Goal: Task Accomplishment & Management: Manage account settings

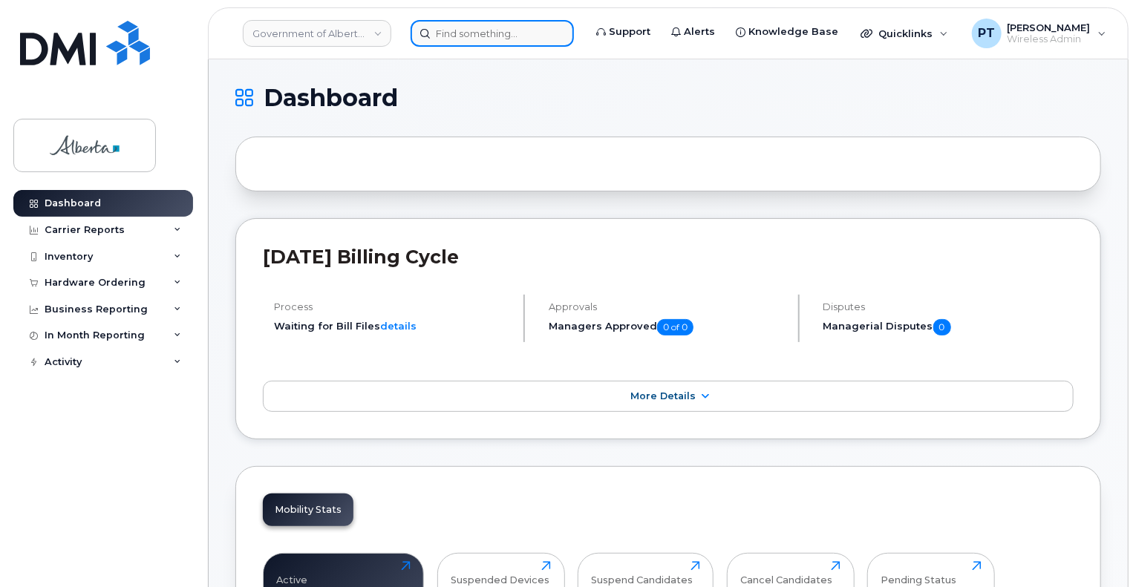
click at [505, 30] on input at bounding box center [492, 33] width 163 height 27
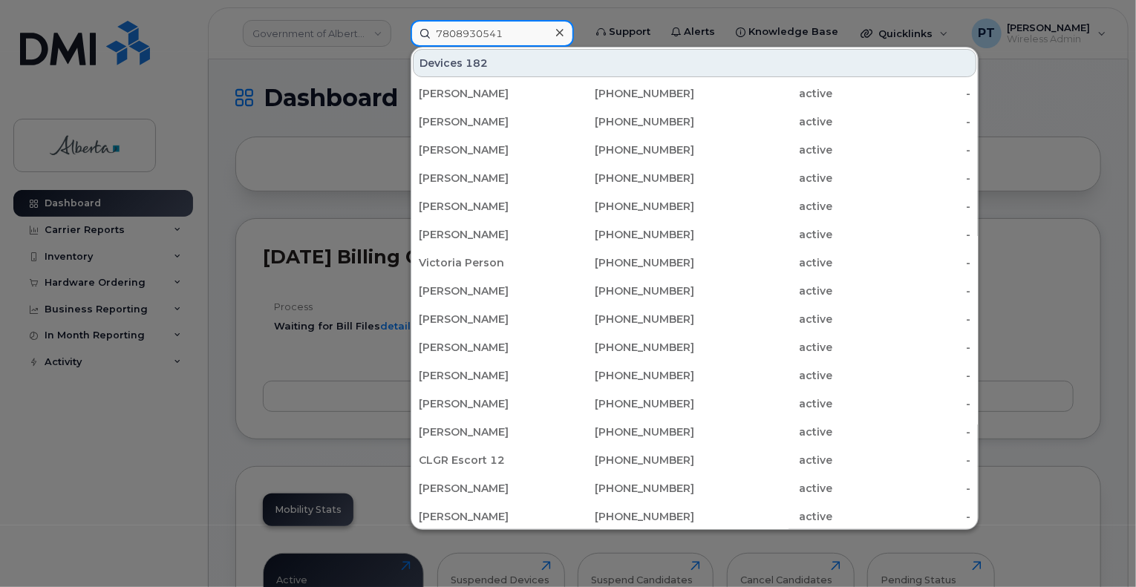
type input "7808930541"
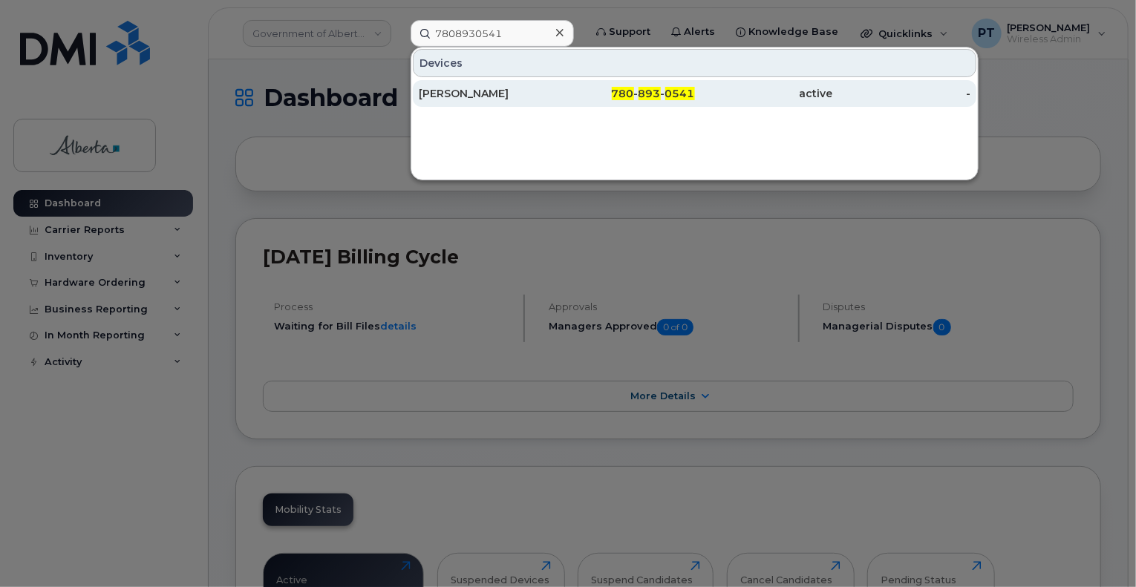
click at [462, 91] on div "[PERSON_NAME]" at bounding box center [488, 93] width 138 height 15
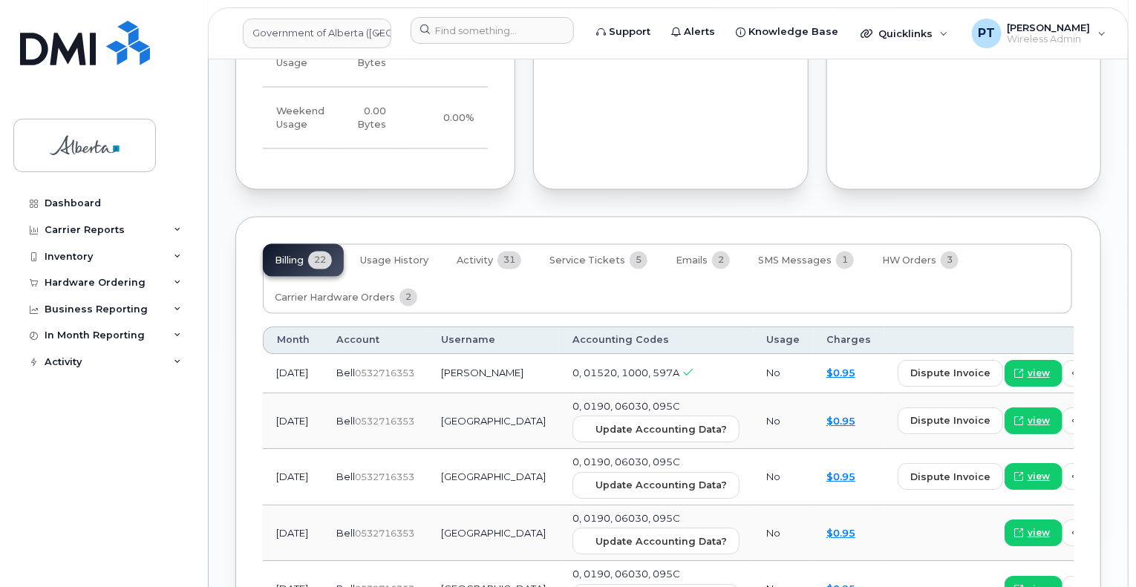
scroll to position [1262, 0]
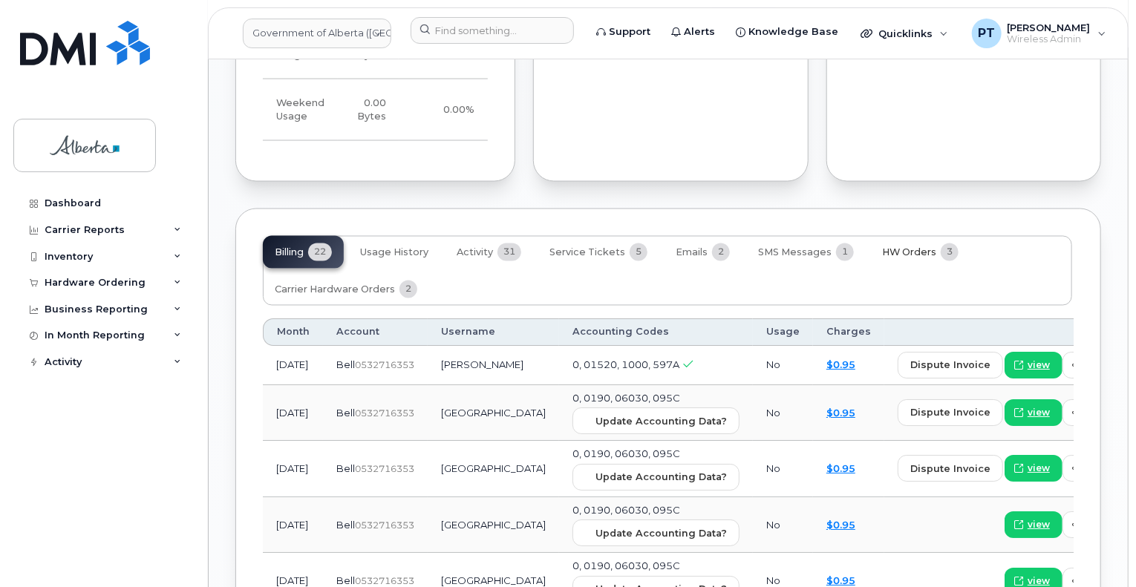
click at [900, 247] on span "HW Orders" at bounding box center [909, 253] width 54 height 12
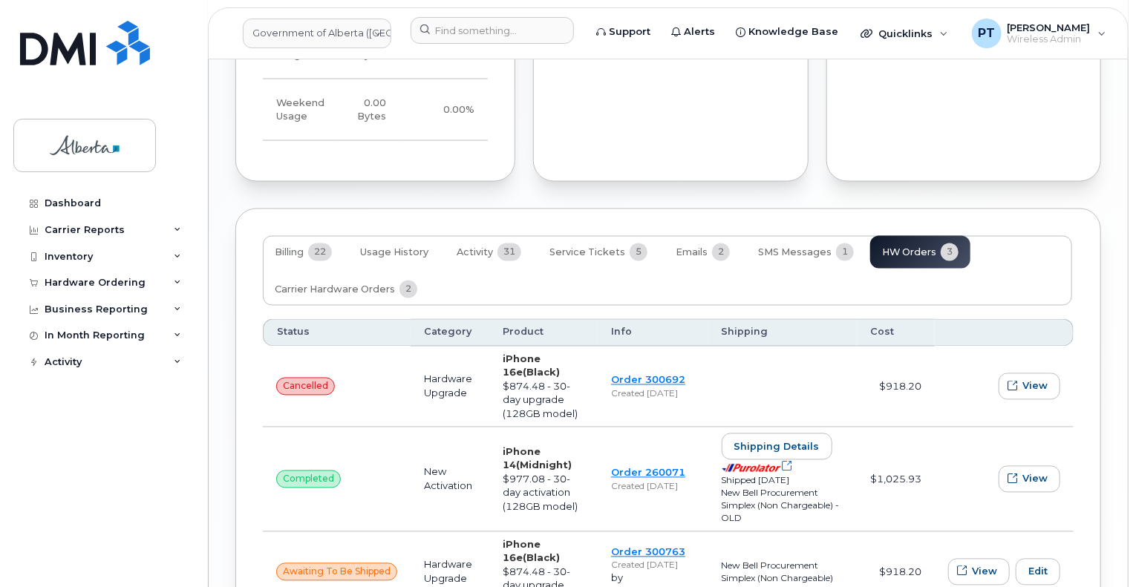
scroll to position [1336, 0]
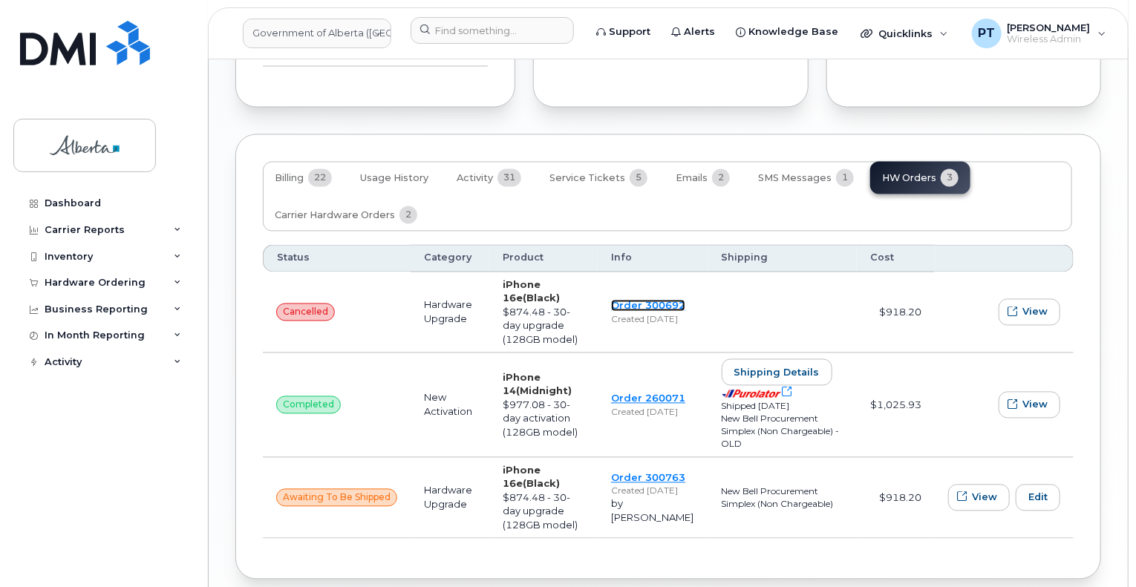
click at [644, 300] on link "Order 300692" at bounding box center [648, 306] width 74 height 12
click at [647, 472] on link "Order 300763" at bounding box center [648, 478] width 74 height 12
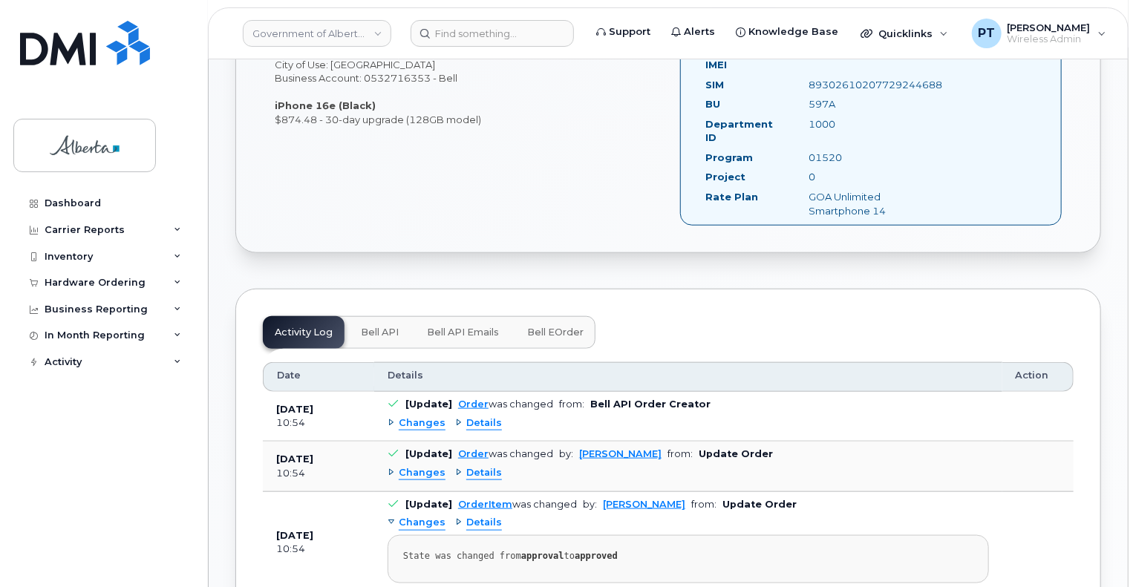
scroll to position [594, 0]
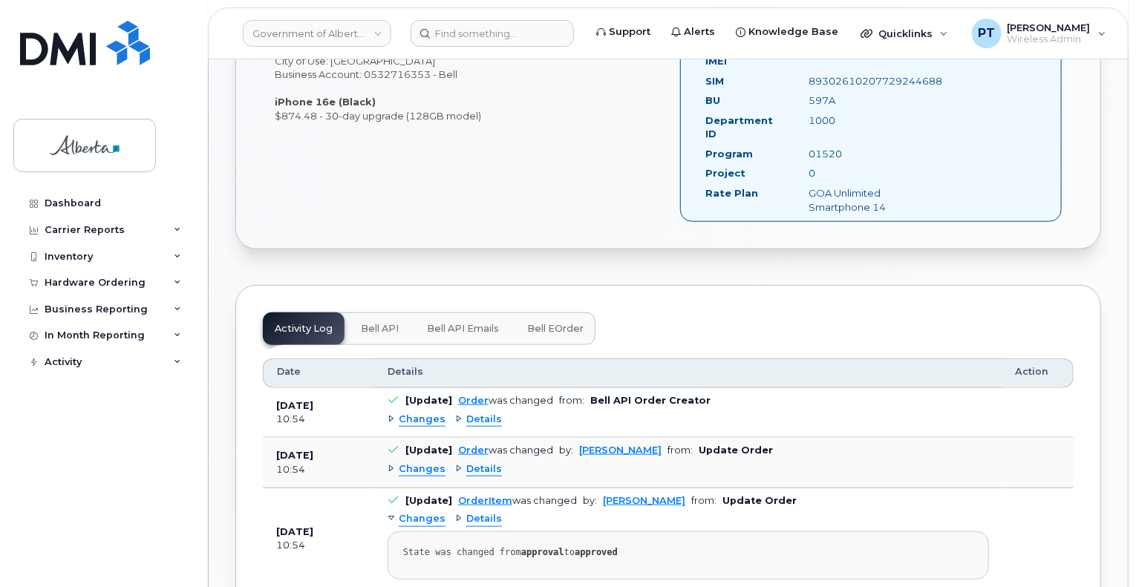
click at [374, 323] on span "Bell API" at bounding box center [380, 329] width 38 height 12
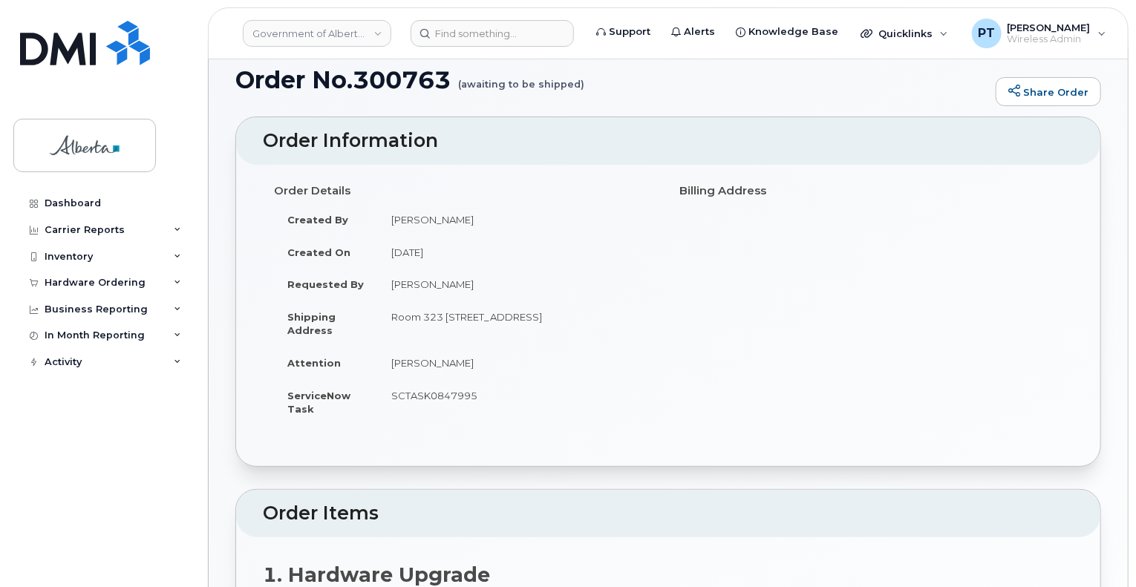
scroll to position [0, 0]
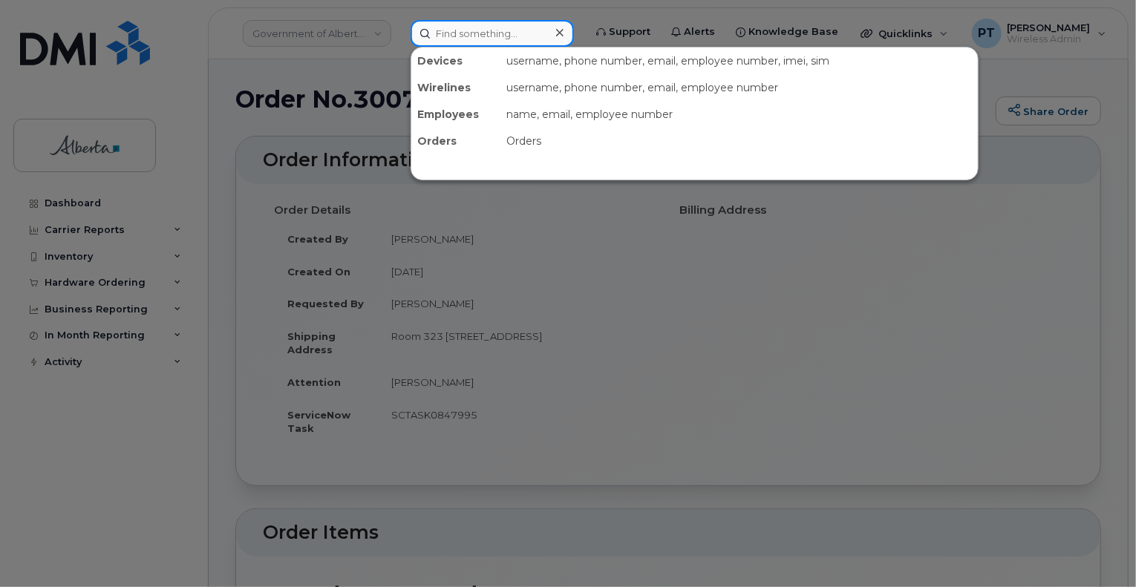
click at [474, 39] on input at bounding box center [492, 33] width 163 height 27
click at [476, 22] on input at bounding box center [492, 33] width 163 height 27
paste input "4038290280"
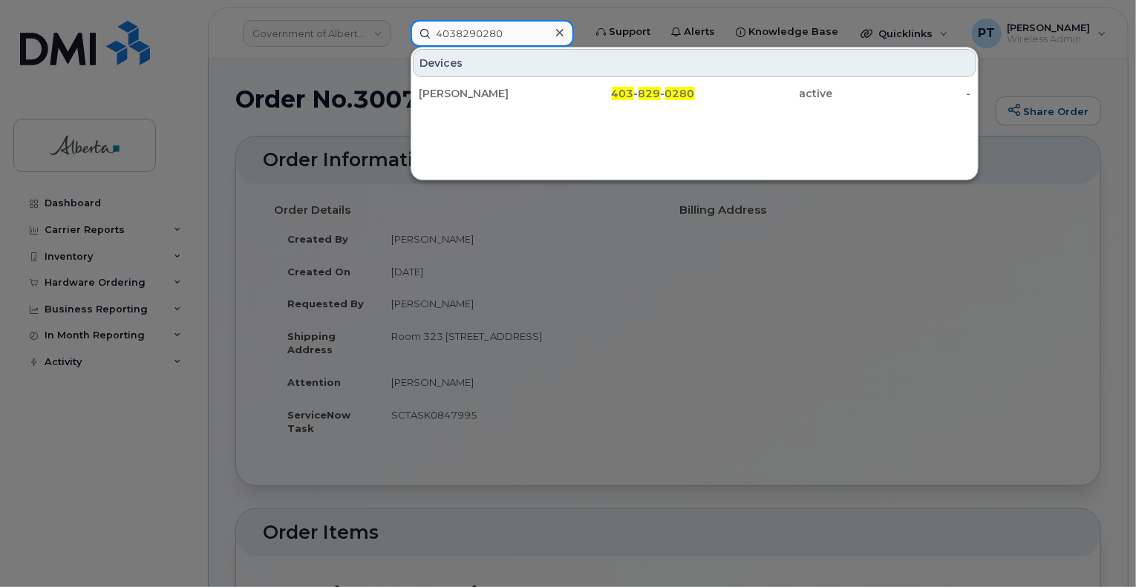
type input "4038290280"
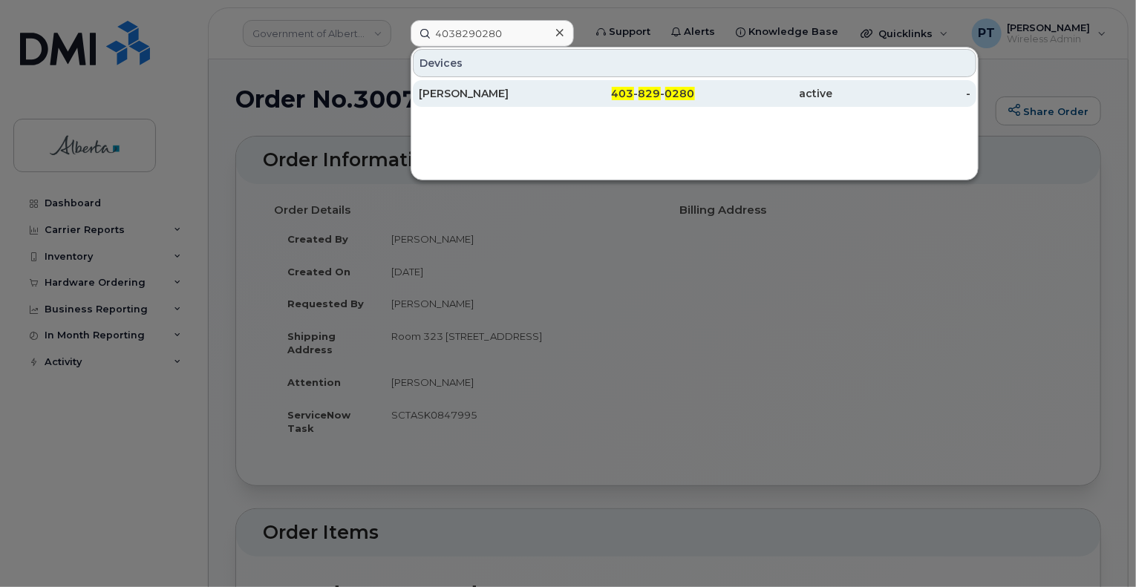
drag, startPoint x: 448, startPoint y: 82, endPoint x: 451, endPoint y: 91, distance: 10.3
click at [451, 91] on div "Muskan Khanderia" at bounding box center [488, 93] width 138 height 15
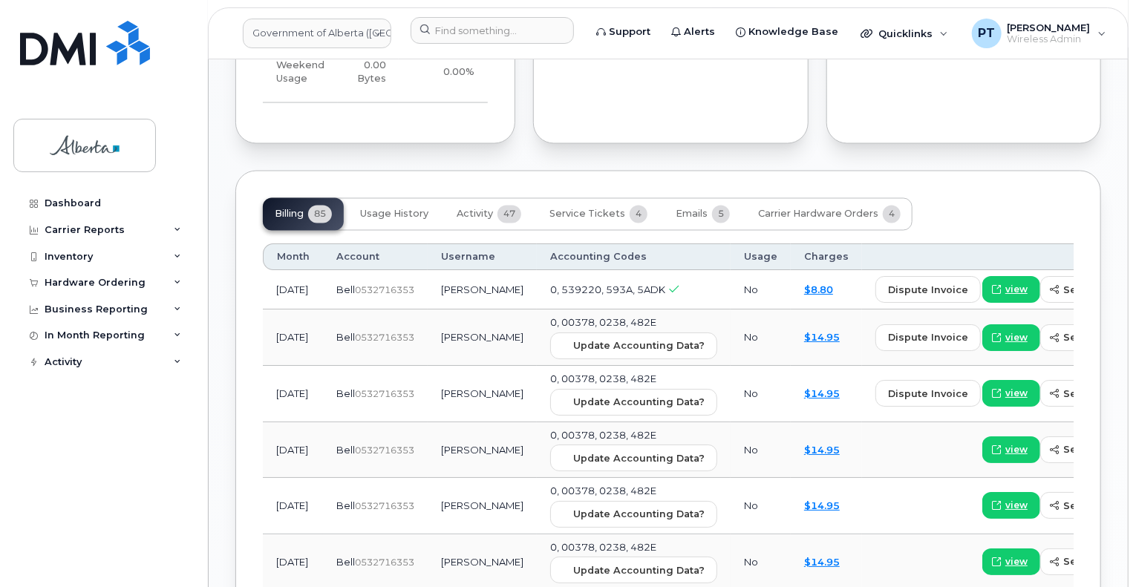
scroll to position [1336, 0]
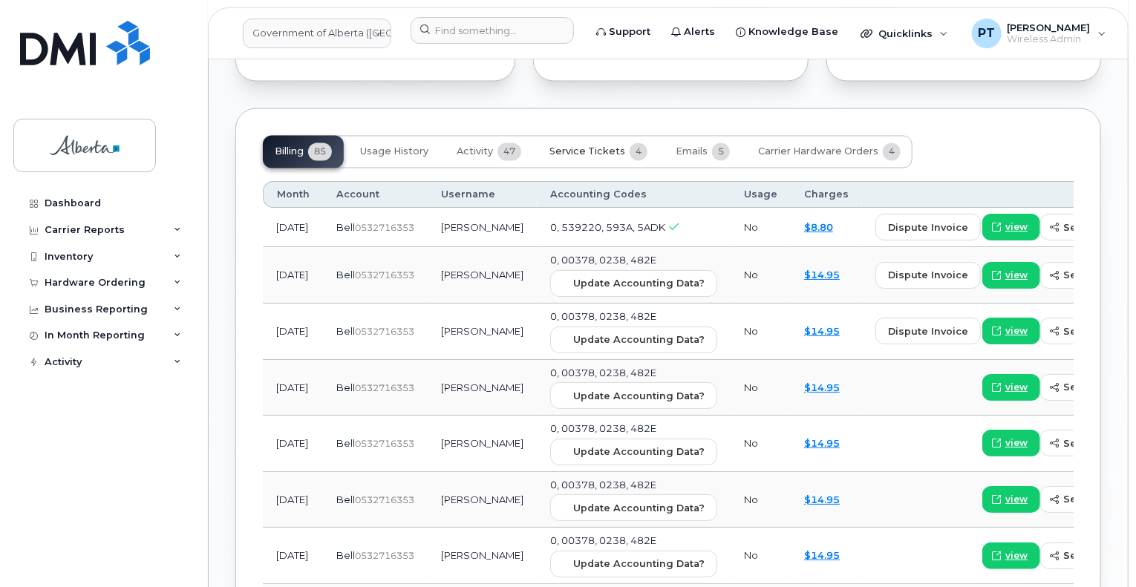
click at [589, 152] on span "Service Tickets" at bounding box center [587, 152] width 76 height 12
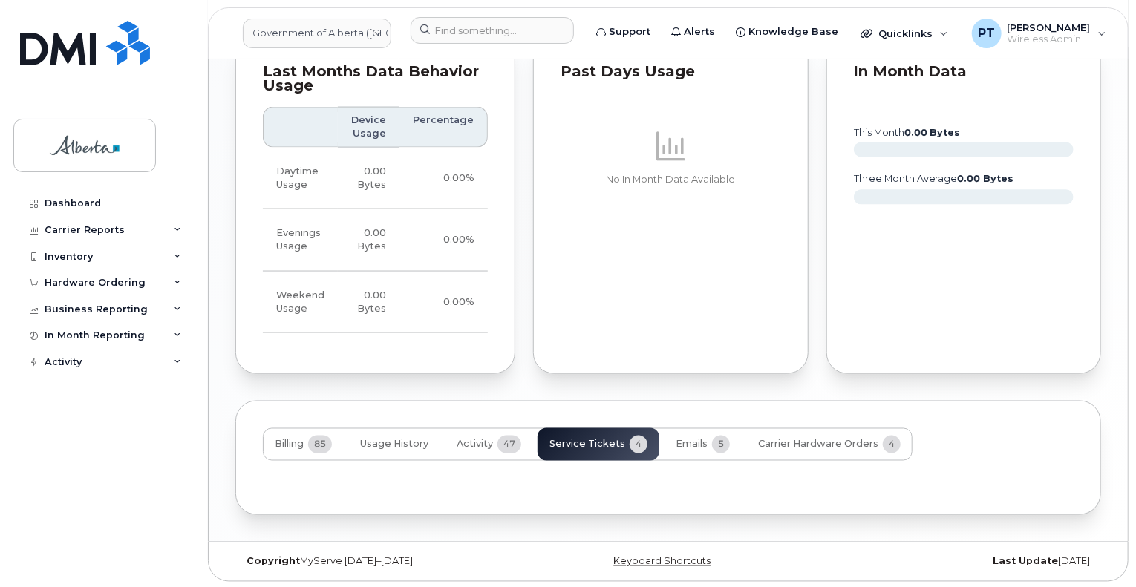
scroll to position [1188, 0]
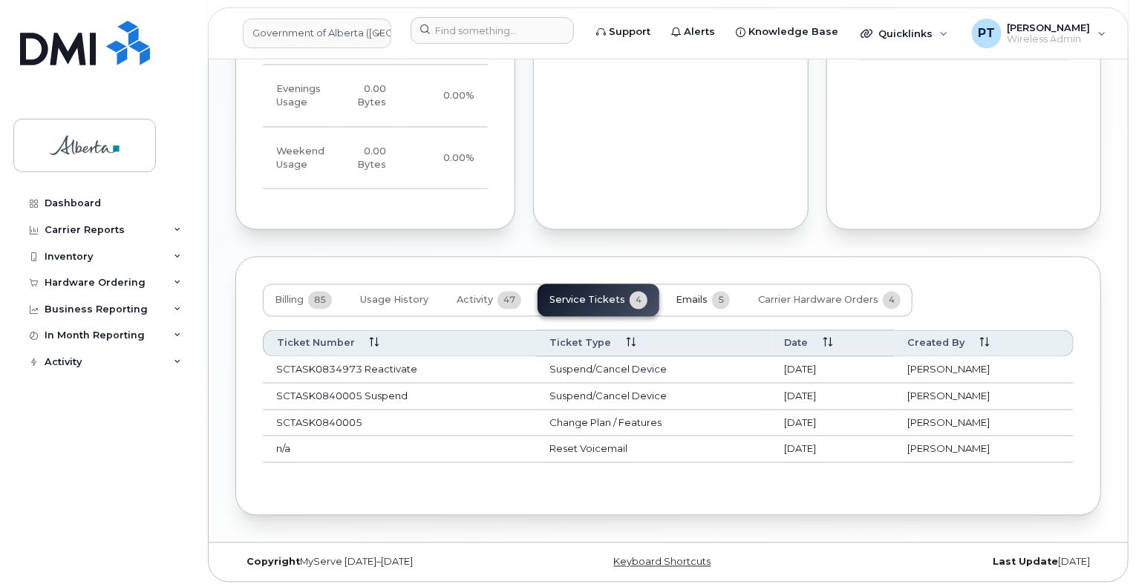
click at [699, 300] on span "Emails" at bounding box center [692, 301] width 32 height 12
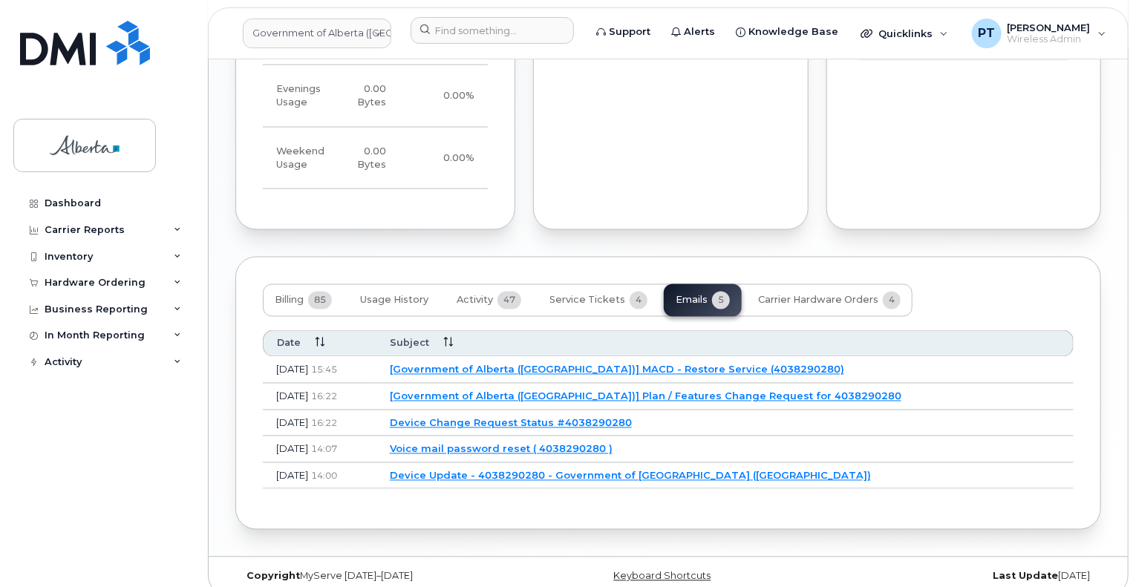
click at [680, 393] on link "[Government of Alberta (GOA)] Plan / Features Change Request for 4038290280" at bounding box center [645, 396] width 511 height 12
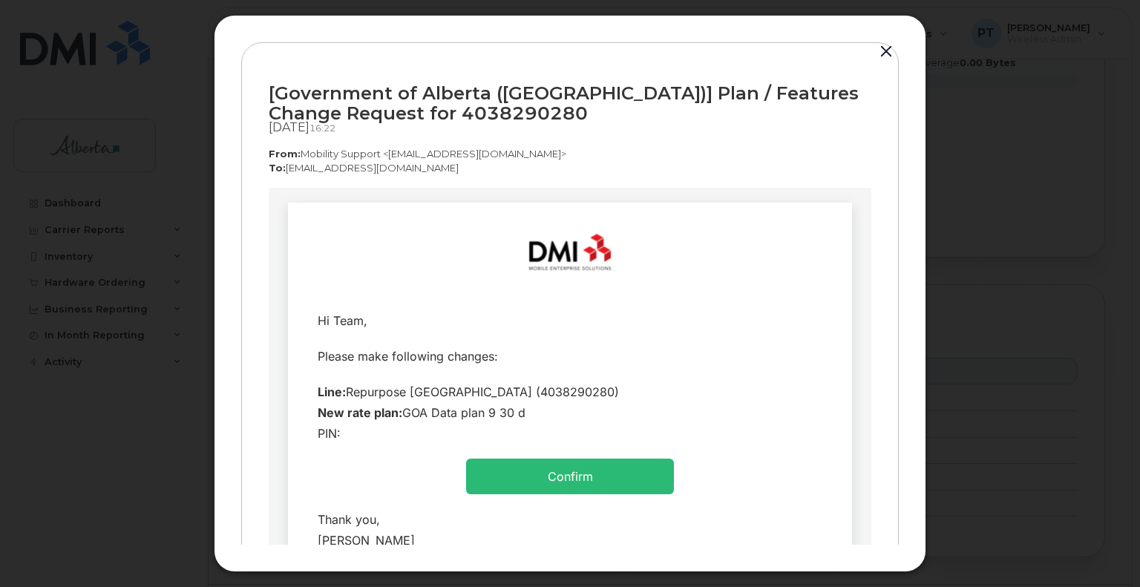
scroll to position [0, 0]
click at [891, 53] on button "button" at bounding box center [886, 52] width 22 height 21
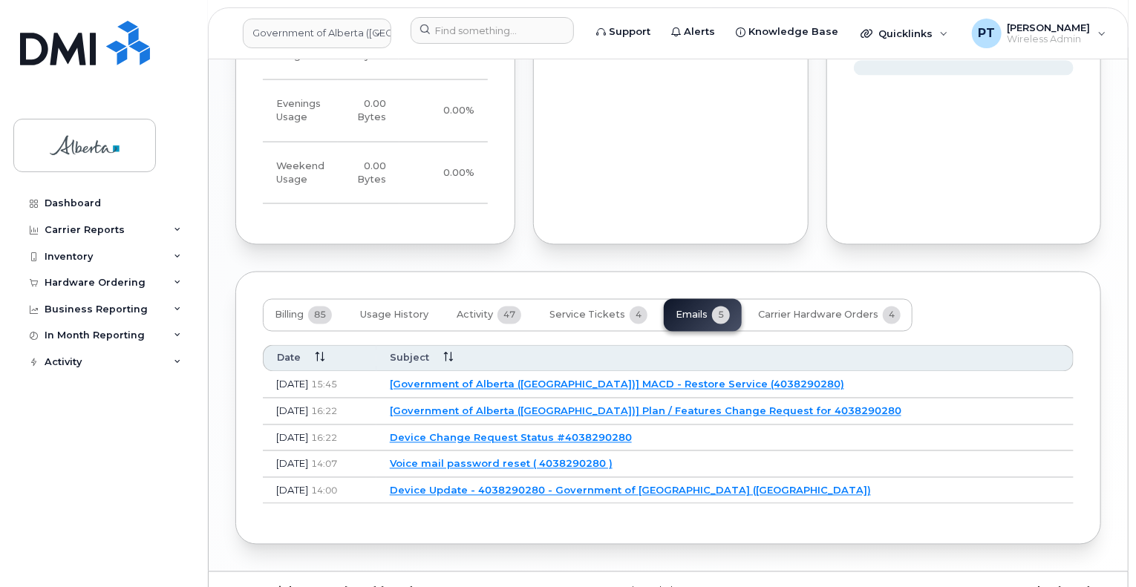
scroll to position [1202, 0]
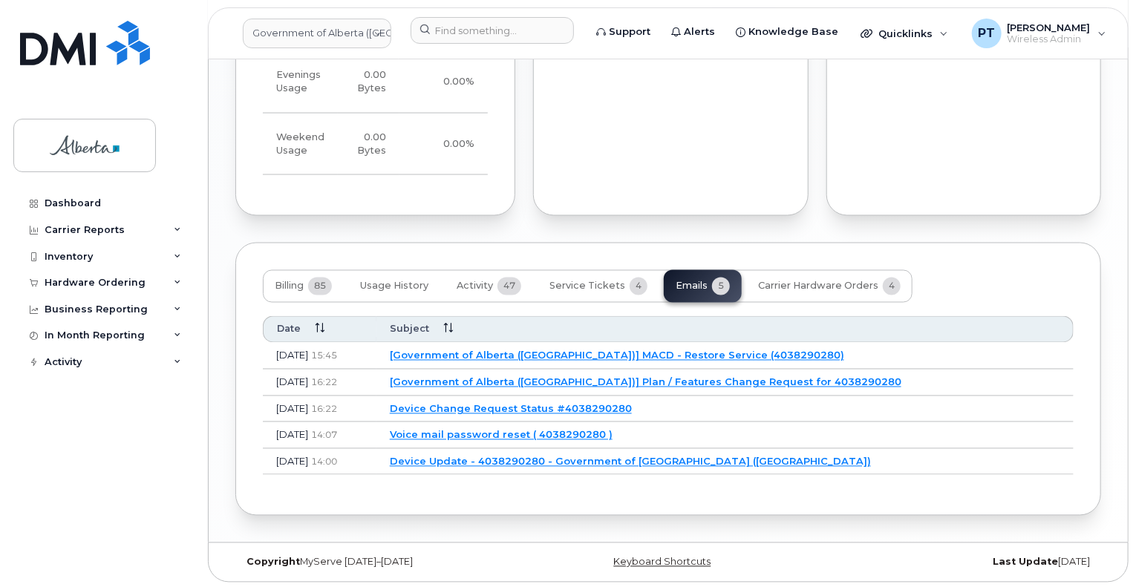
click at [609, 377] on link "[Government of Alberta (GOA)] Plan / Features Change Request for 4038290280" at bounding box center [645, 382] width 511 height 12
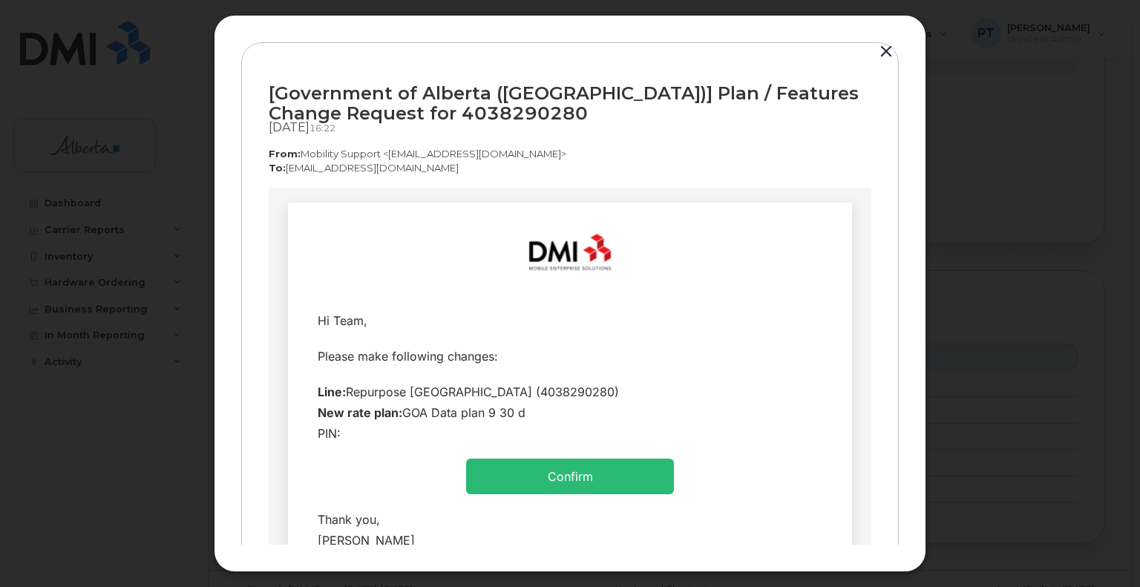
scroll to position [0, 0]
click at [889, 56] on button "button" at bounding box center [886, 52] width 22 height 21
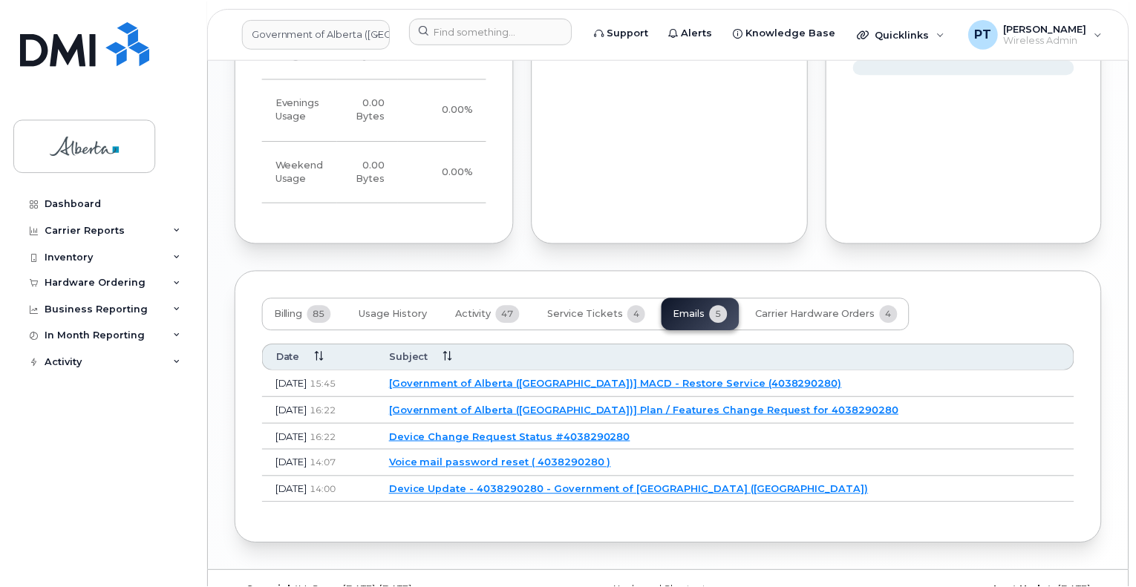
scroll to position [1202, 0]
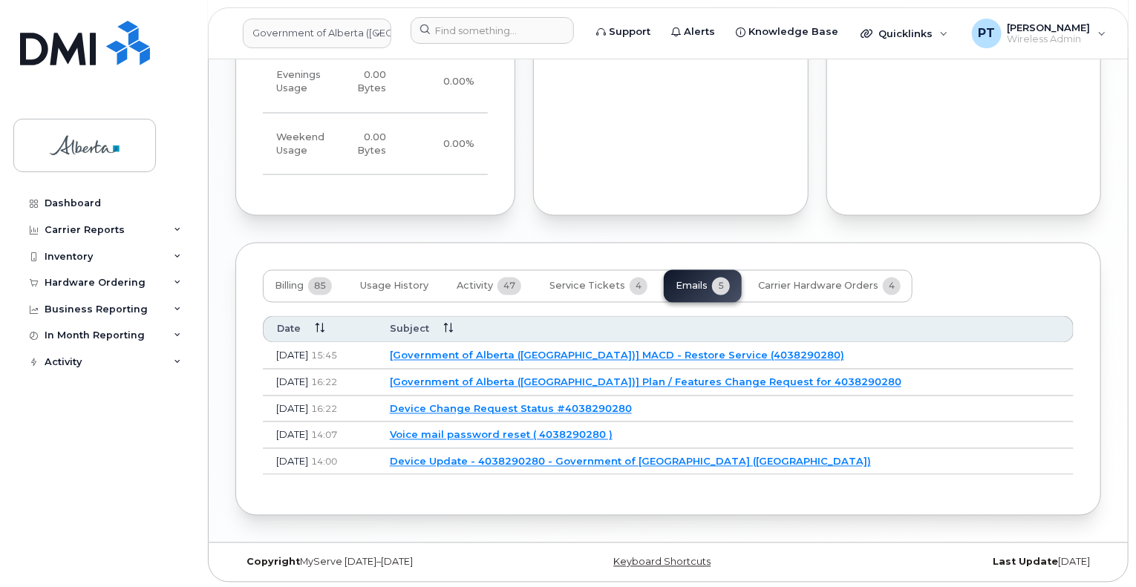
click at [525, 408] on link "Device Change Request Status #4038290280" at bounding box center [511, 409] width 242 height 12
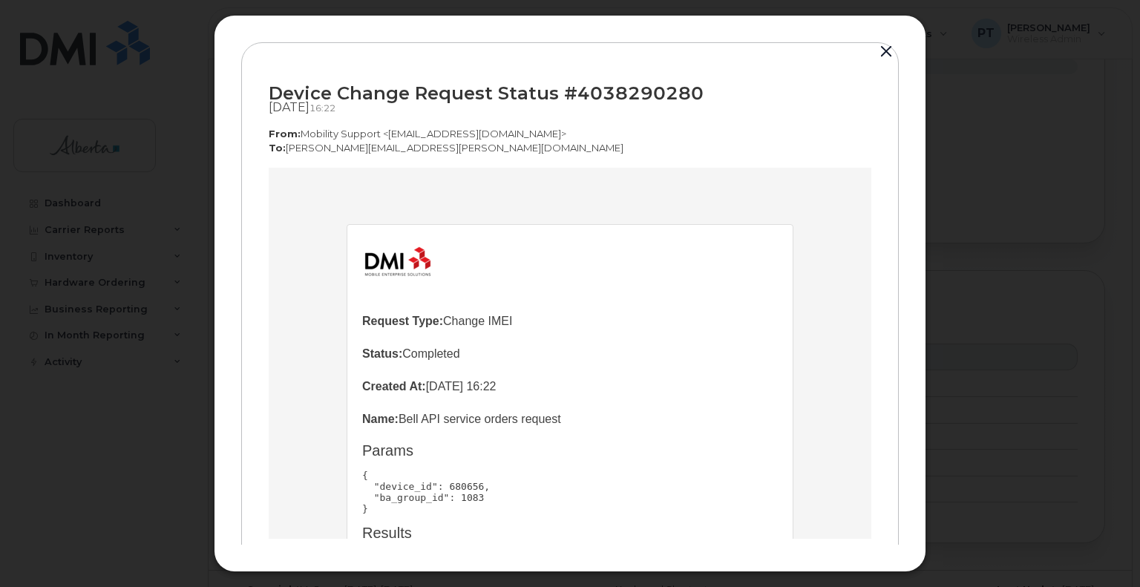
scroll to position [0, 0]
click at [884, 48] on button "button" at bounding box center [886, 52] width 22 height 21
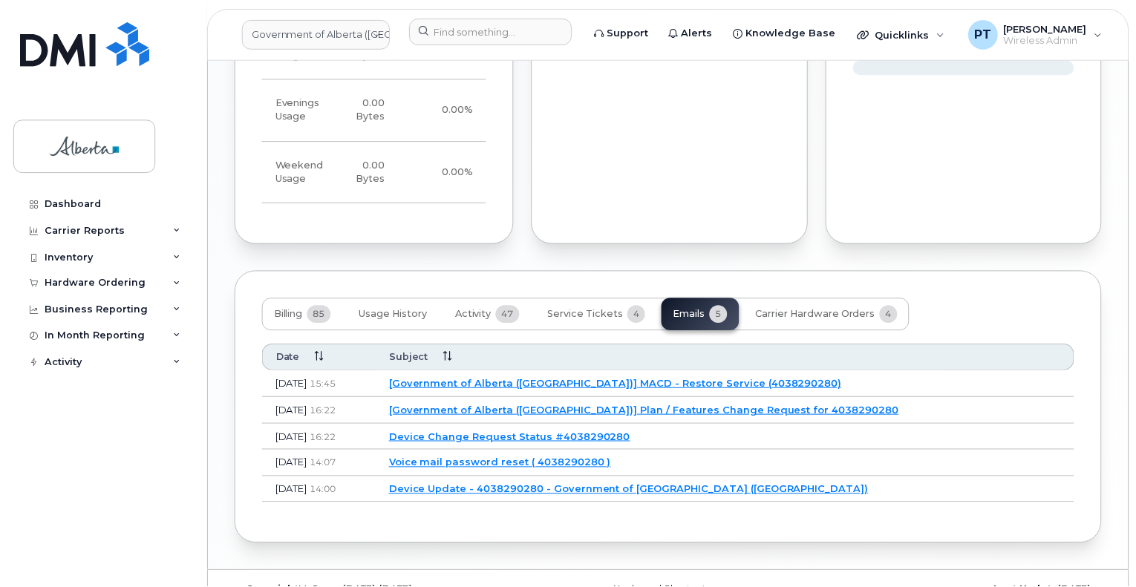
scroll to position [1202, 0]
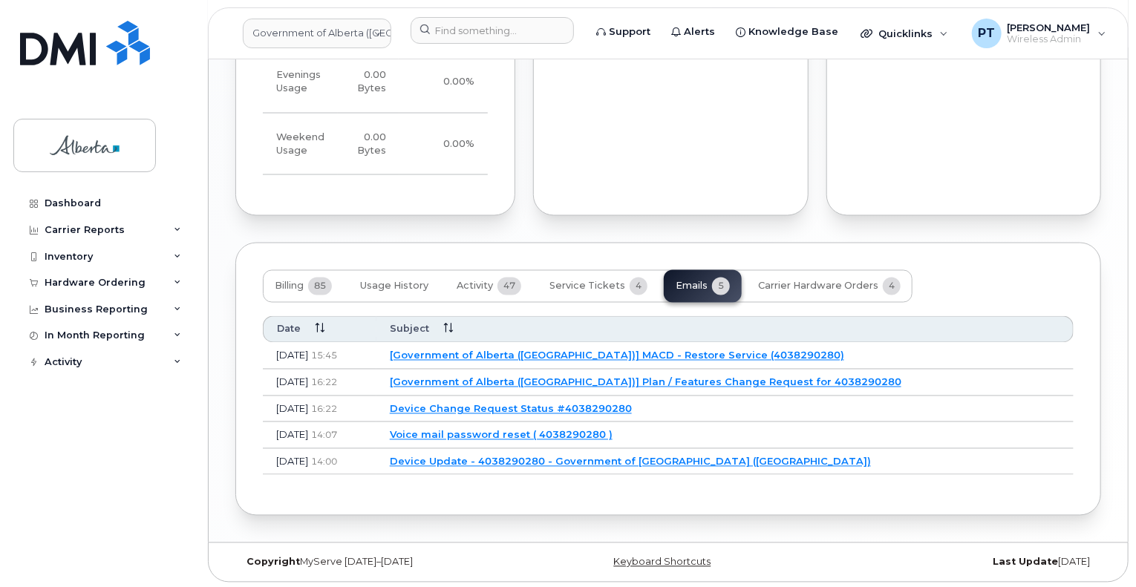
click at [533, 356] on link "[Government of Alberta (GOA)] MACD - Restore Service (4038290280)" at bounding box center [617, 356] width 454 height 12
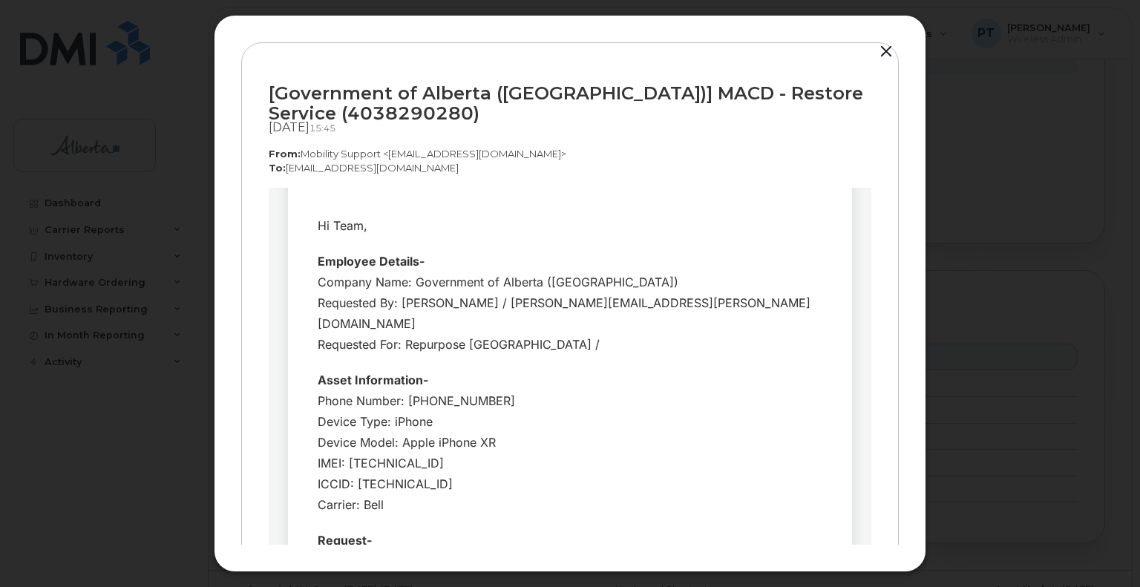
scroll to position [0, 0]
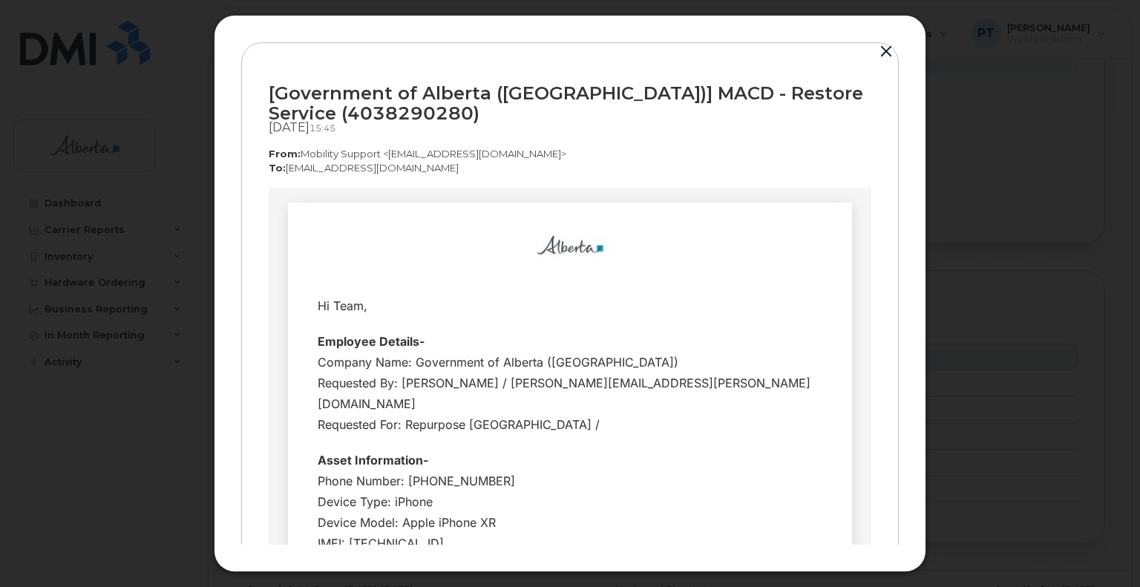
click at [886, 59] on button "button" at bounding box center [886, 52] width 22 height 21
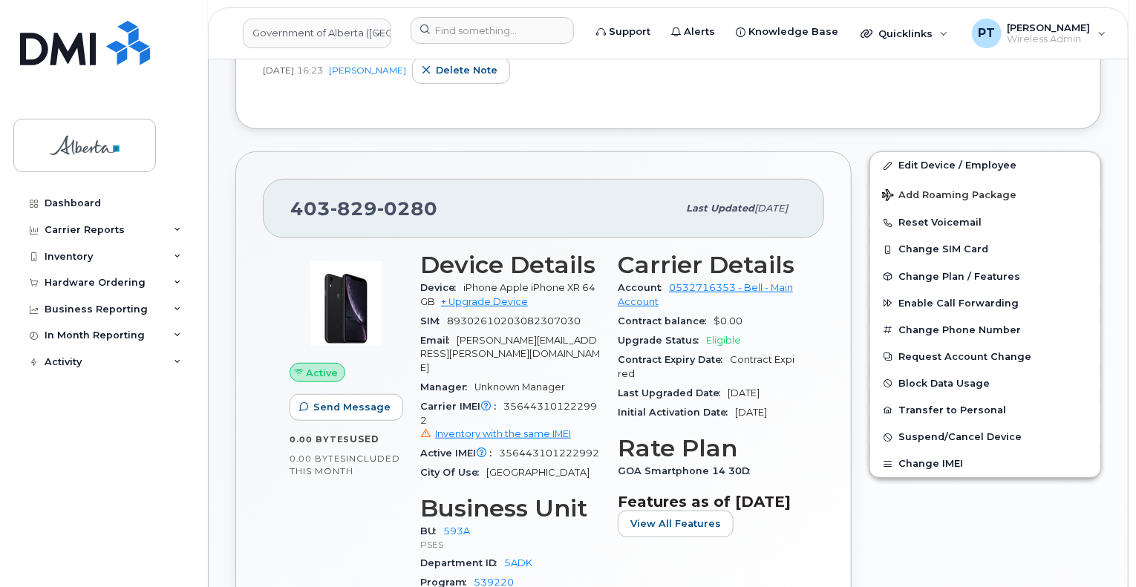
scroll to position [385, 0]
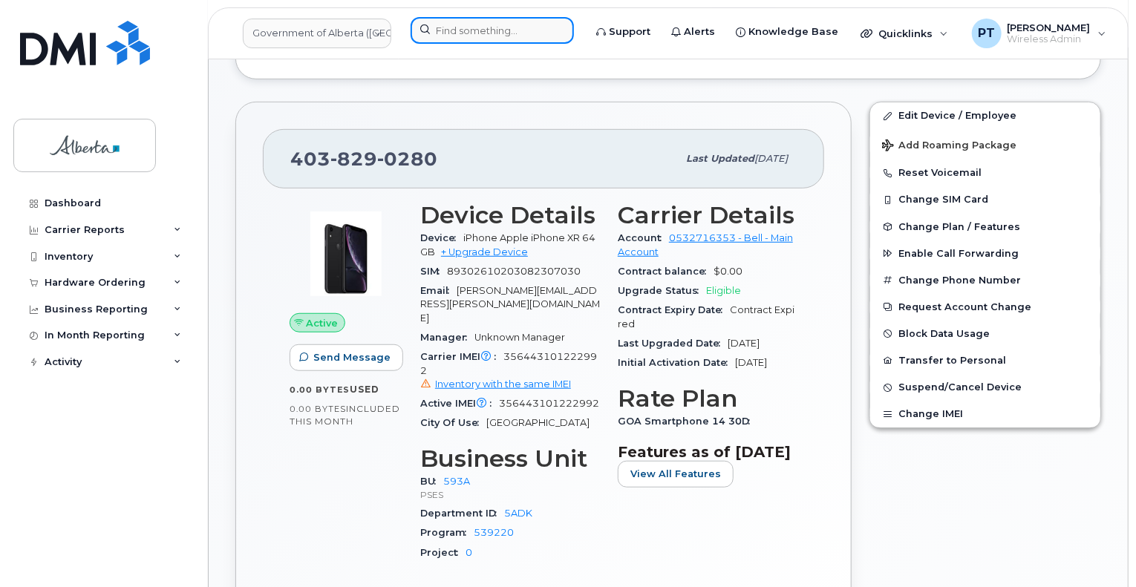
drag, startPoint x: 485, startPoint y: 32, endPoint x: 478, endPoint y: 33, distance: 7.5
click at [485, 32] on input at bounding box center [492, 30] width 163 height 27
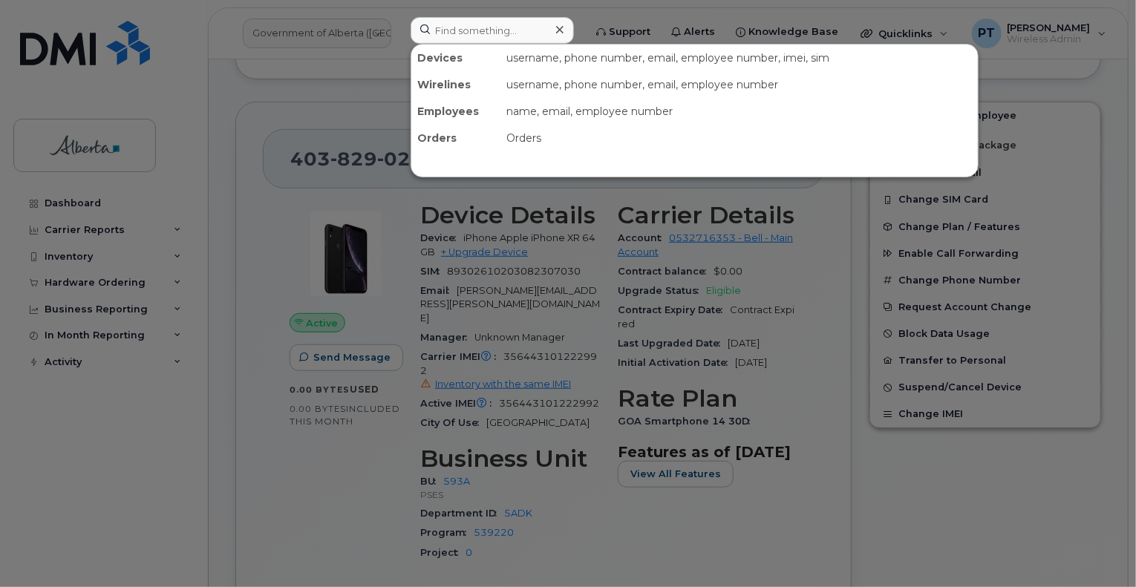
drag, startPoint x: 662, startPoint y: 364, endPoint x: 627, endPoint y: 390, distance: 44.1
click at [661, 364] on div at bounding box center [568, 293] width 1136 height 587
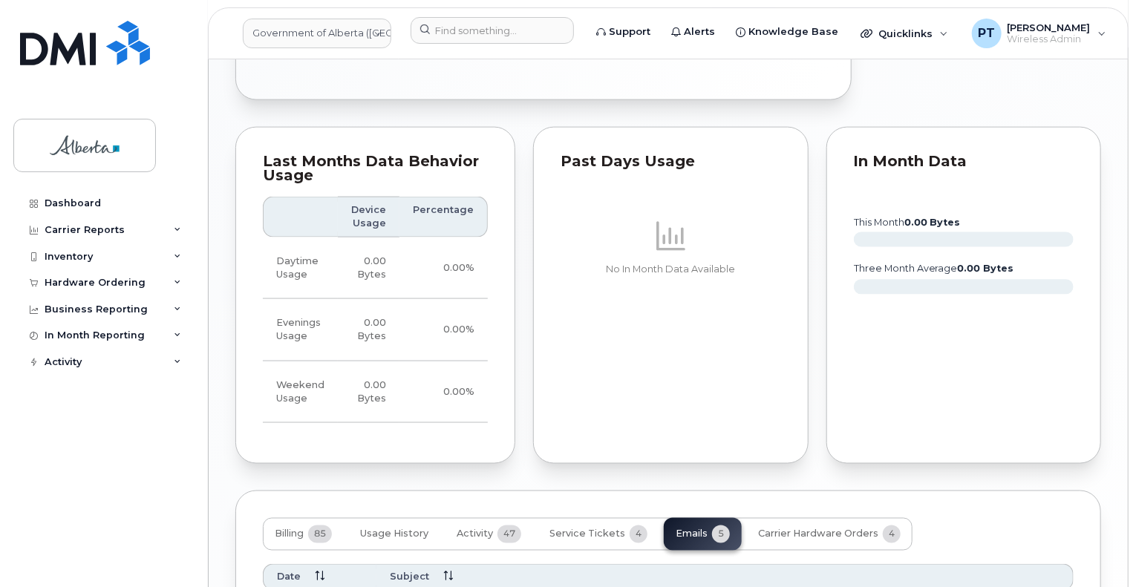
scroll to position [1128, 0]
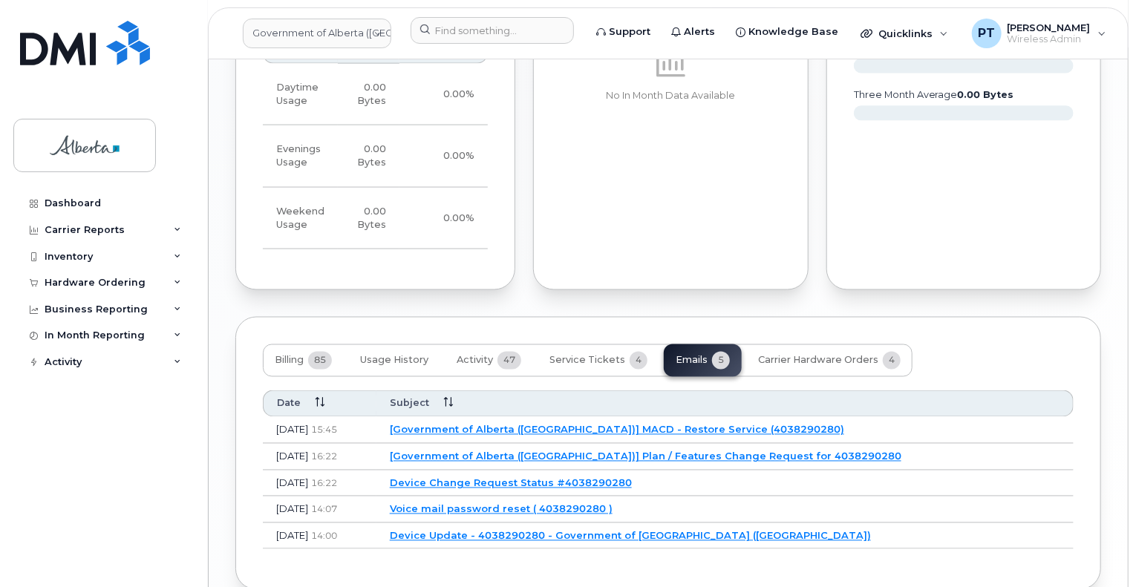
click at [676, 455] on link "[Government of Alberta (GOA)] Plan / Features Change Request for 4038290280" at bounding box center [645, 457] width 511 height 12
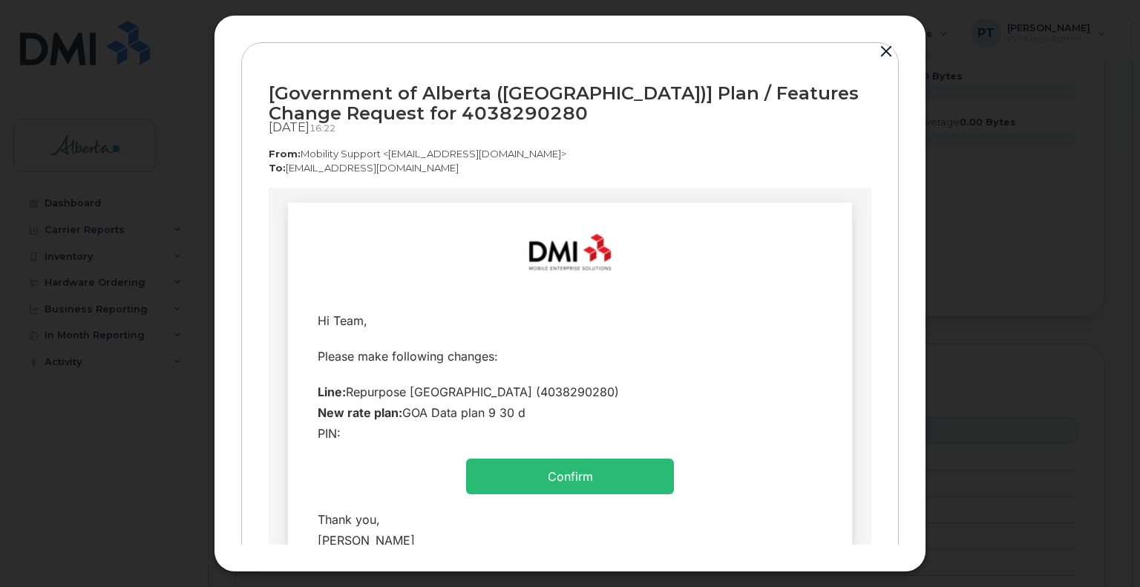
scroll to position [0, 0]
click at [884, 53] on button "button" at bounding box center [886, 52] width 22 height 21
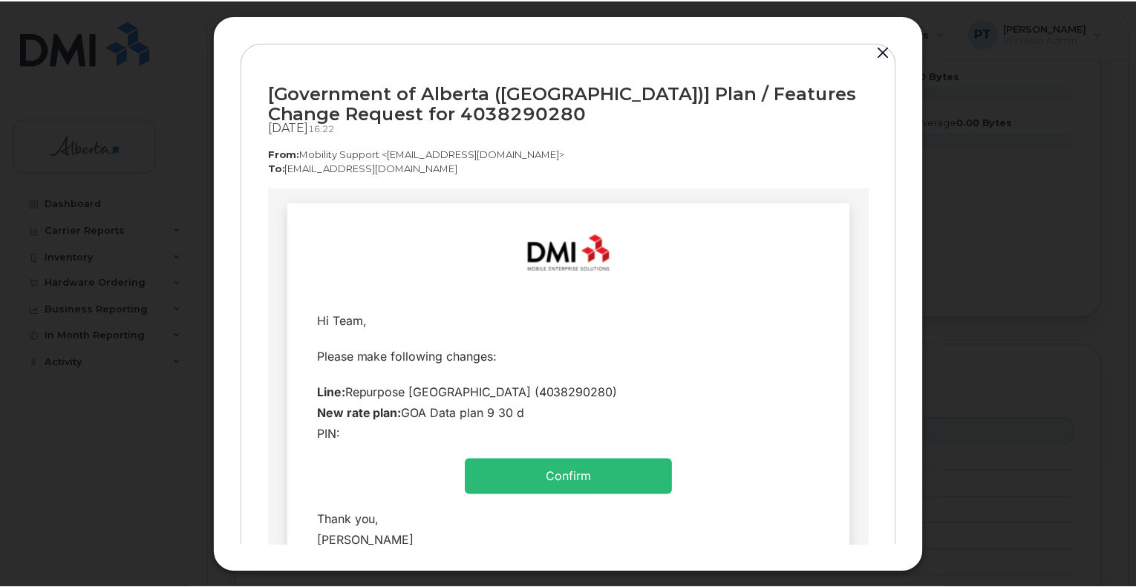
scroll to position [1128, 0]
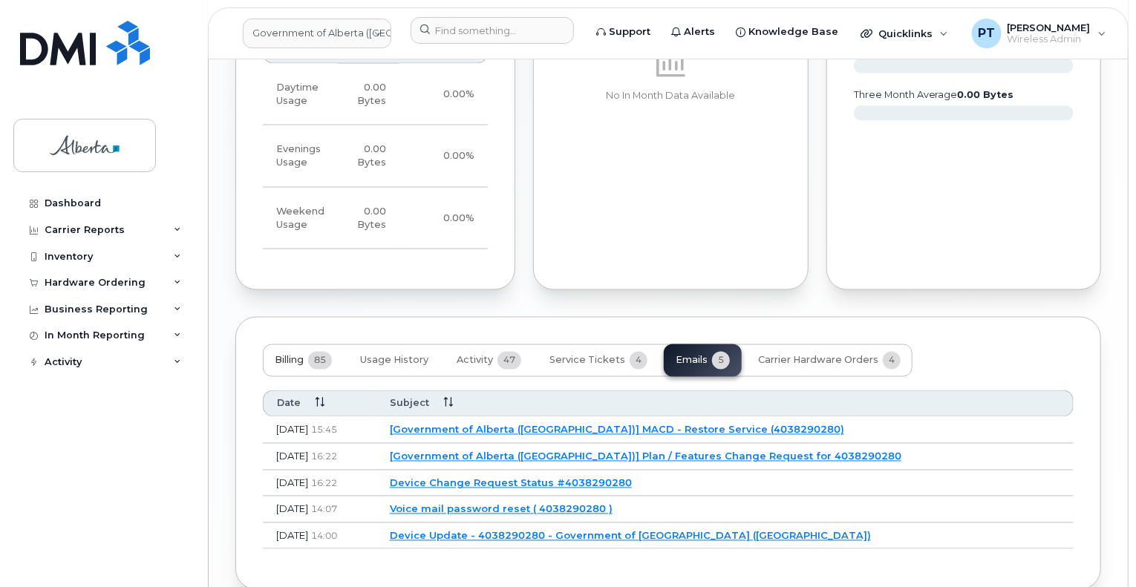
click at [292, 352] on button "Billing 85" at bounding box center [303, 360] width 81 height 33
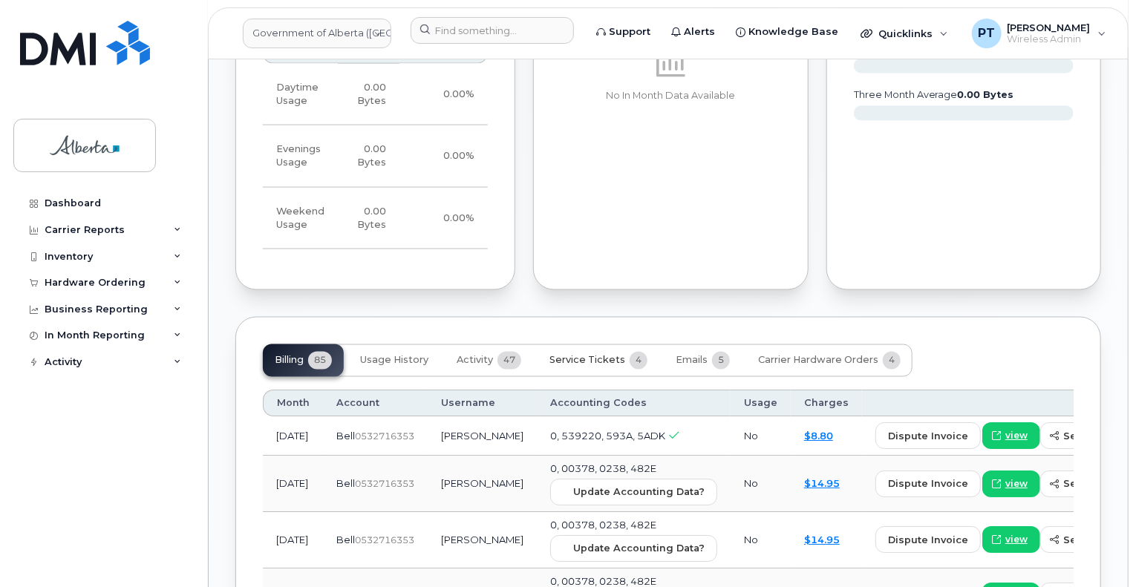
click at [595, 360] on span "Service Tickets" at bounding box center [587, 361] width 76 height 12
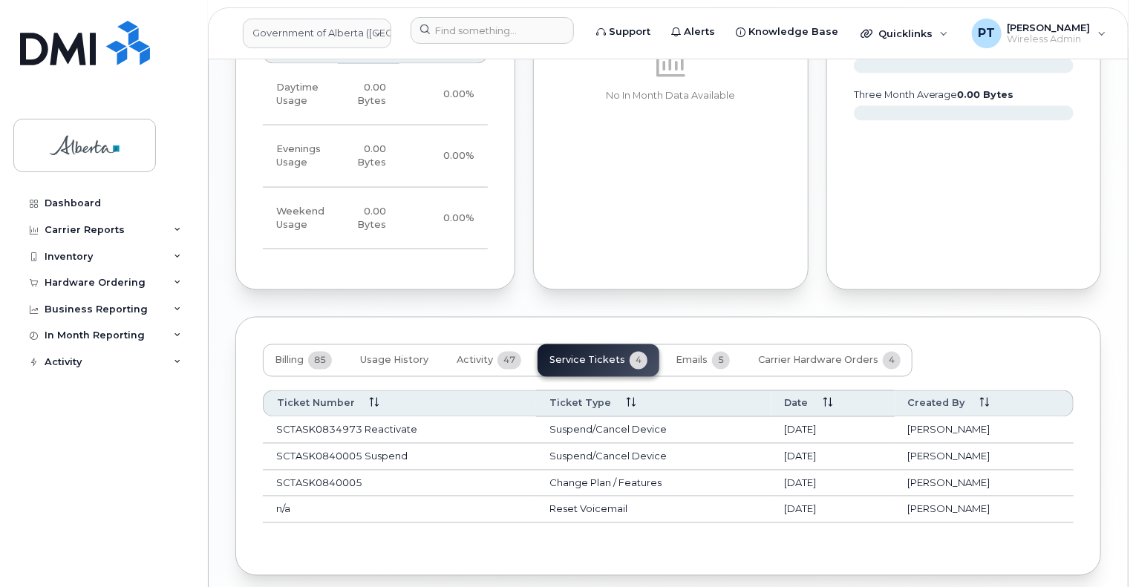
scroll to position [1188, 0]
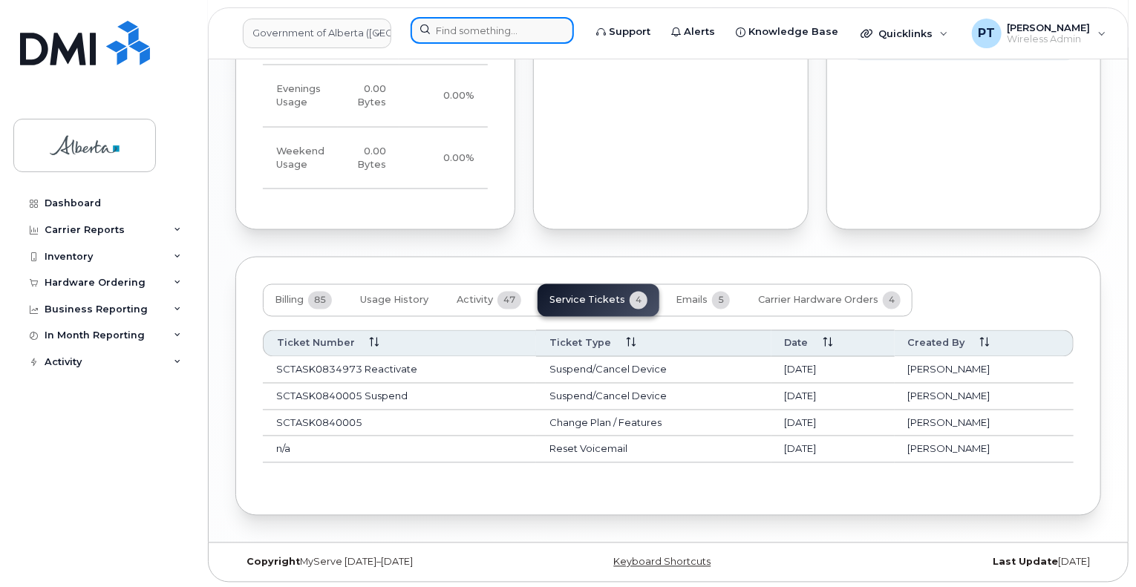
drag, startPoint x: 454, startPoint y: 32, endPoint x: 444, endPoint y: 32, distance: 10.4
click at [454, 32] on input at bounding box center [492, 30] width 163 height 27
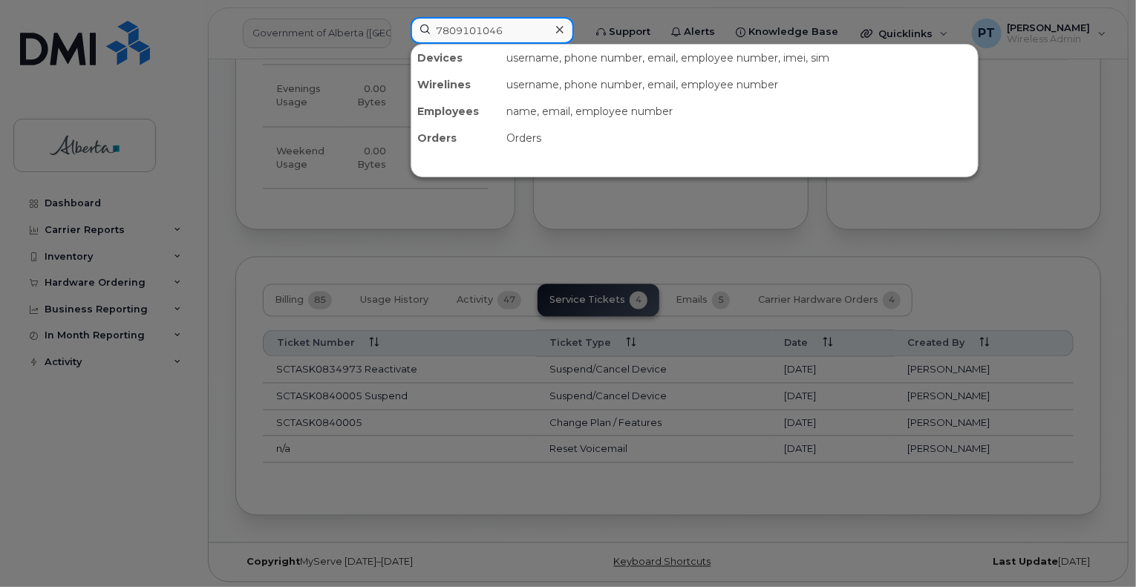
type input "7809101046"
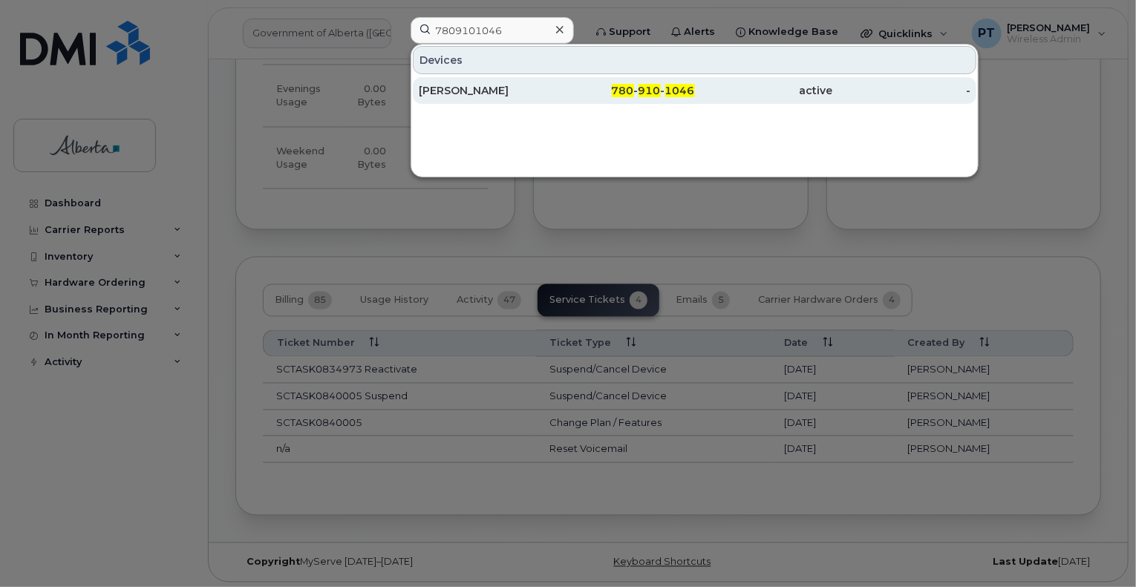
click at [473, 89] on div "Lynn Smid" at bounding box center [488, 90] width 138 height 15
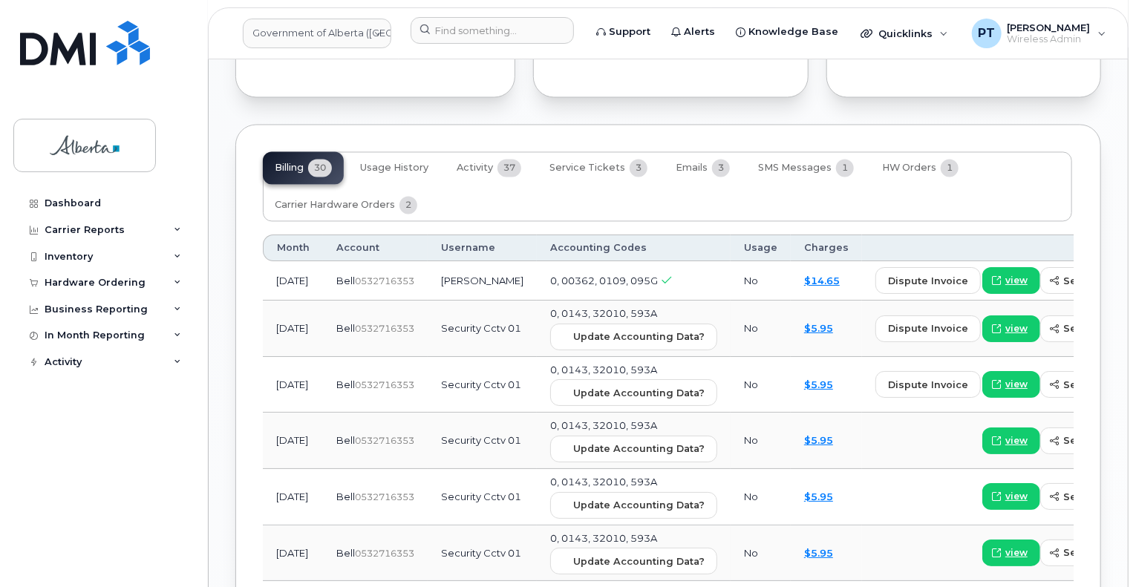
scroll to position [1262, 0]
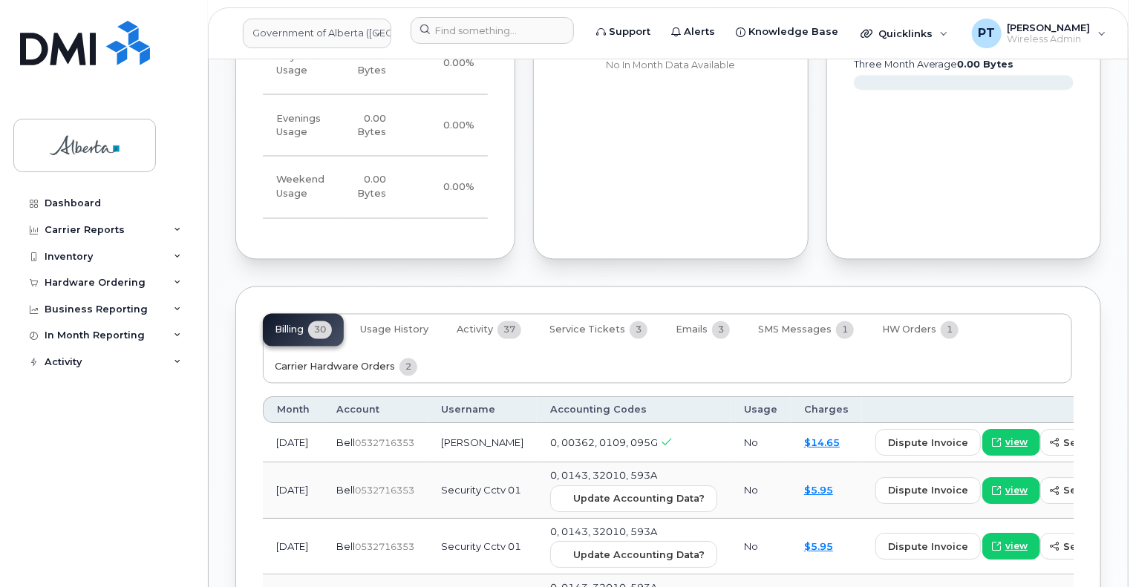
drag, startPoint x: 347, startPoint y: 336, endPoint x: 360, endPoint y: 336, distance: 12.6
click at [347, 362] on span "Carrier Hardware Orders" at bounding box center [335, 368] width 120 height 12
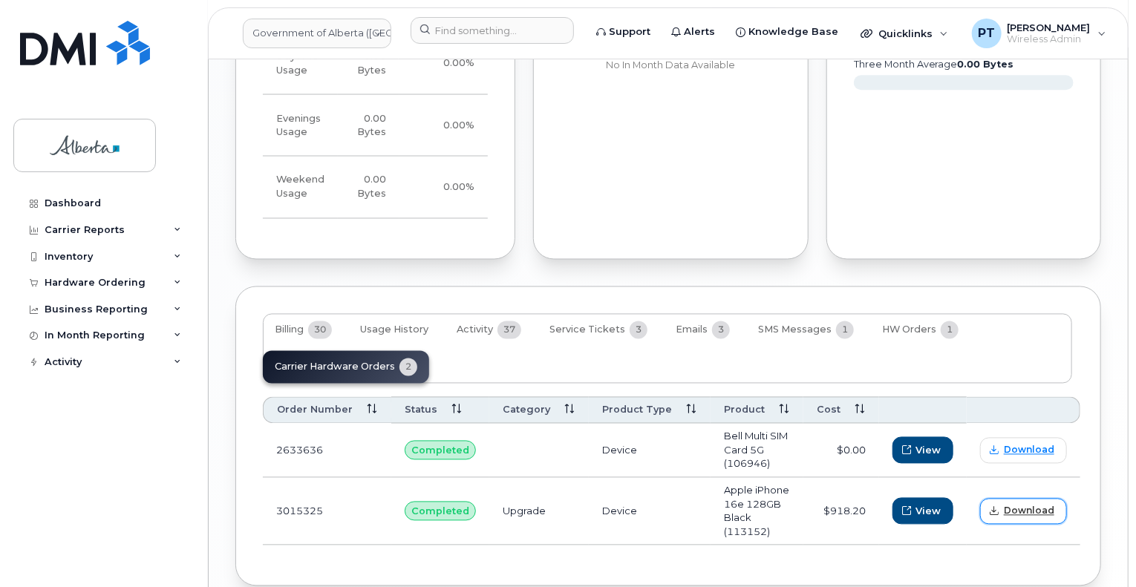
click at [1019, 505] on span "Download" at bounding box center [1029, 511] width 50 height 13
click at [1010, 505] on span "Download" at bounding box center [1029, 511] width 50 height 13
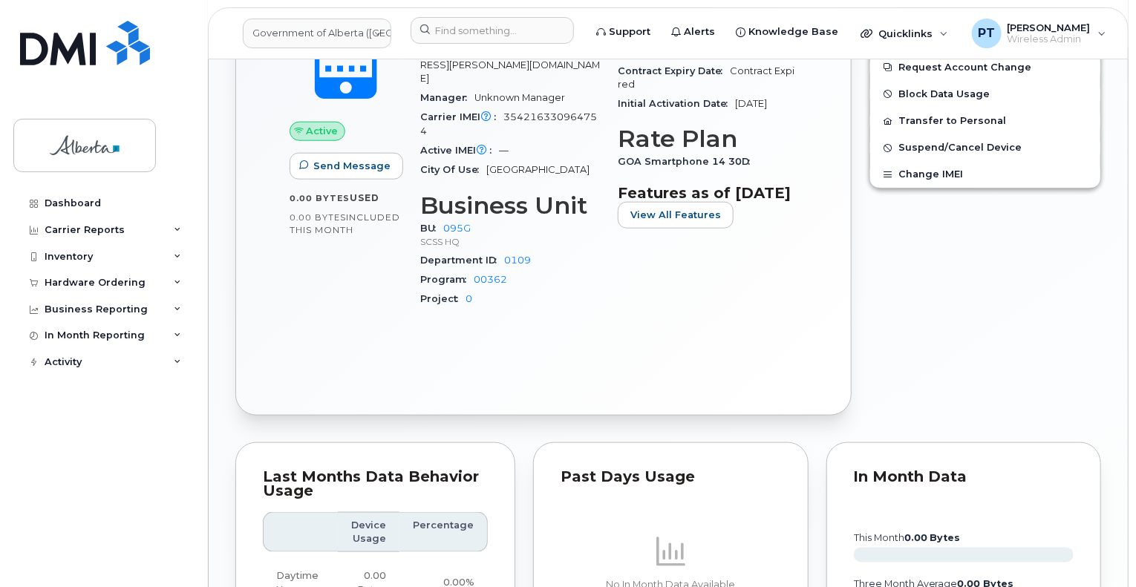
scroll to position [520, 0]
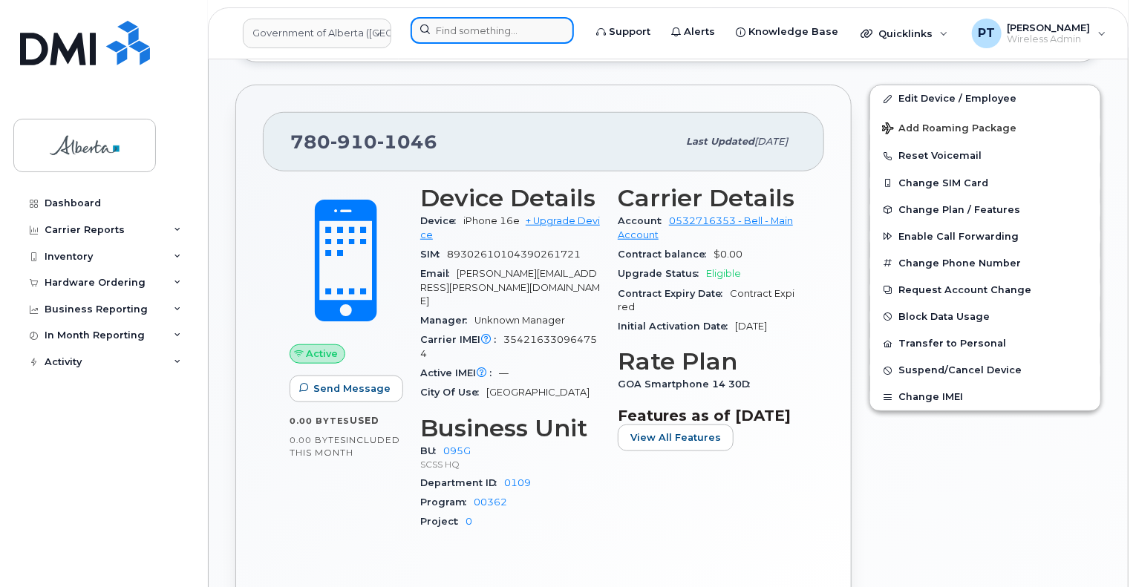
drag, startPoint x: 457, startPoint y: 41, endPoint x: 464, endPoint y: 32, distance: 11.1
click at [460, 39] on input at bounding box center [492, 30] width 163 height 27
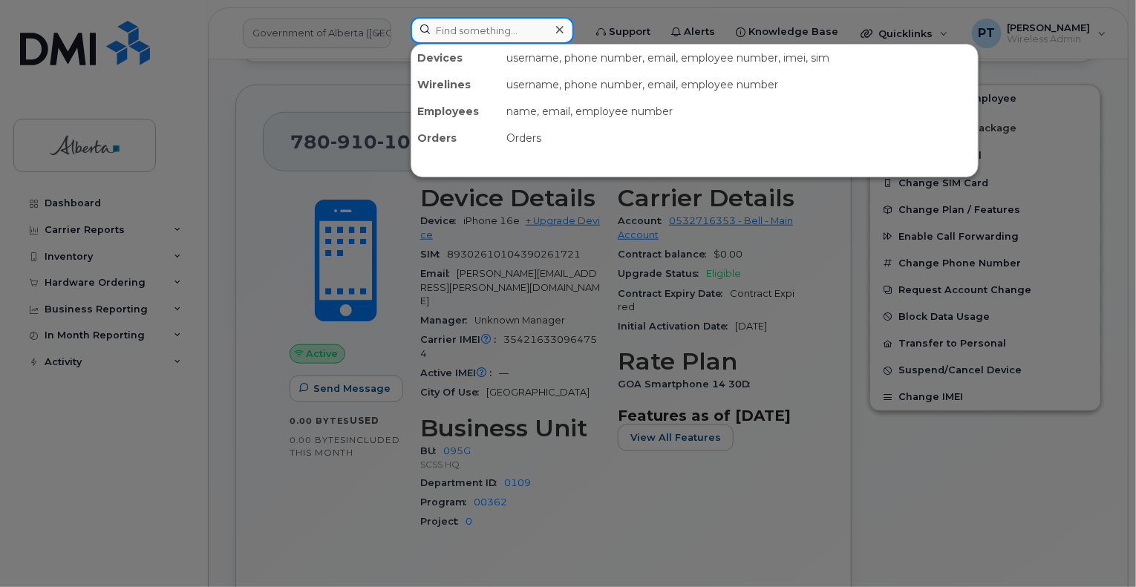
paste input "7804055775"
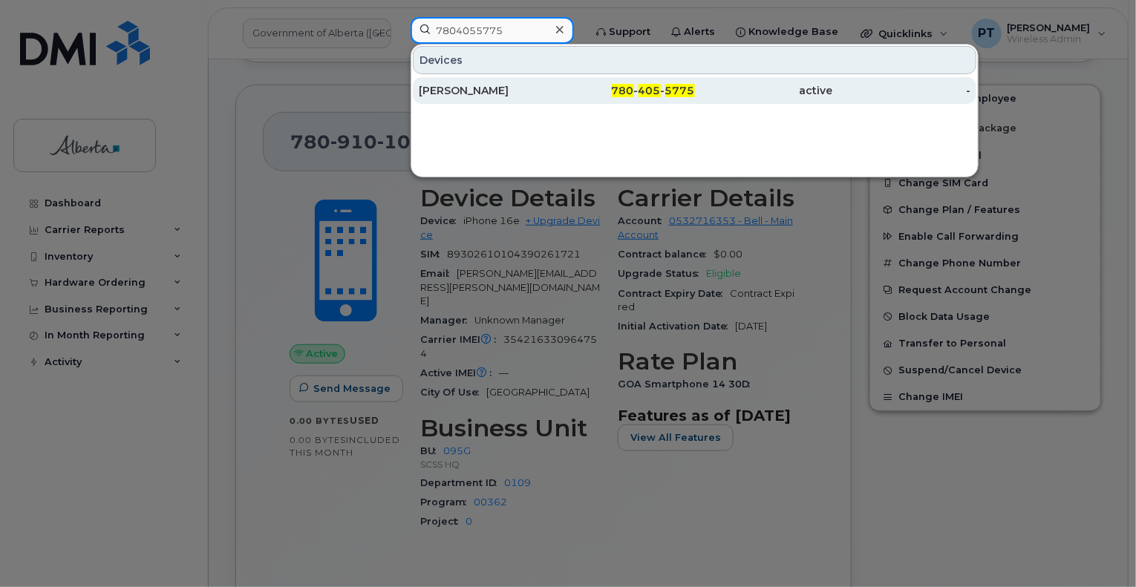
type input "7804055775"
click at [428, 88] on div "[PERSON_NAME]" at bounding box center [488, 90] width 138 height 15
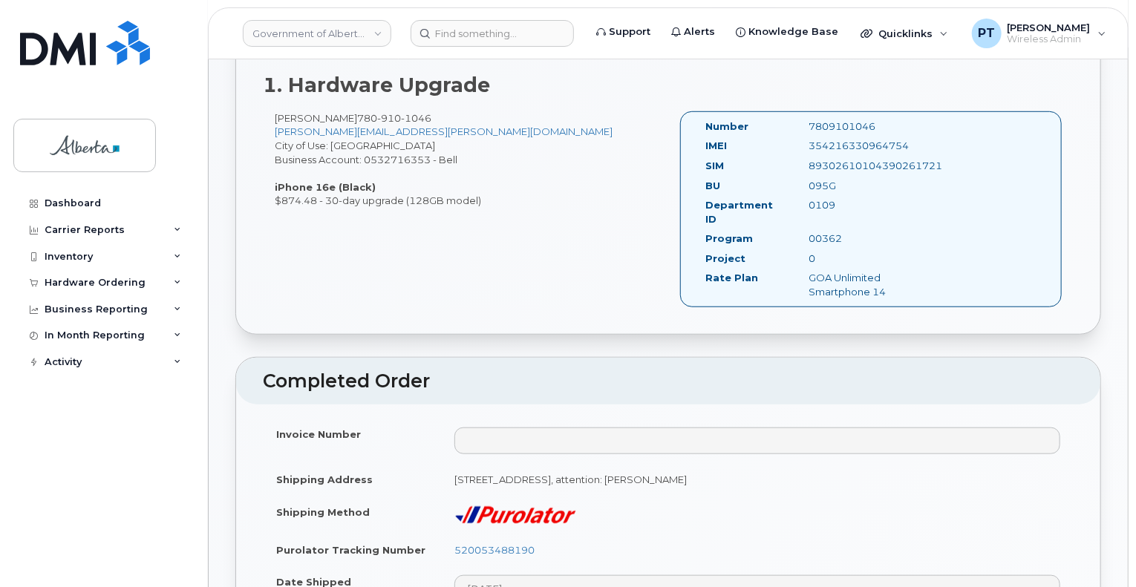
scroll to position [445, 0]
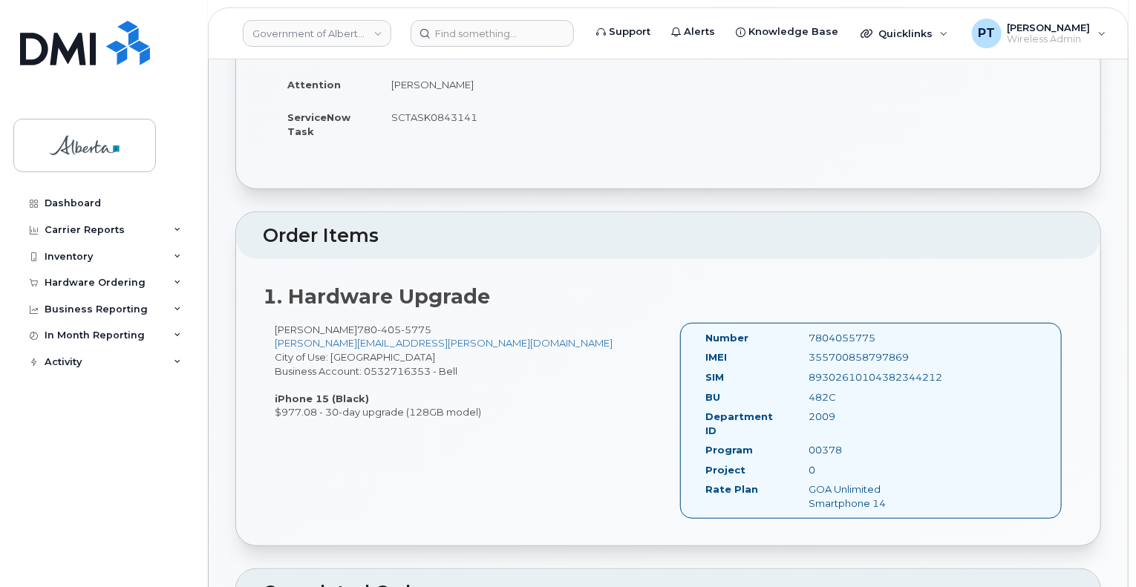
scroll to position [297, 0]
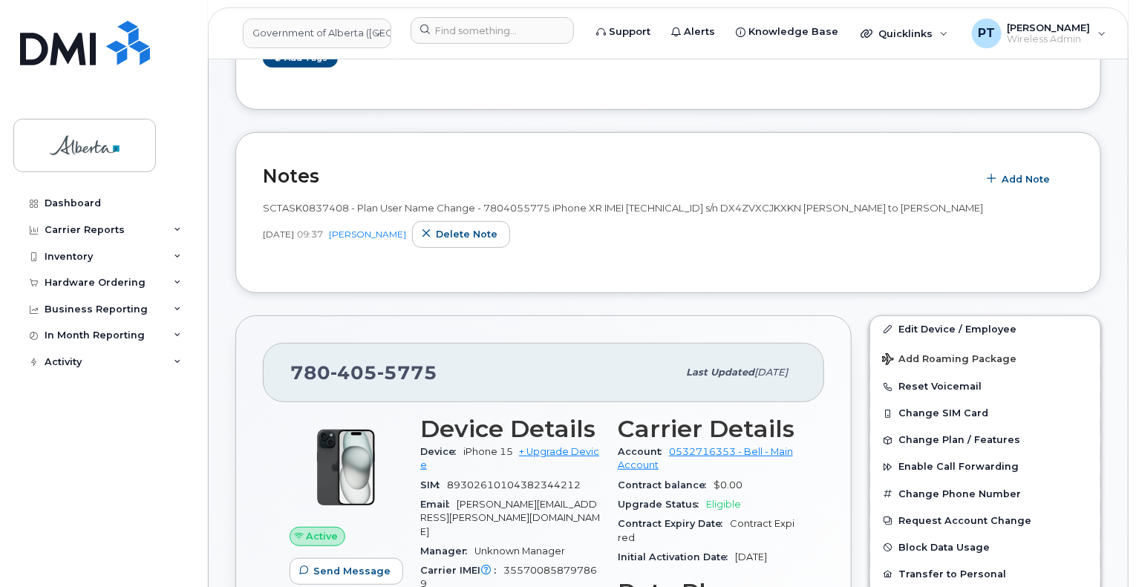
scroll to position [223, 0]
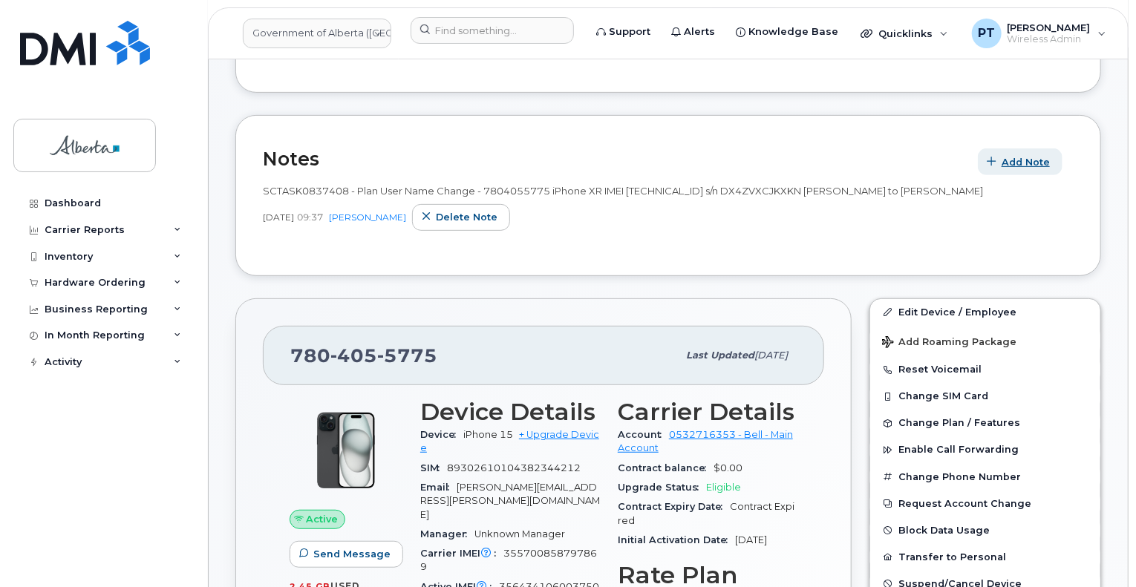
click at [1027, 160] on span "Add Note" at bounding box center [1025, 162] width 48 height 14
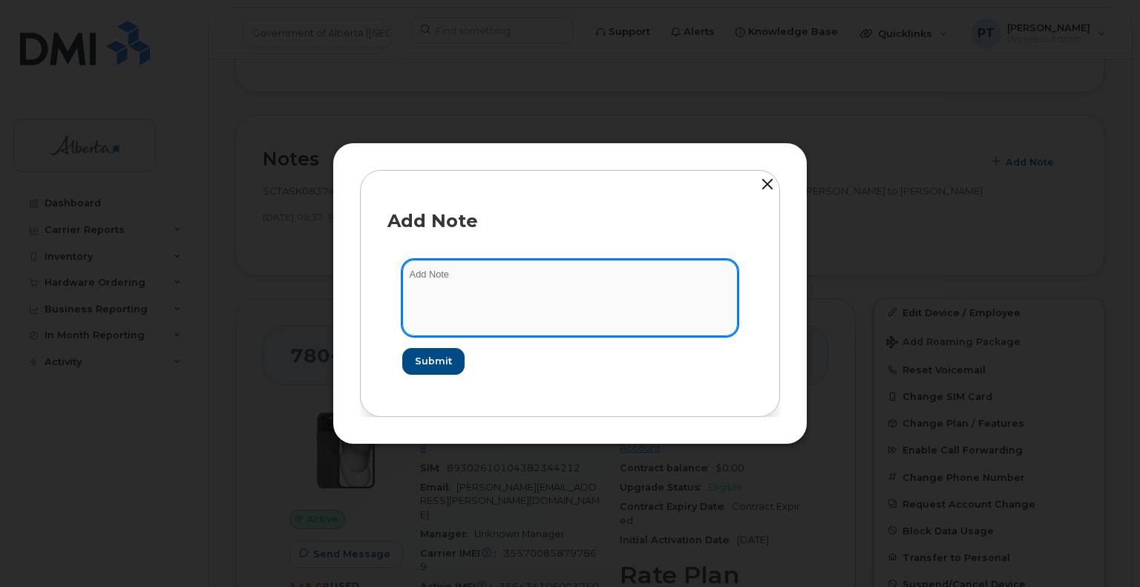
click at [439, 270] on textarea at bounding box center [570, 298] width 336 height 76
paste textarea "SCTASK0843141"
click at [549, 261] on textarea "SCTASK0843141 -" at bounding box center [570, 298] width 336 height 76
paste textarea "Device Replace - (1) iPhone 15 Order 300691 Bell 3015965"
type textarea "SCTASK0843141 - Device Replace - (1) iPhone 15 Order 300691 Bell 3015965"
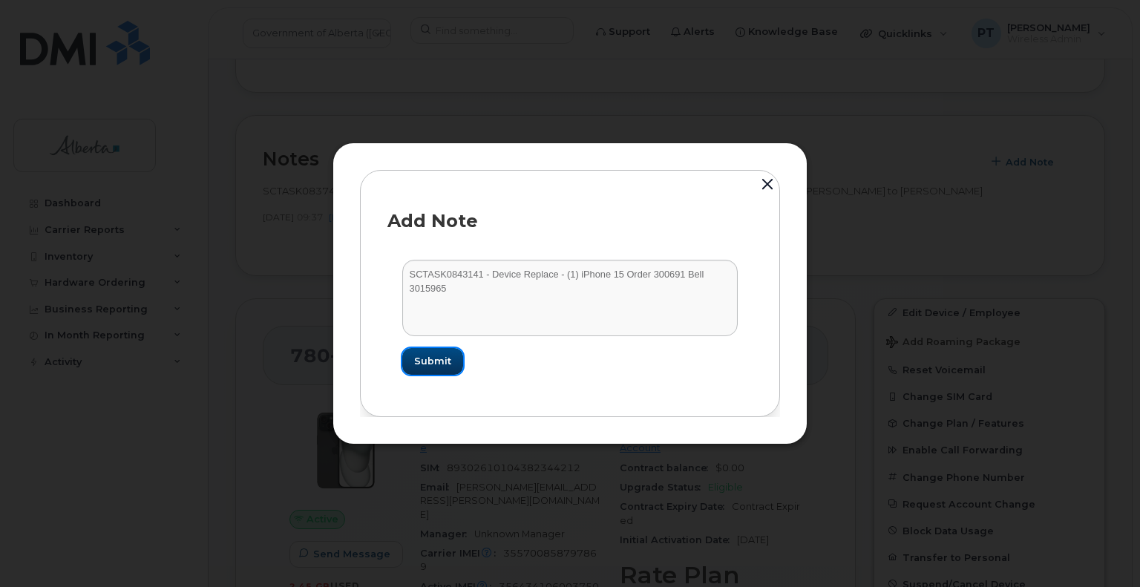
click at [441, 361] on span "Submit" at bounding box center [432, 361] width 37 height 14
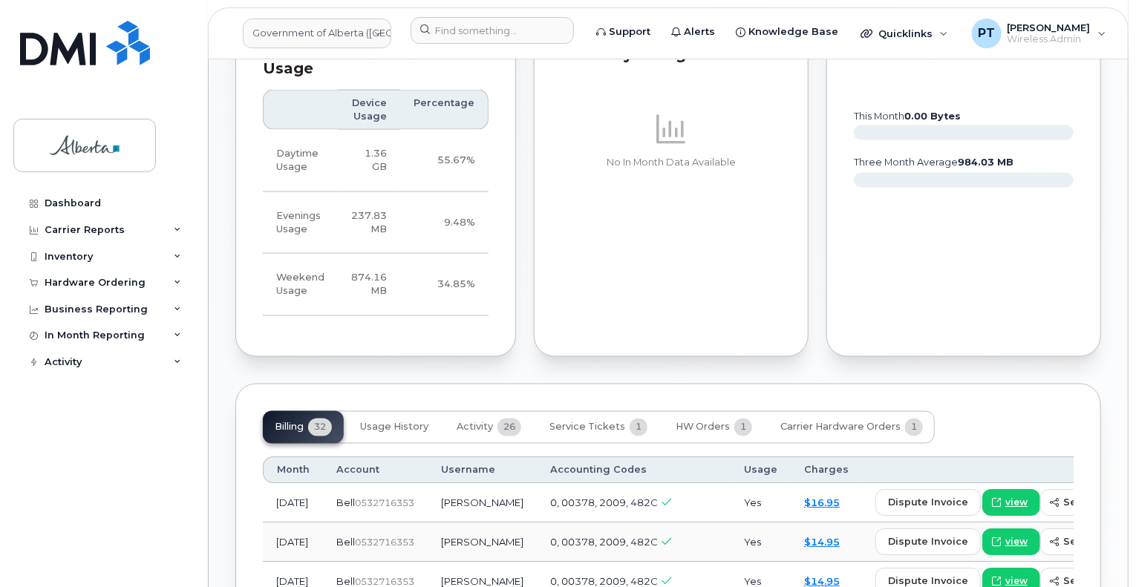
scroll to position [1188, 0]
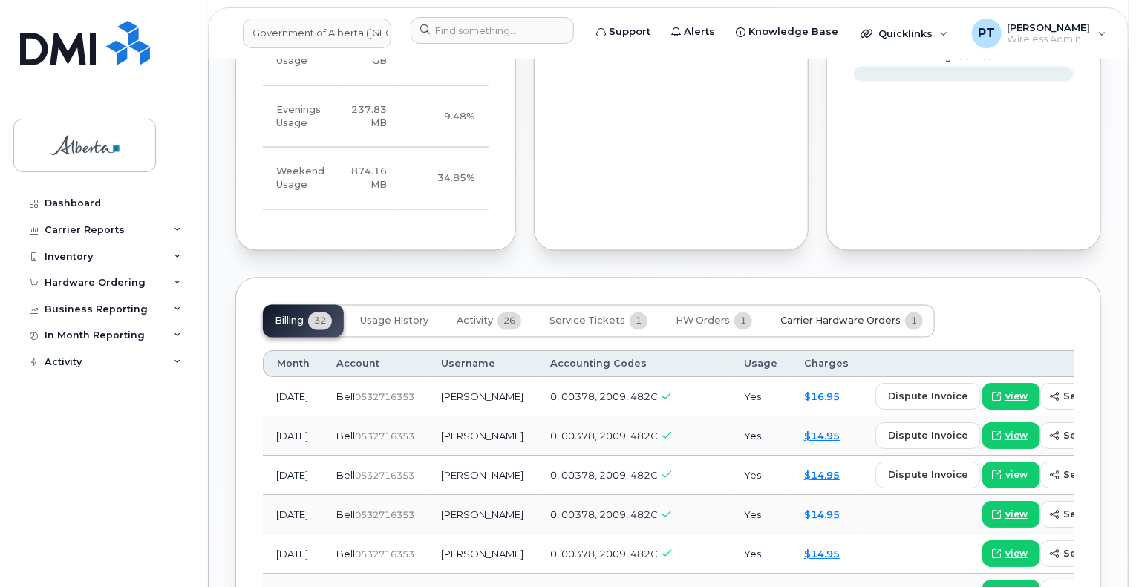
click at [848, 315] on span "Carrier Hardware Orders" at bounding box center [840, 321] width 120 height 12
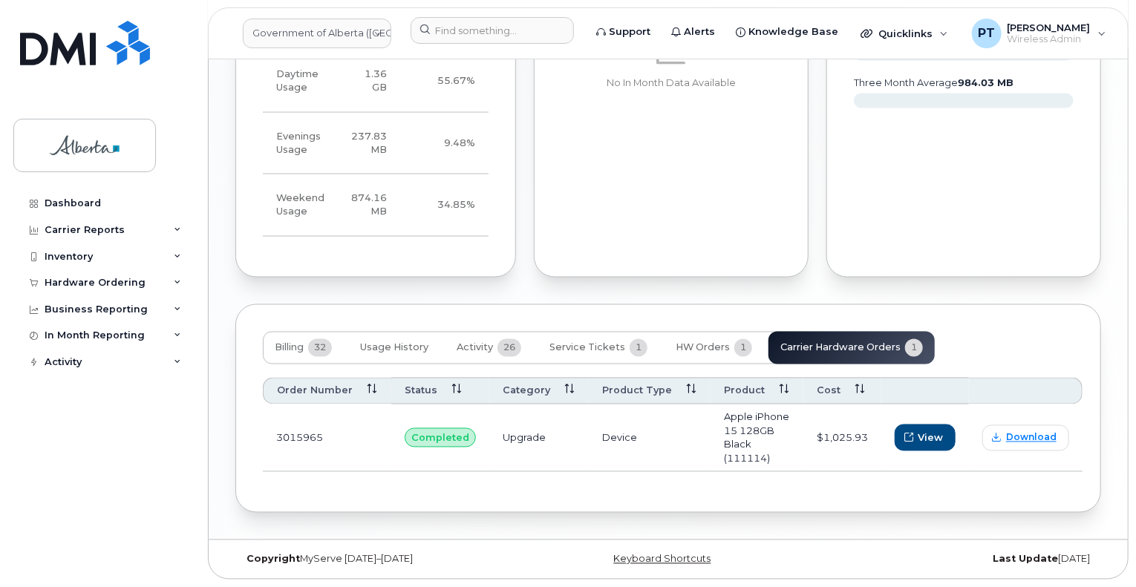
scroll to position [1131, 0]
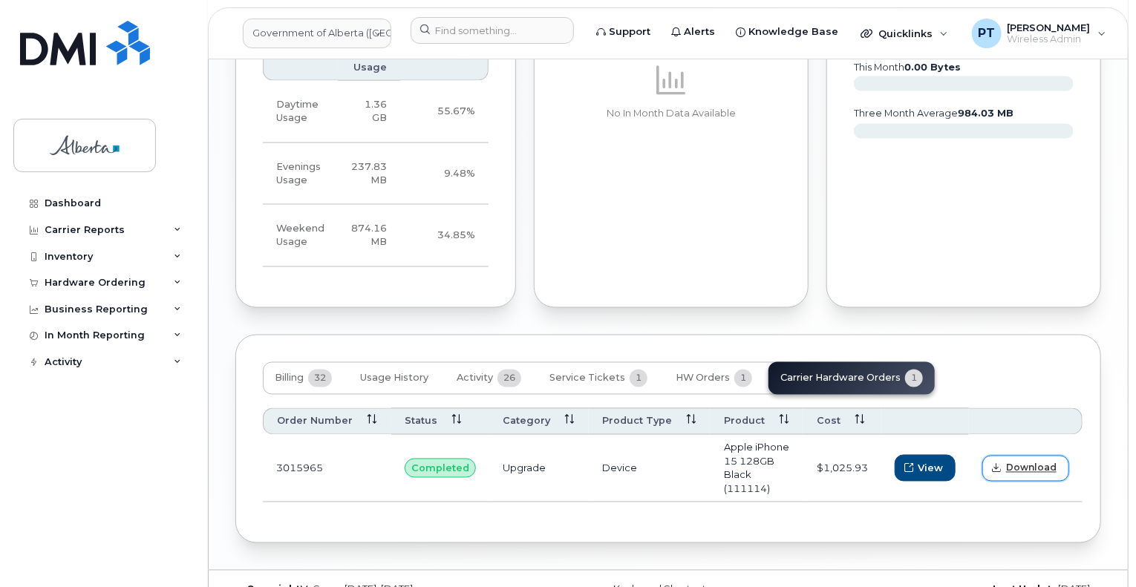
click at [1024, 462] on span "Download" at bounding box center [1031, 468] width 50 height 13
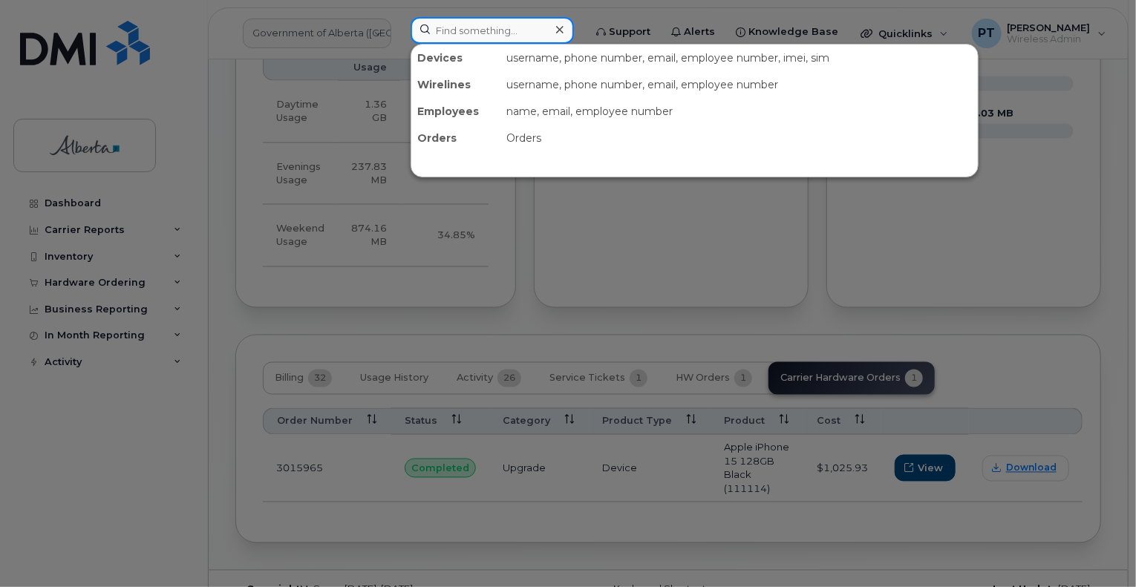
click at [451, 26] on input at bounding box center [492, 30] width 163 height 27
paste input "7809191364"
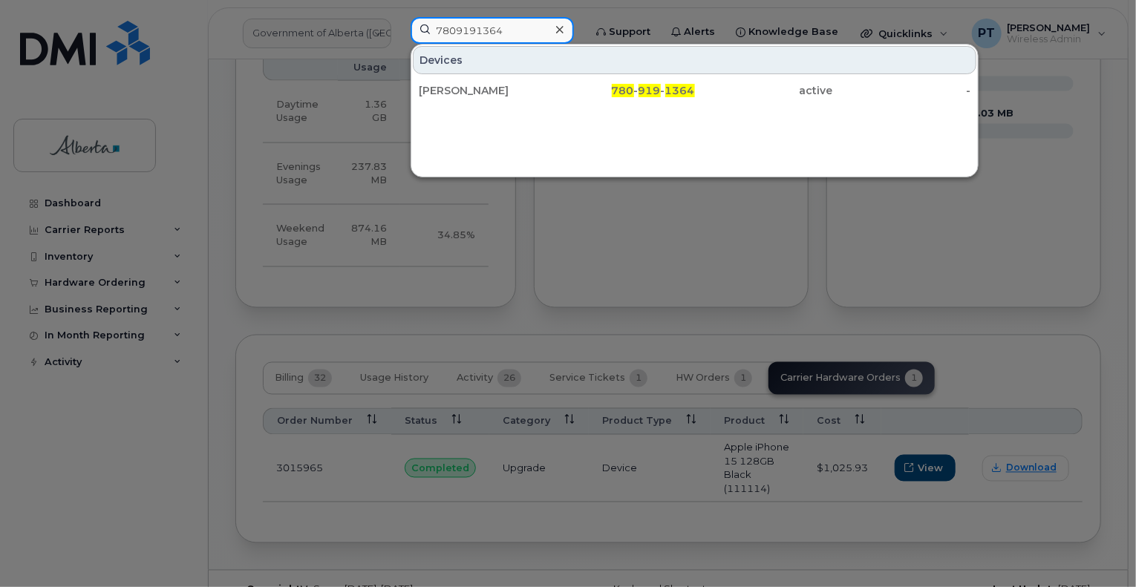
type input "7809191364"
drag, startPoint x: 468, startPoint y: 82, endPoint x: 63, endPoint y: 292, distance: 456.9
click at [469, 87] on div "Kevin Davdiuk" at bounding box center [488, 90] width 138 height 15
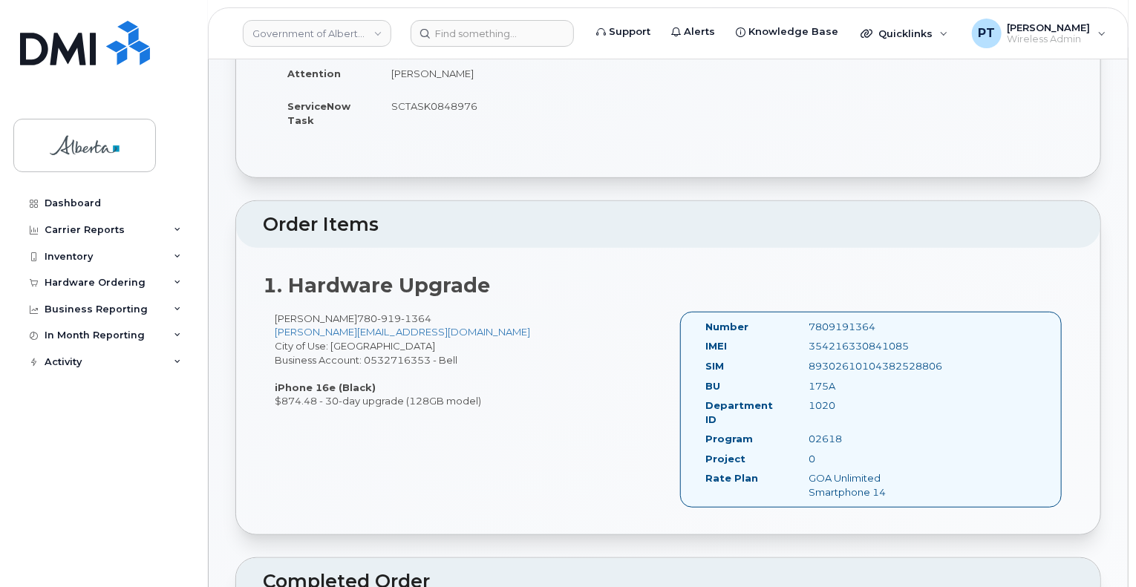
scroll to position [520, 0]
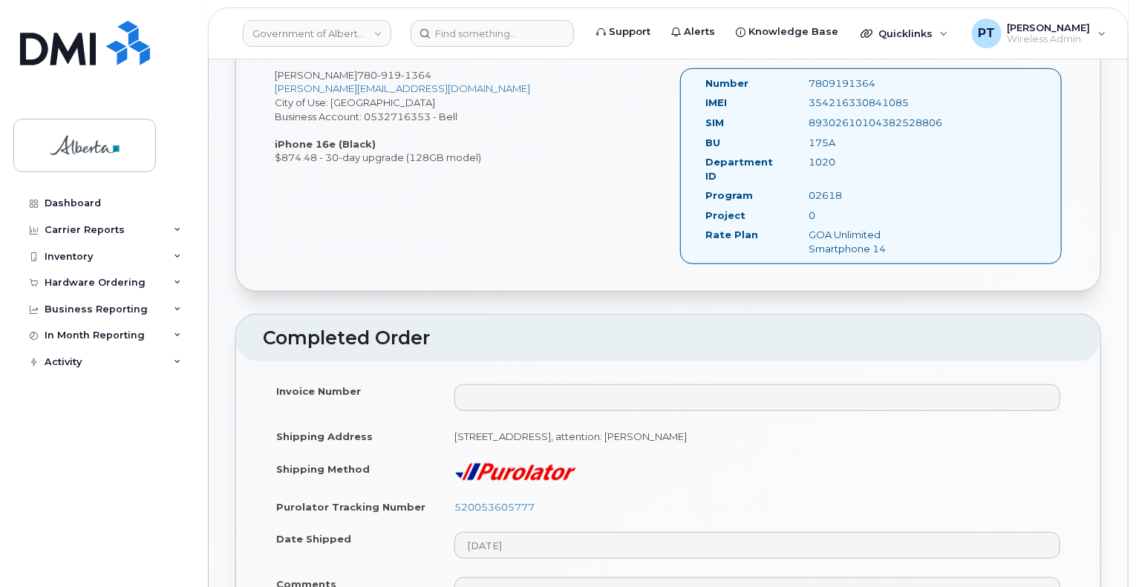
click at [851, 82] on div "7809191364" at bounding box center [870, 83] width 145 height 14
copy div "7809191364"
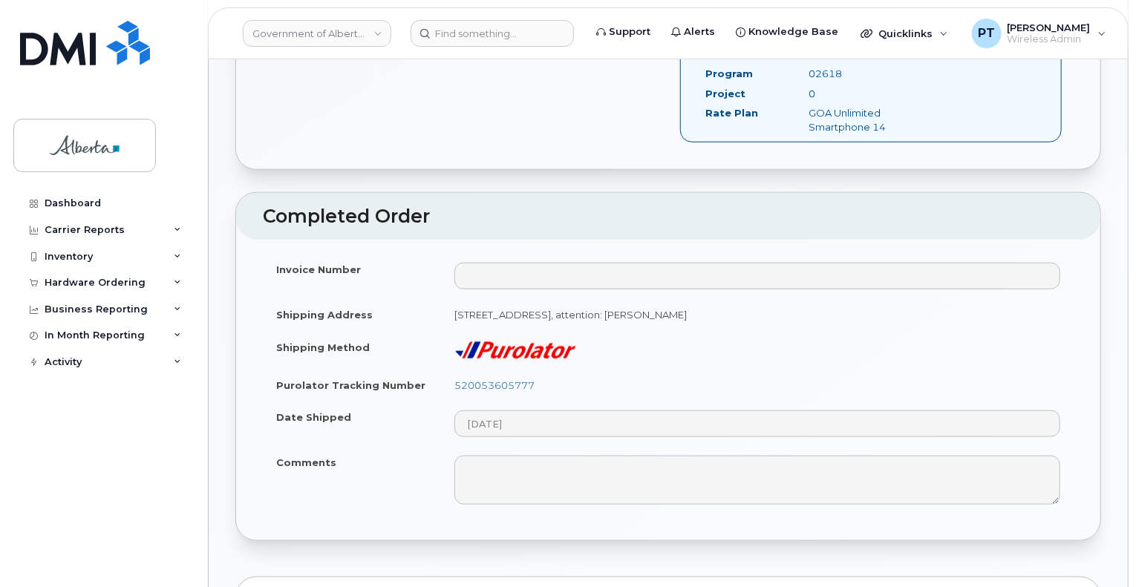
scroll to position [742, 0]
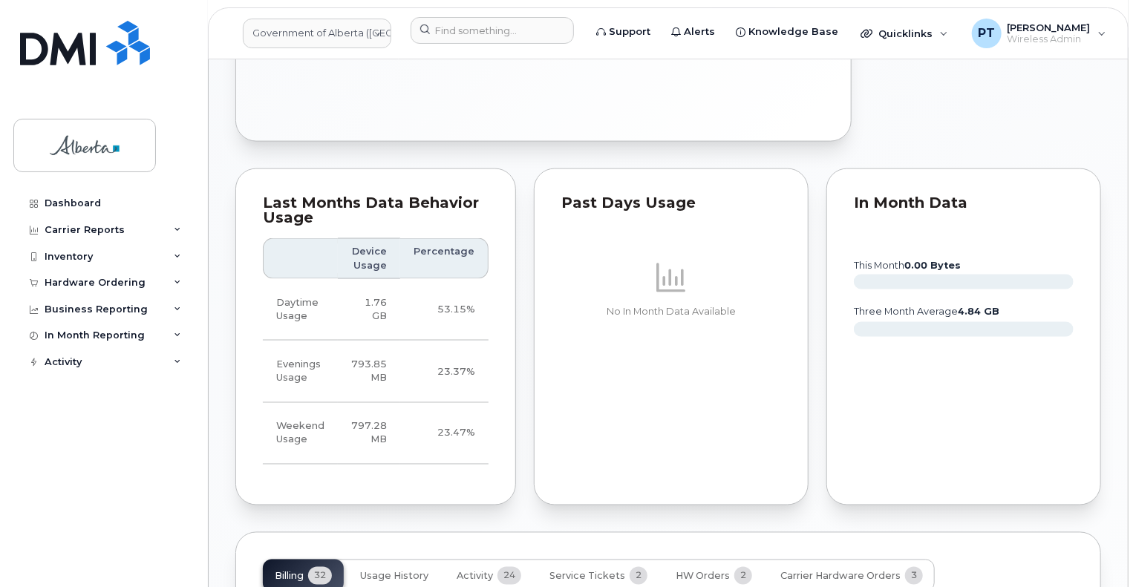
scroll to position [1262, 0]
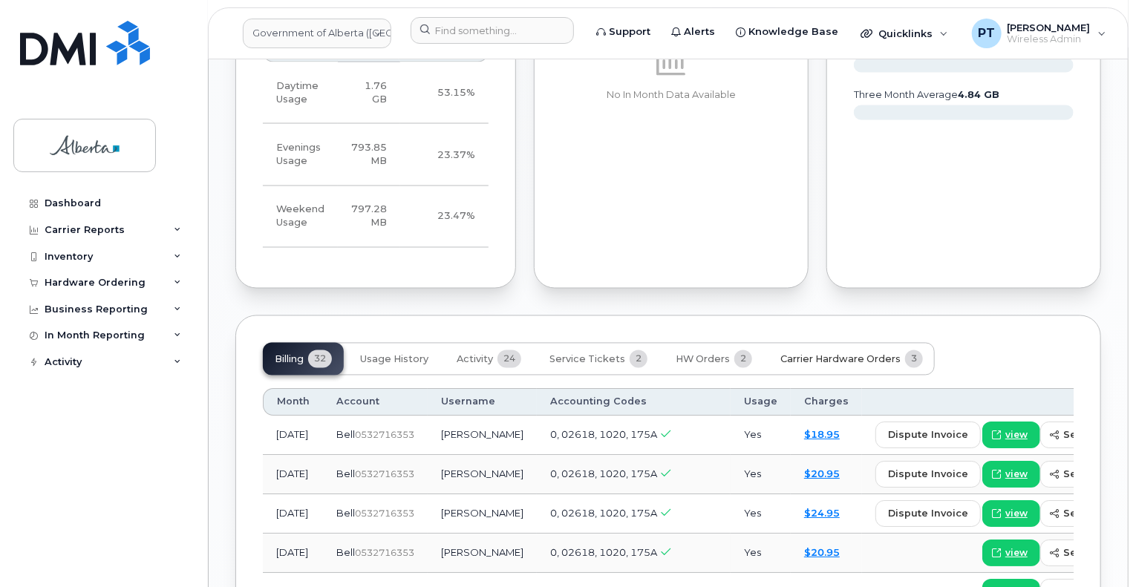
drag, startPoint x: 835, startPoint y: 344, endPoint x: 821, endPoint y: 343, distance: 14.1
click at [835, 354] on span "Carrier Hardware Orders" at bounding box center [840, 360] width 120 height 12
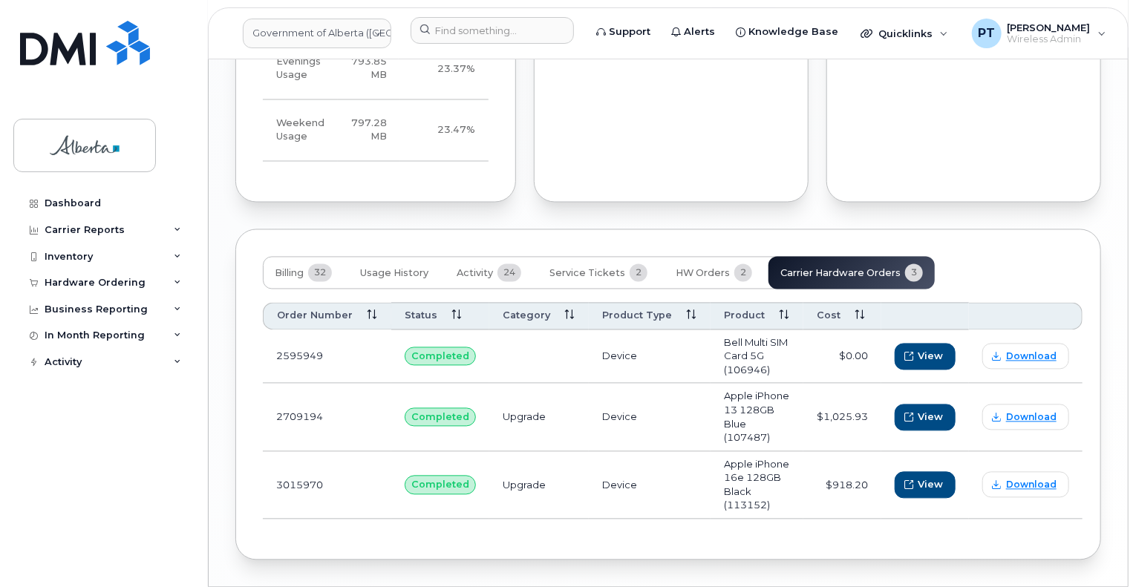
scroll to position [1351, 0]
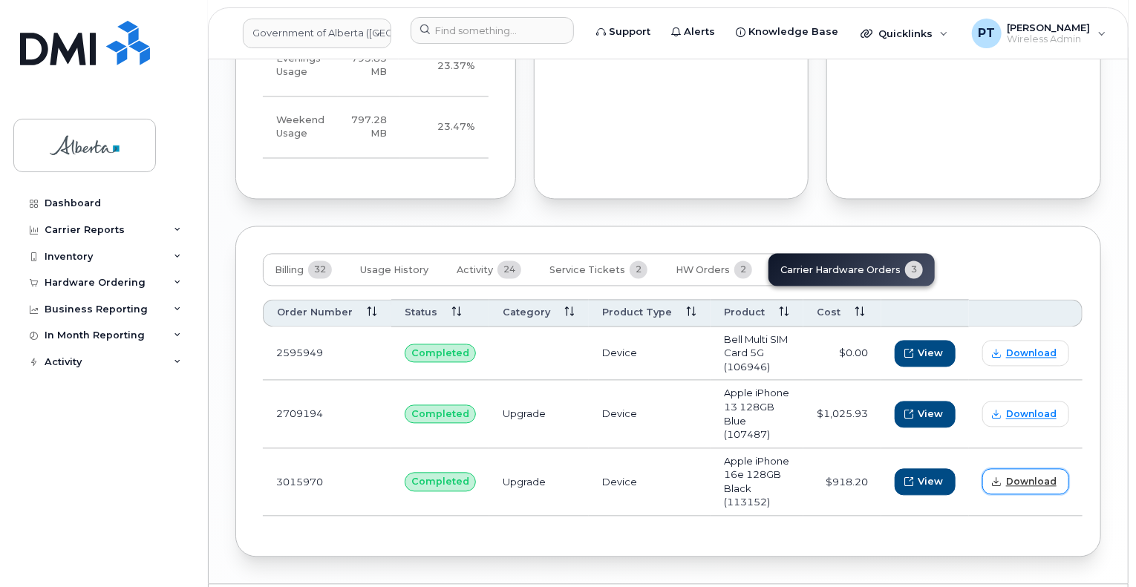
click at [1011, 476] on span "Download" at bounding box center [1031, 482] width 50 height 13
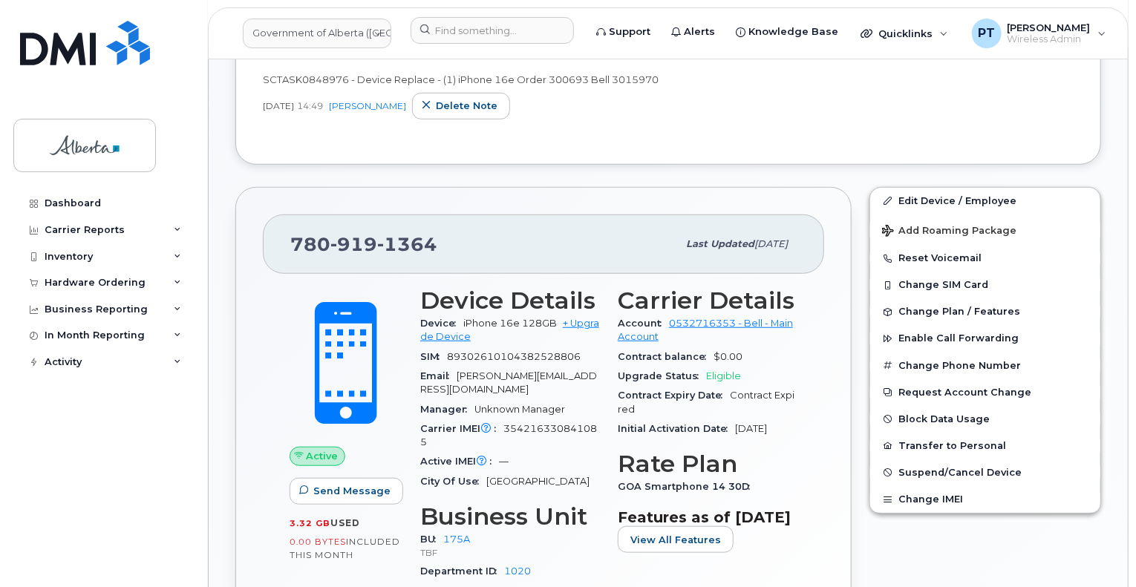
scroll to position [386, 0]
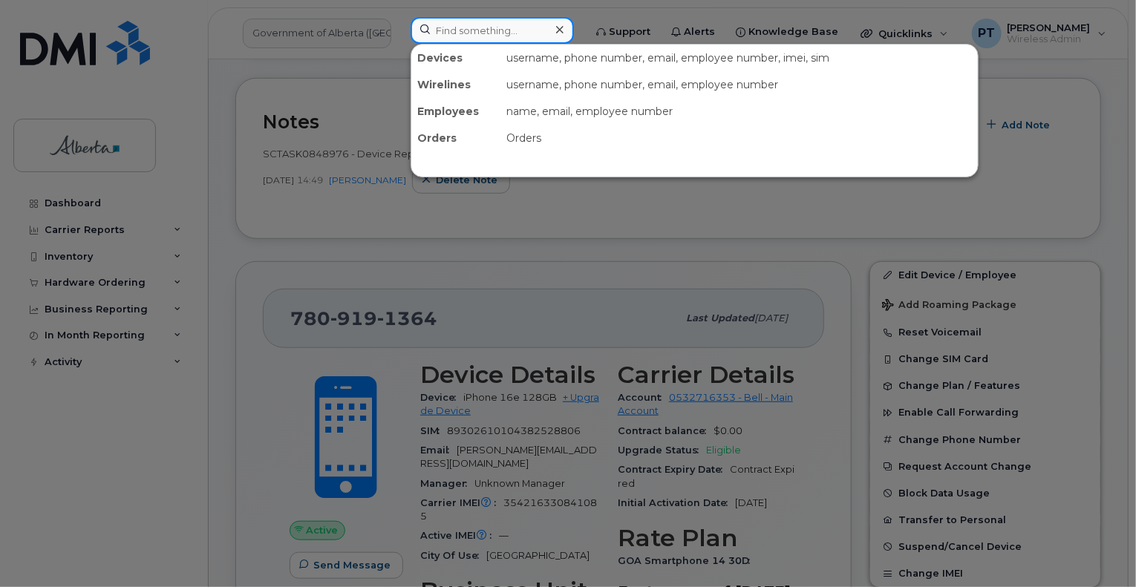
click at [524, 30] on input at bounding box center [492, 30] width 163 height 27
click at [517, 24] on input at bounding box center [492, 30] width 163 height 27
paste input "7805074608"
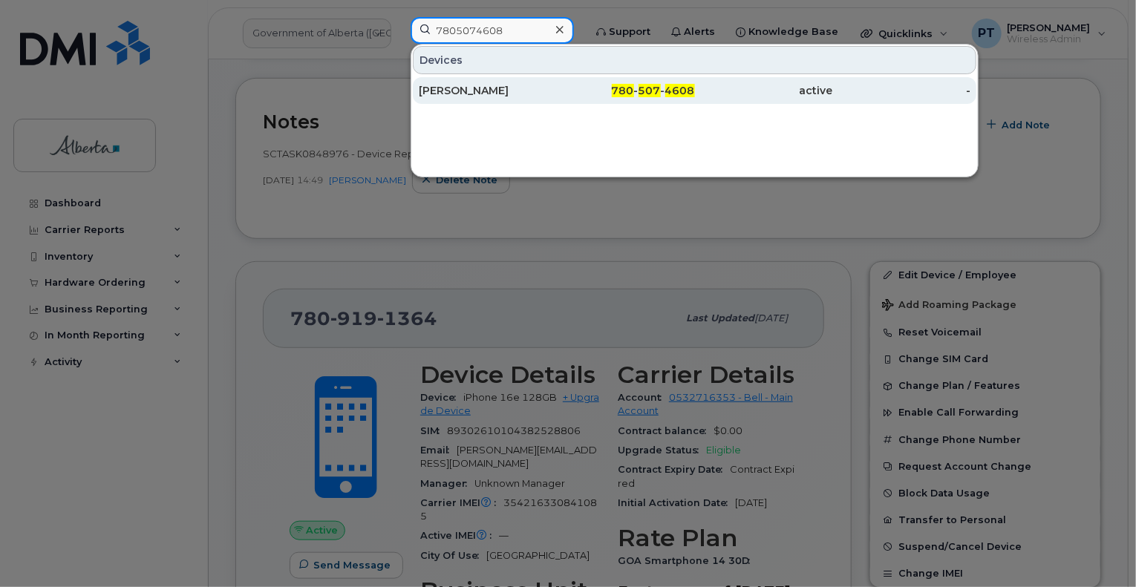
type input "7805074608"
drag, startPoint x: 457, startPoint y: 83, endPoint x: 434, endPoint y: 91, distance: 25.1
click at [457, 85] on div "[PERSON_NAME]" at bounding box center [488, 90] width 138 height 15
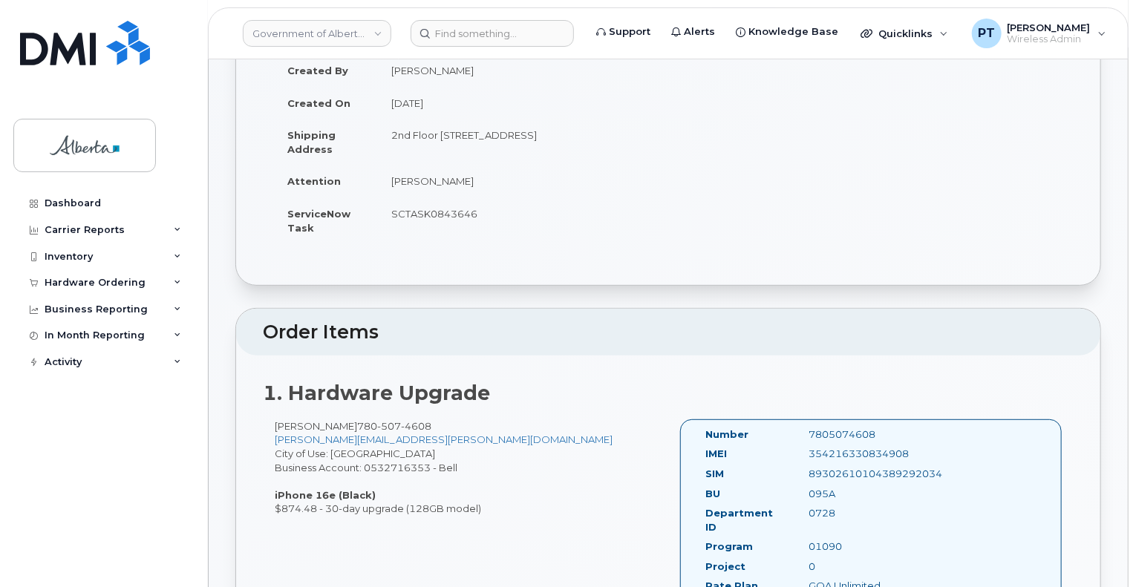
scroll to position [445, 0]
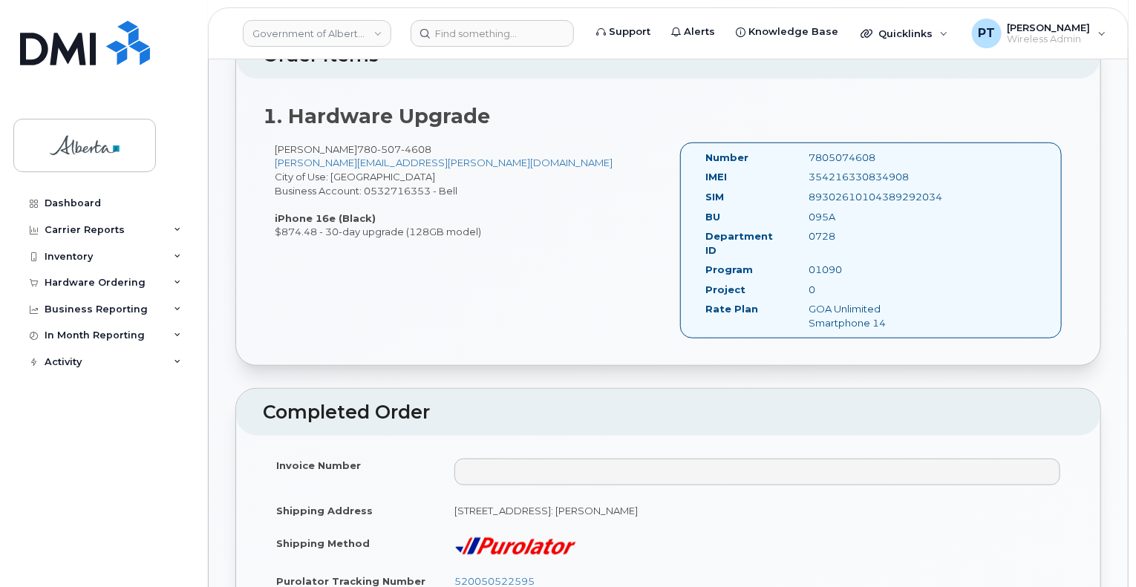
click at [823, 155] on div "7805074608" at bounding box center [870, 158] width 145 height 14
copy div "7805074608"
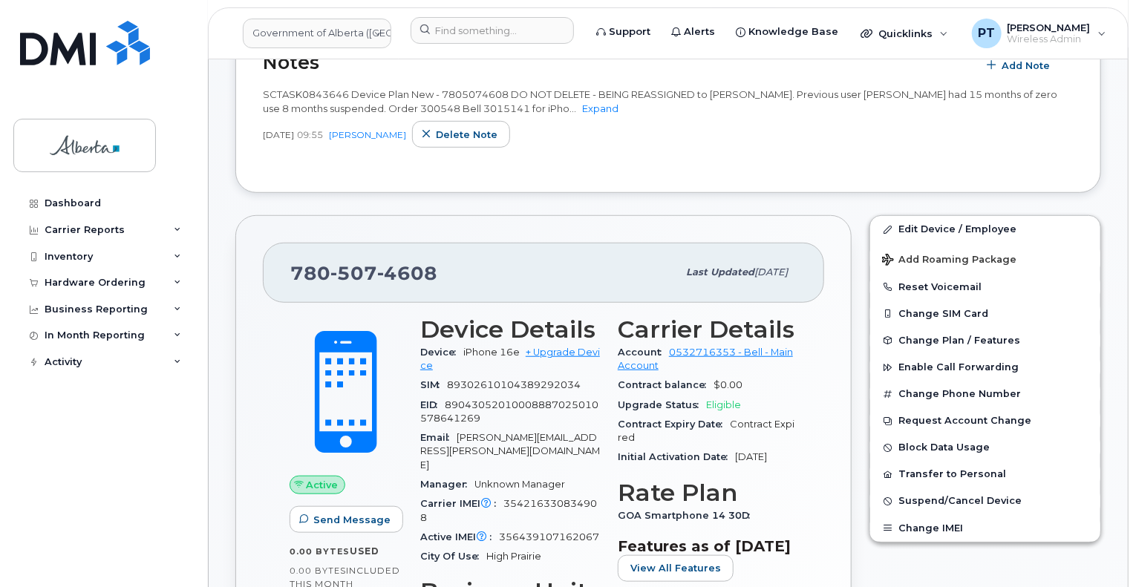
scroll to position [668, 0]
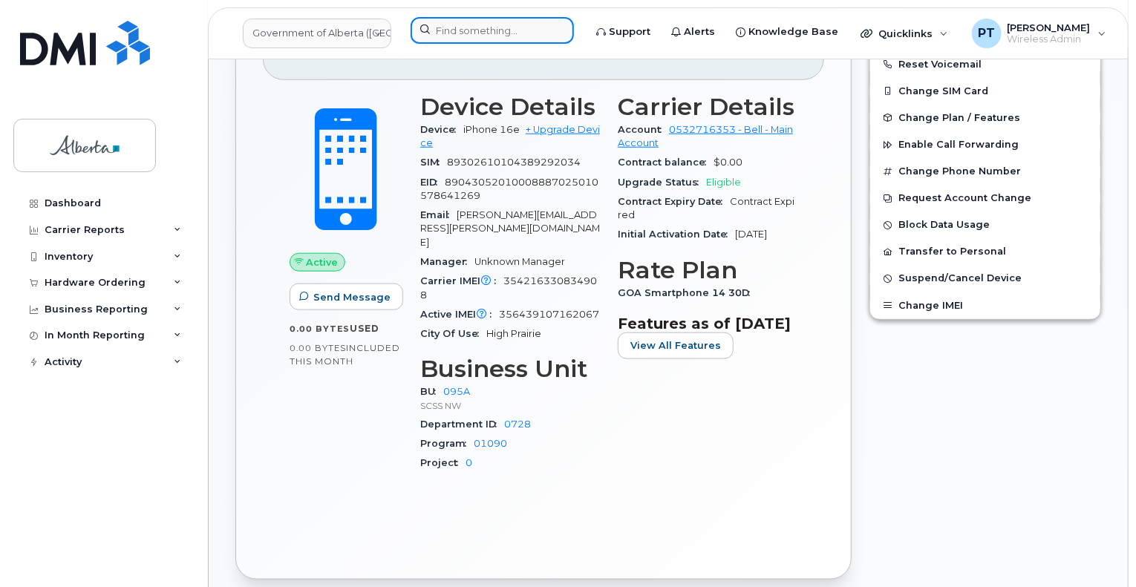
click at [478, 33] on input at bounding box center [492, 30] width 163 height 27
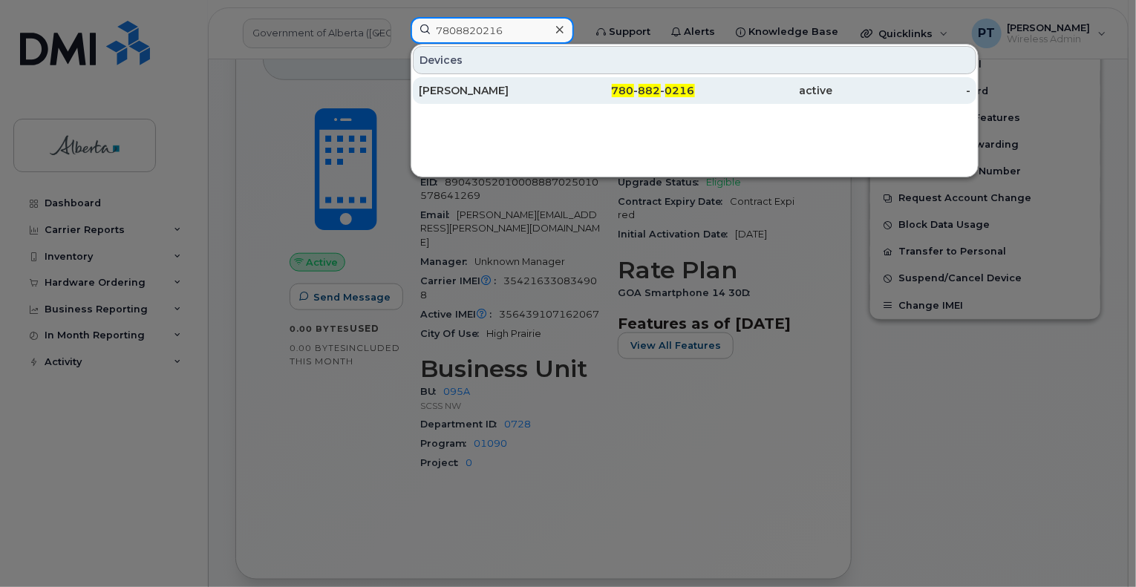
type input "7808820216"
click at [467, 91] on div "Ana Navas Perez" at bounding box center [488, 90] width 138 height 15
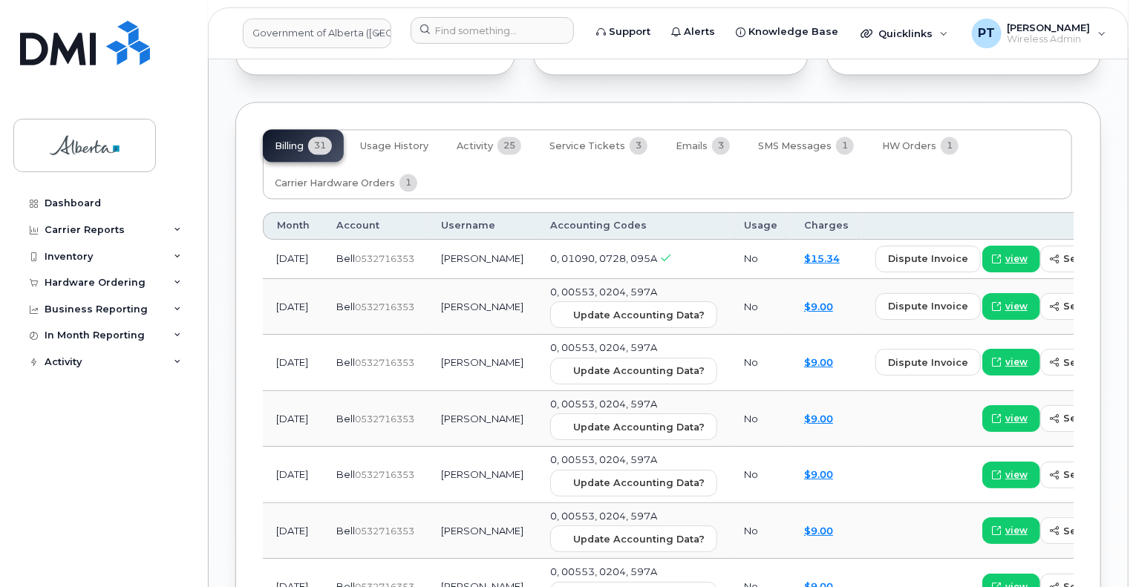
scroll to position [1559, 0]
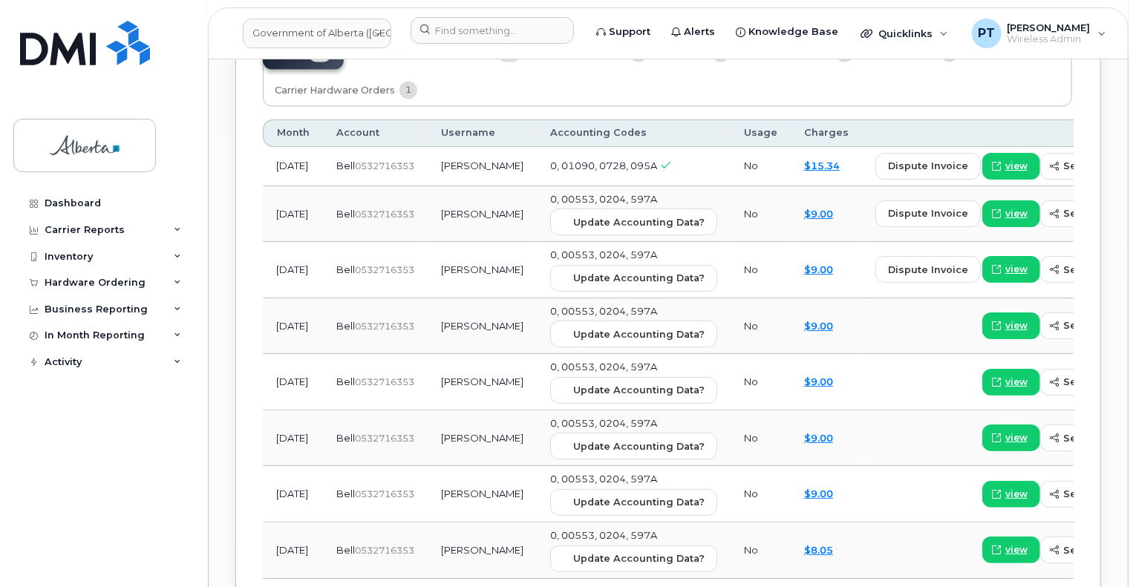
drag, startPoint x: 99, startPoint y: 423, endPoint x: 86, endPoint y: 413, distance: 16.3
click at [99, 423] on div "Dashboard Carrier Reports Monthly Billing Data Daily Data Pooling Data Behavior…" at bounding box center [104, 377] width 183 height 375
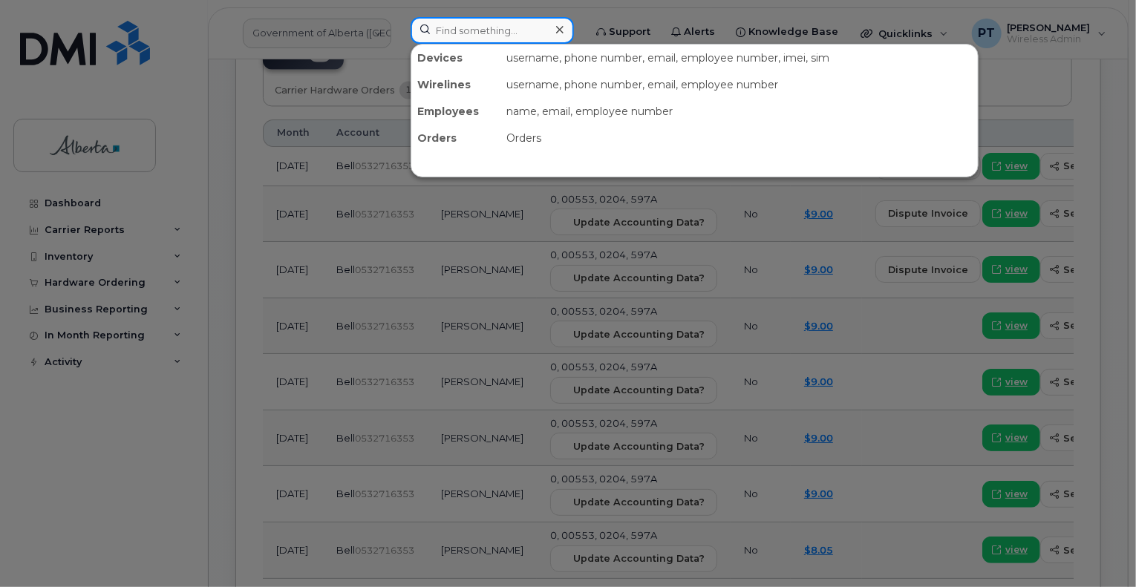
click at [452, 31] on input at bounding box center [492, 30] width 163 height 27
type input "7802337249"
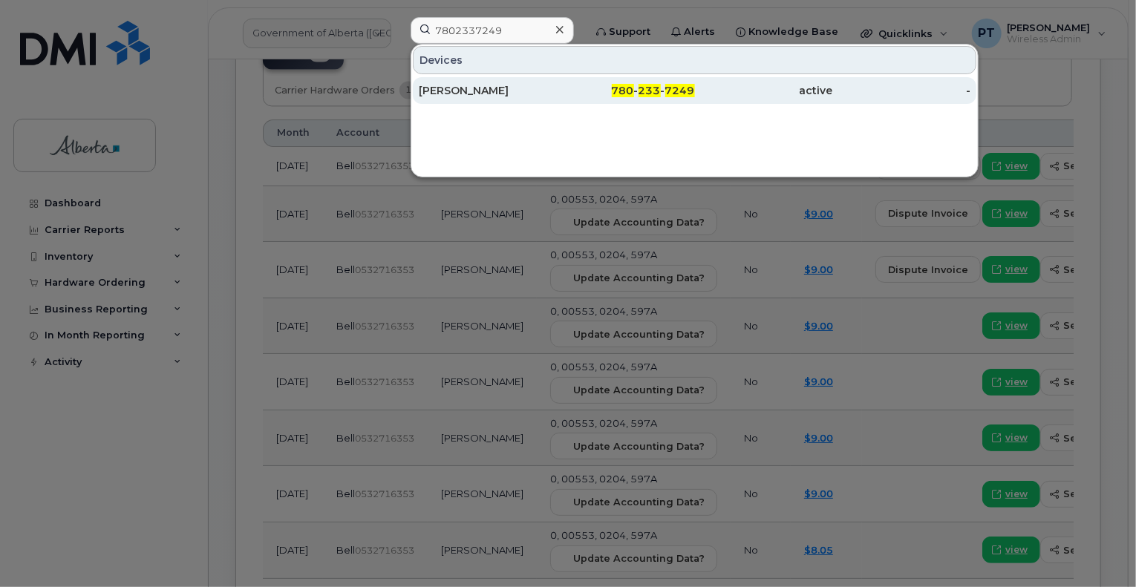
click at [460, 91] on div "[PERSON_NAME]" at bounding box center [488, 90] width 138 height 15
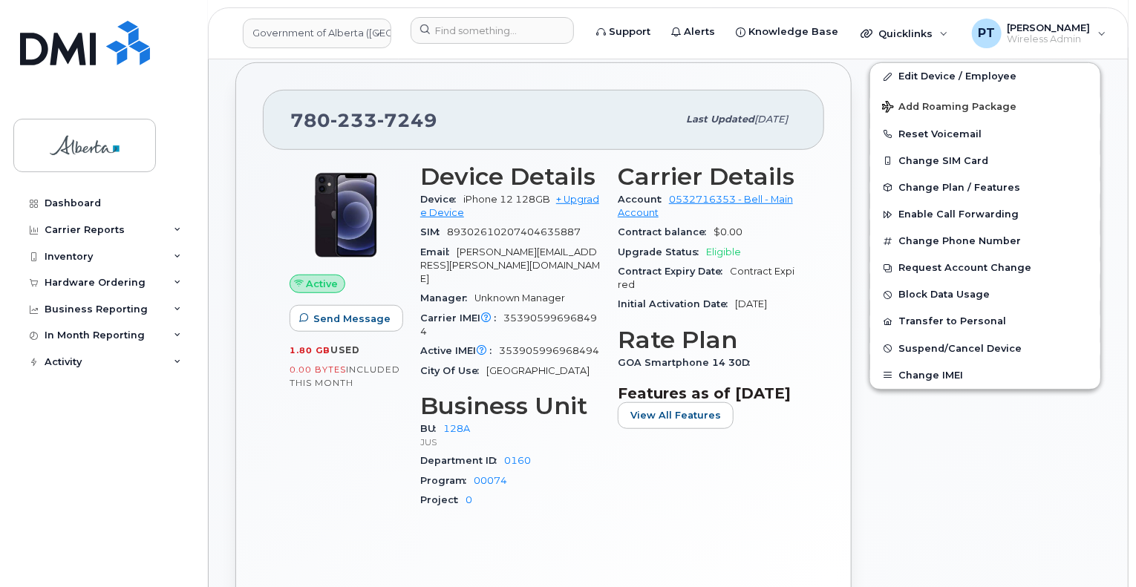
scroll to position [445, 0]
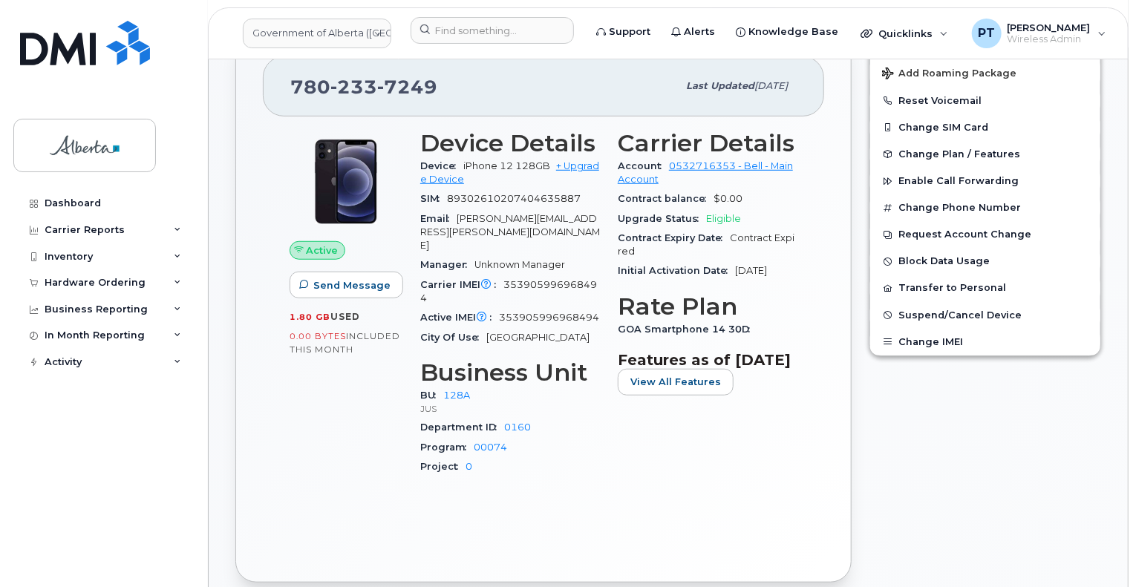
click at [1037, 506] on div "Edit Device / Employee Add Roaming Package Reset Voicemail Change SIM Card Chan…" at bounding box center [984, 306] width 249 height 572
click at [506, 34] on input at bounding box center [492, 30] width 163 height 27
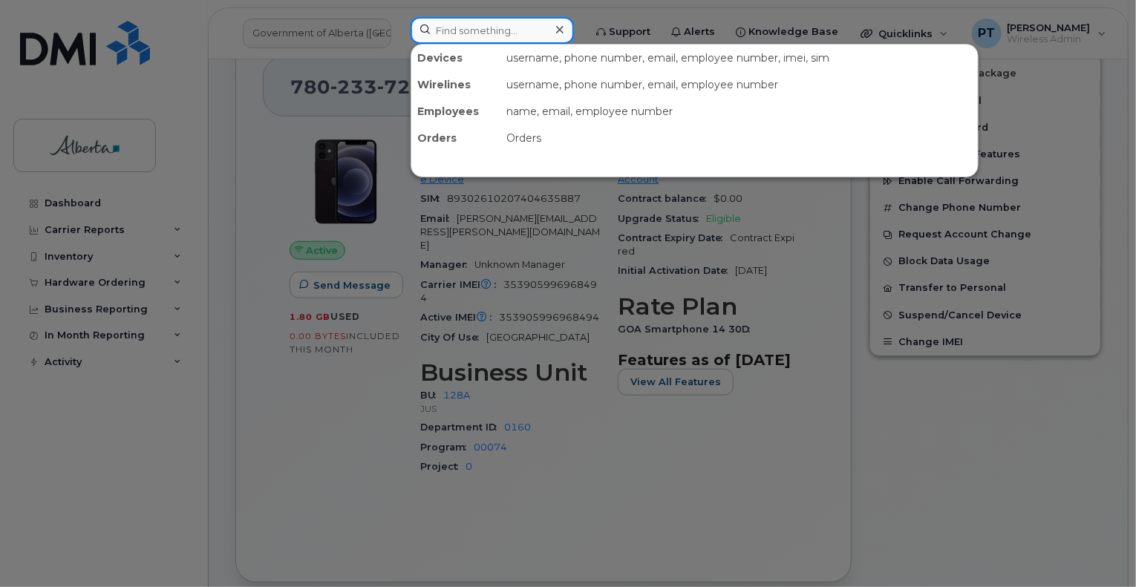
paste input "SCTASK0850473"
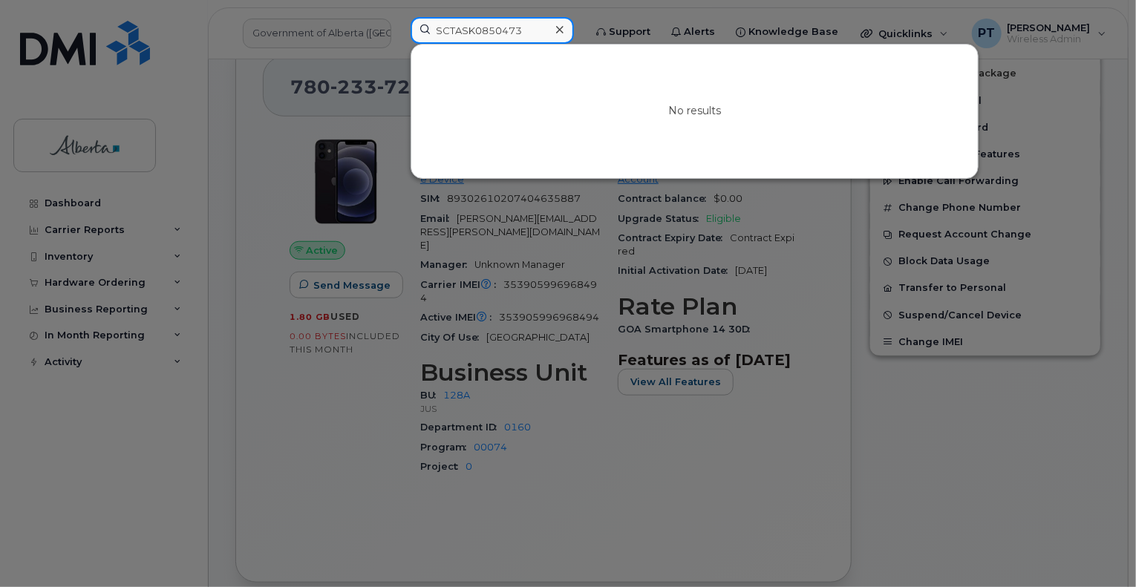
type input "SCTASK0850473"
click at [336, 333] on div at bounding box center [568, 293] width 1136 height 587
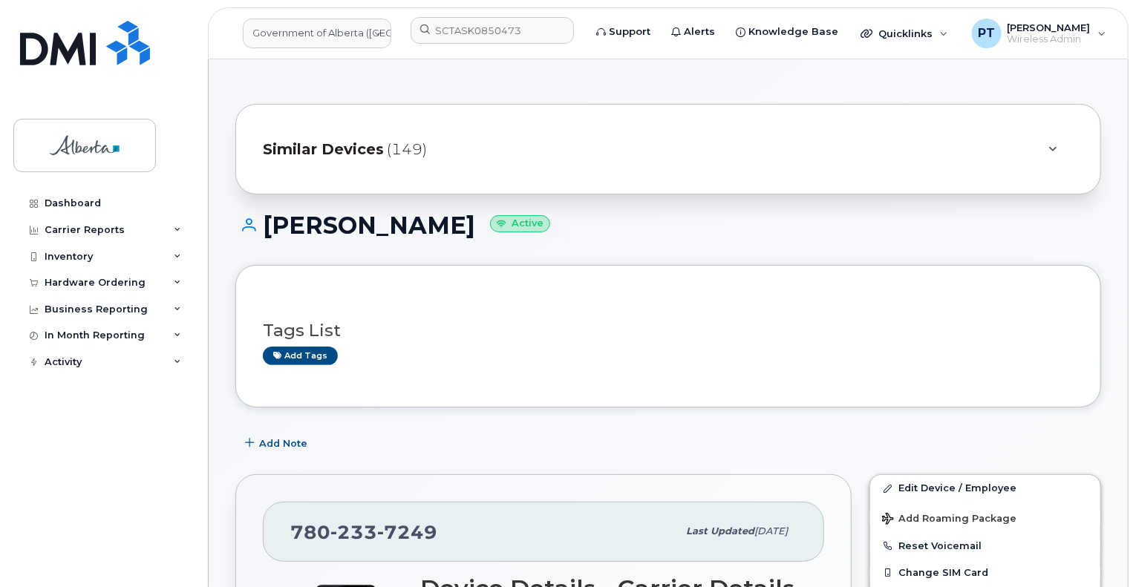
scroll to position [74, 0]
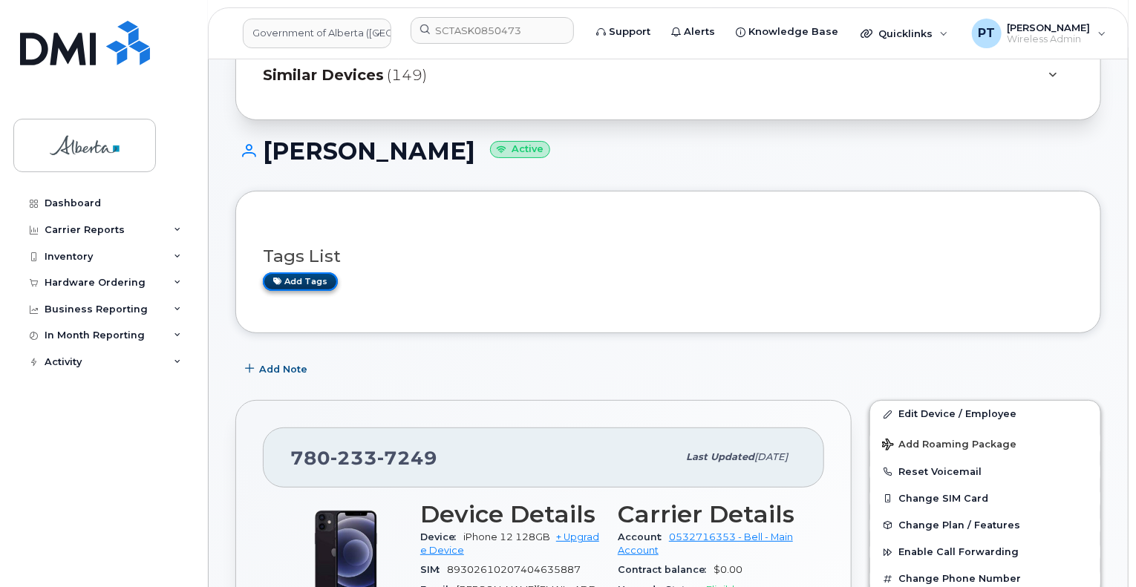
click at [292, 281] on link "Add tags" at bounding box center [300, 281] width 75 height 19
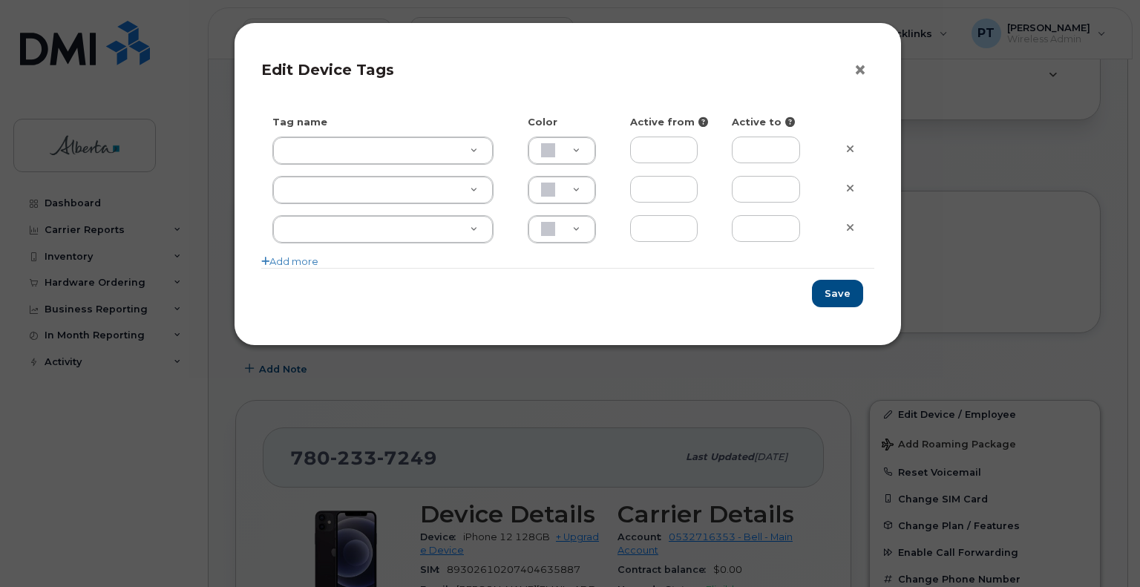
drag, startPoint x: 860, startPoint y: 71, endPoint x: 809, endPoint y: 146, distance: 90.8
click at [860, 71] on button "×" at bounding box center [864, 70] width 21 height 22
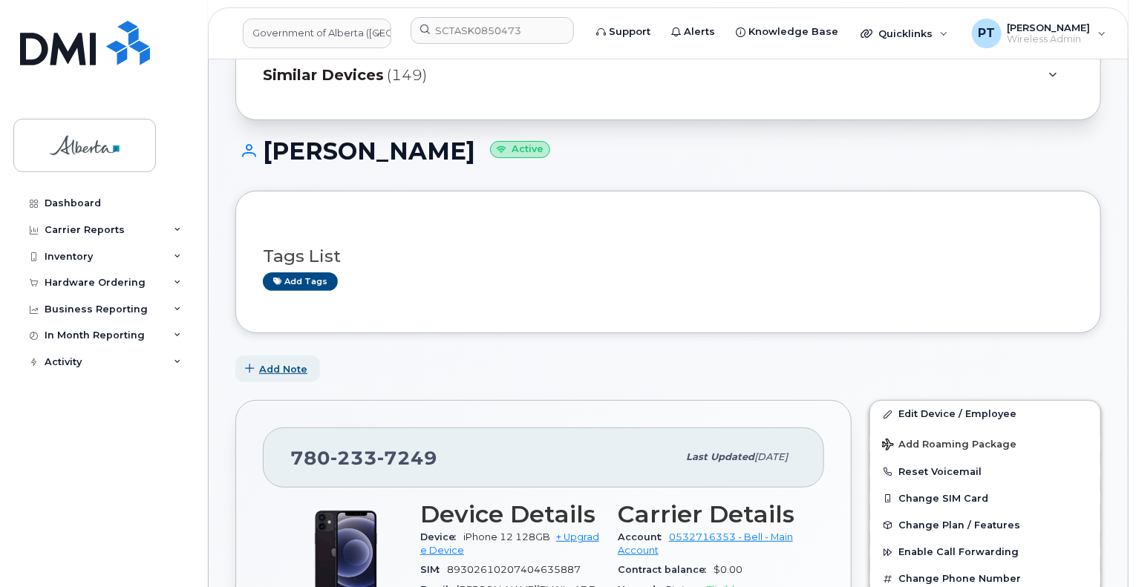
click at [281, 364] on span "Add Note" at bounding box center [283, 369] width 48 height 14
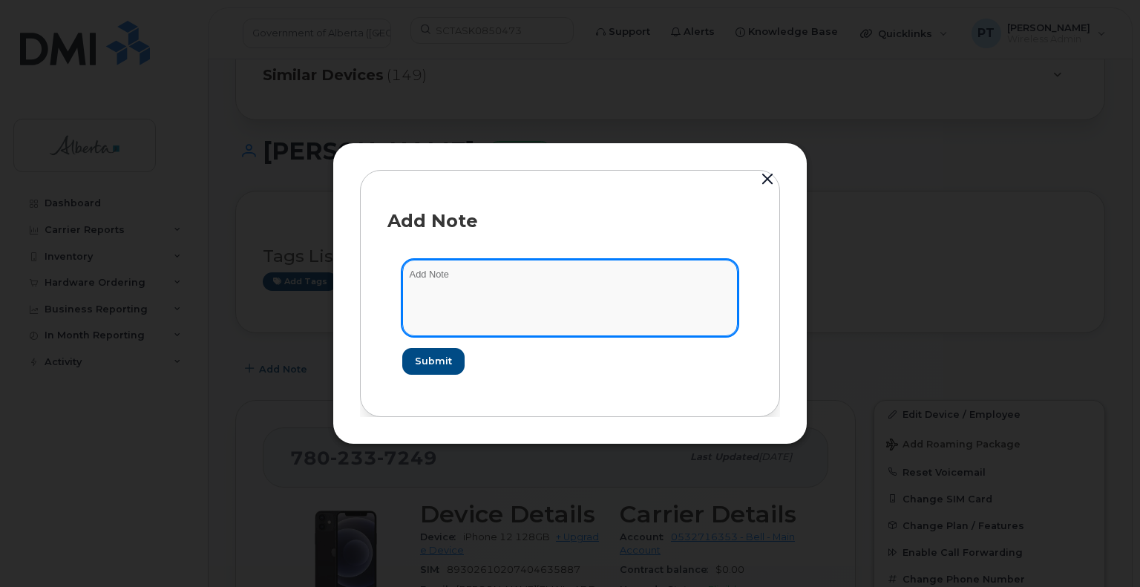
paste textarea "SCTASK0850473"
click at [630, 292] on textarea "SCTASK0850473 -" at bounding box center [570, 298] width 336 height 76
paste textarea "Plan User Transfer - 7802337249 iPhone 12 IMEI 353905996968494 s/n H53J632N0F07…"
type textarea "SCTASK0850473 - Plan User Transfer - 7802337249 iPhone 12 IMEI [TECHNICAL_ID] s…"
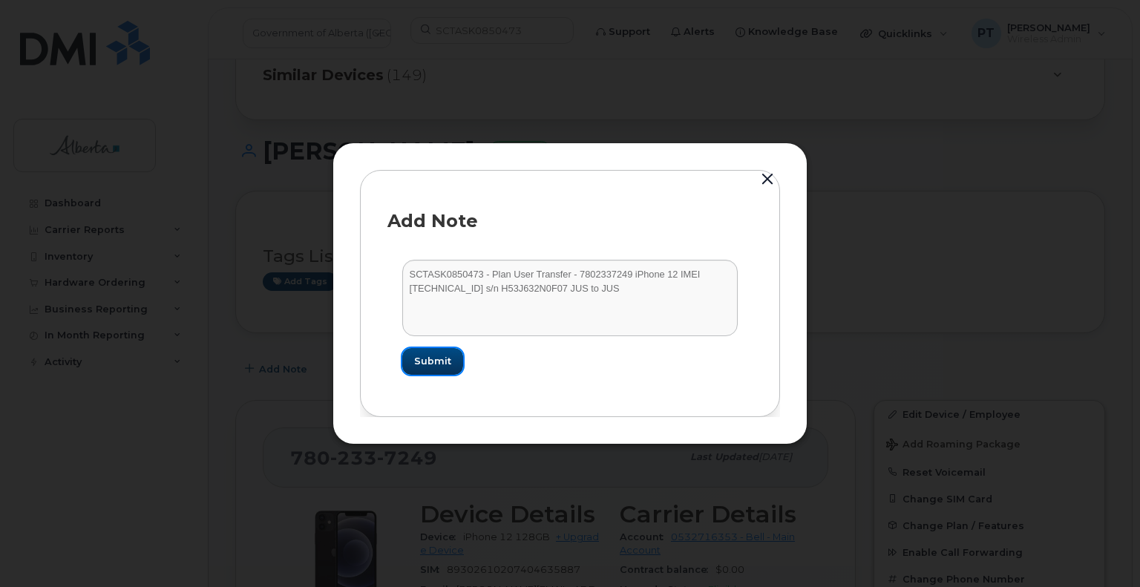
click at [440, 364] on span "Submit" at bounding box center [432, 361] width 37 height 14
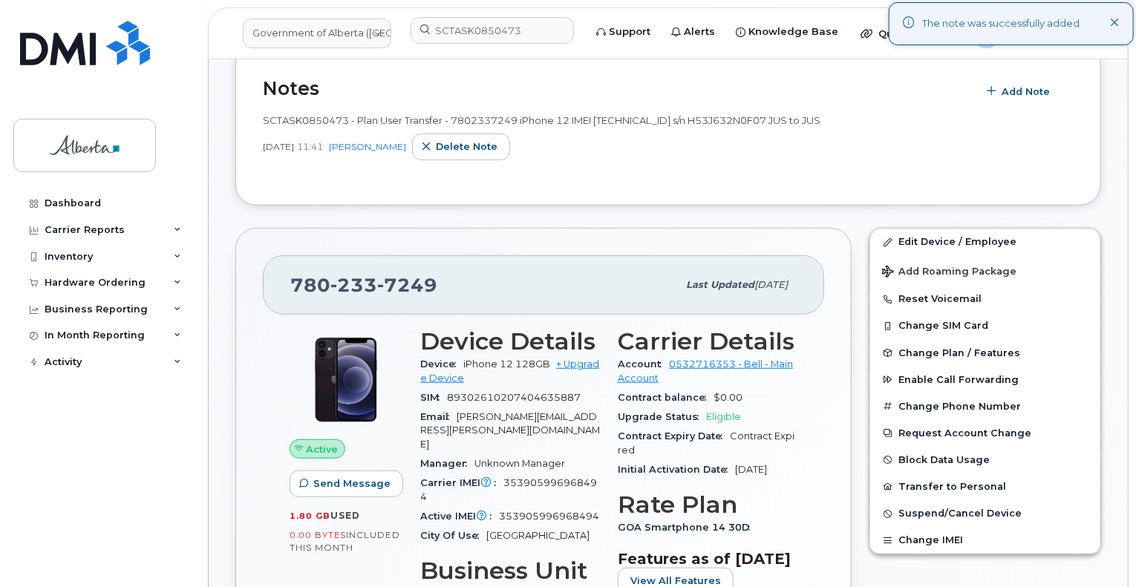
scroll to position [445, 0]
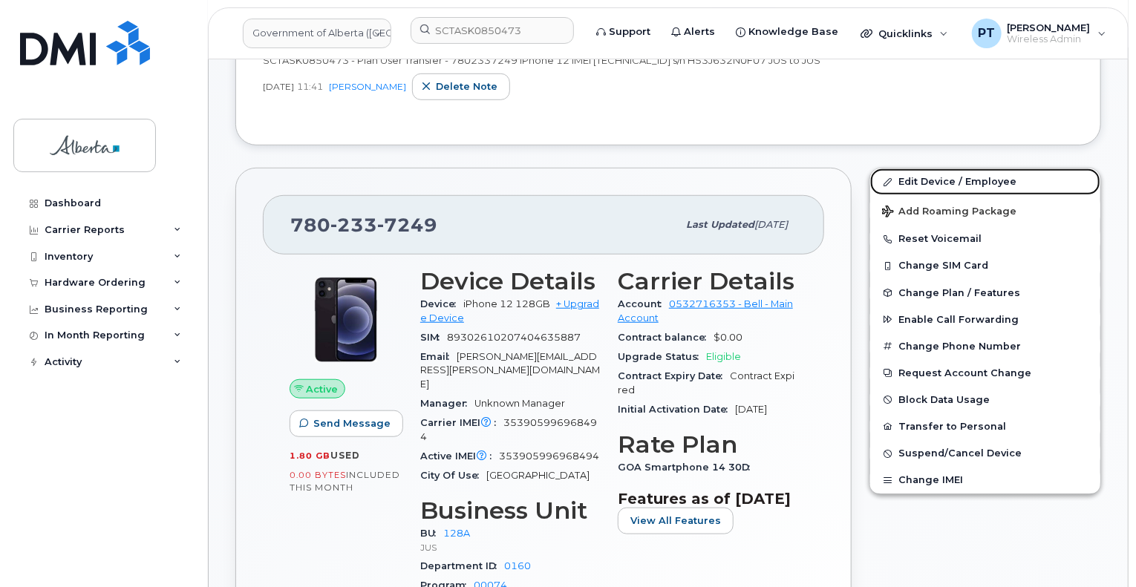
drag, startPoint x: 906, startPoint y: 180, endPoint x: 810, endPoint y: 246, distance: 115.9
click at [906, 180] on link "Edit Device / Employee" at bounding box center [985, 182] width 230 height 27
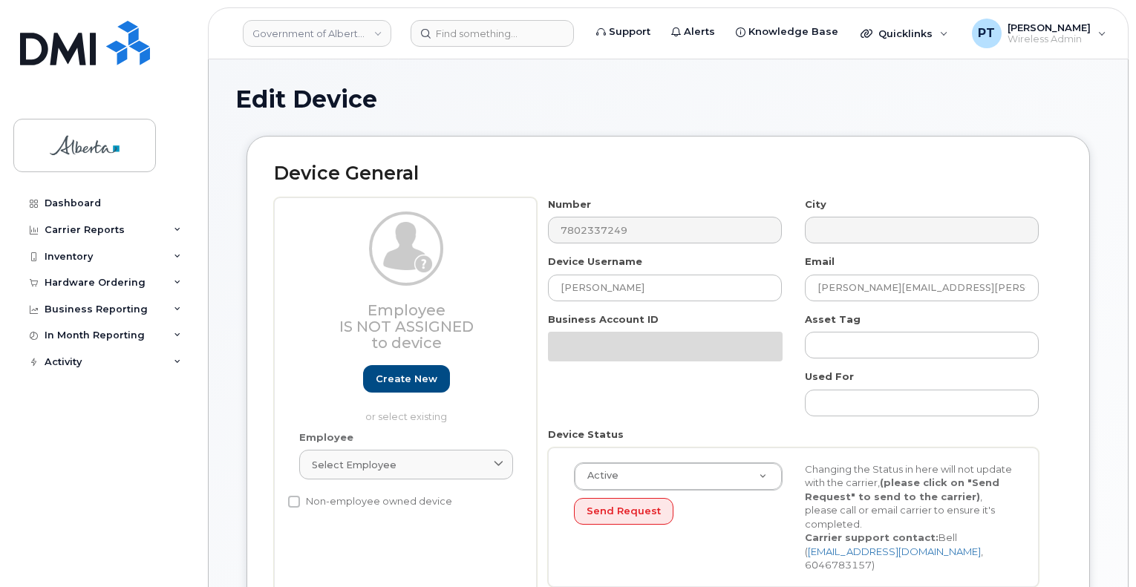
select select "4120330"
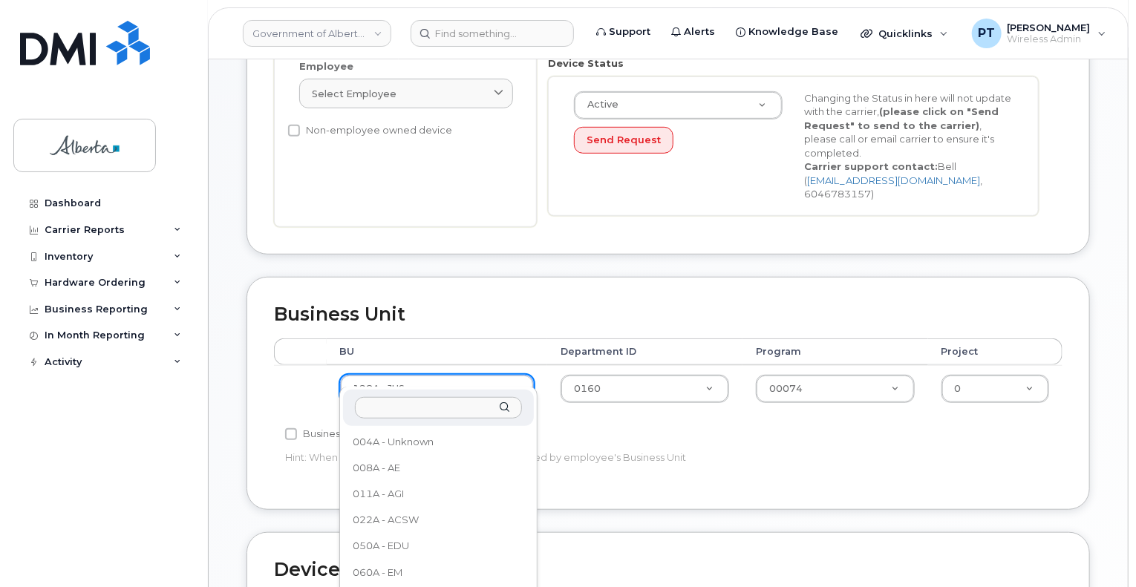
scroll to position [183, 0]
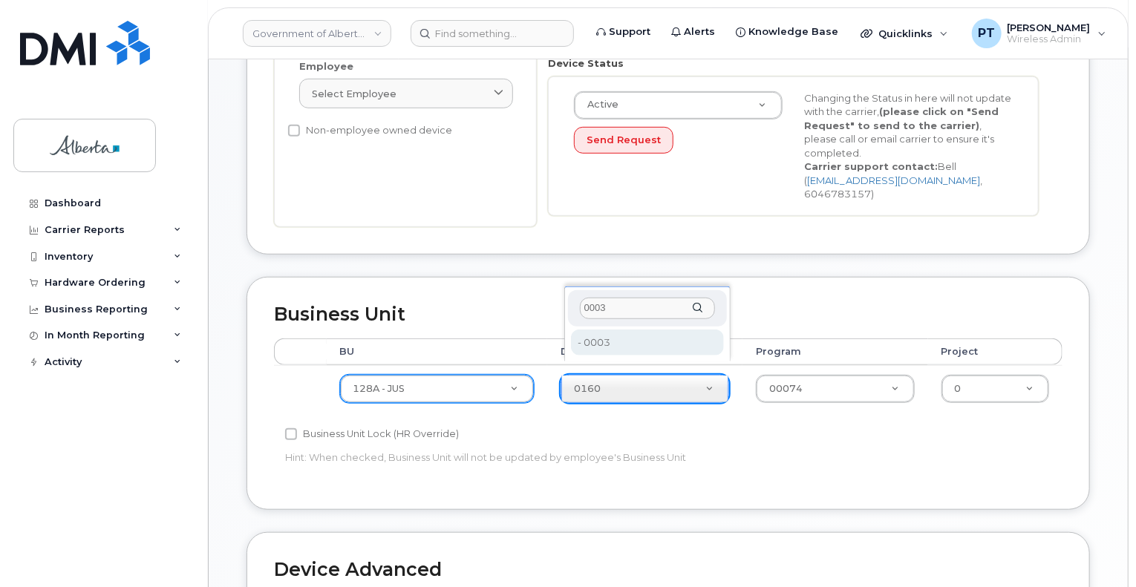
type input "0003"
type input "4120361"
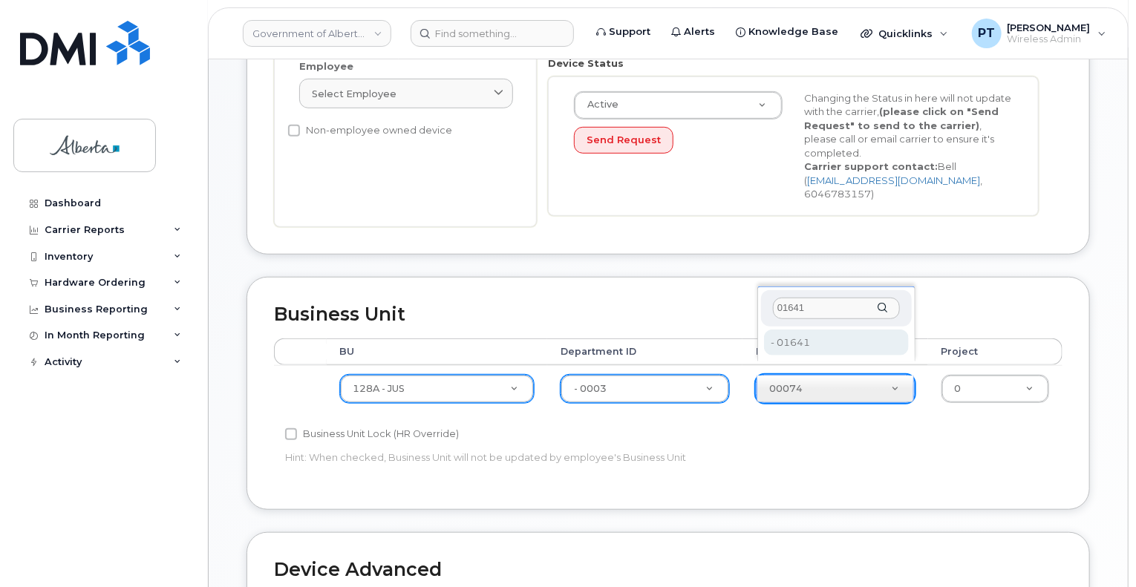
type input "01641"
type input "4120393"
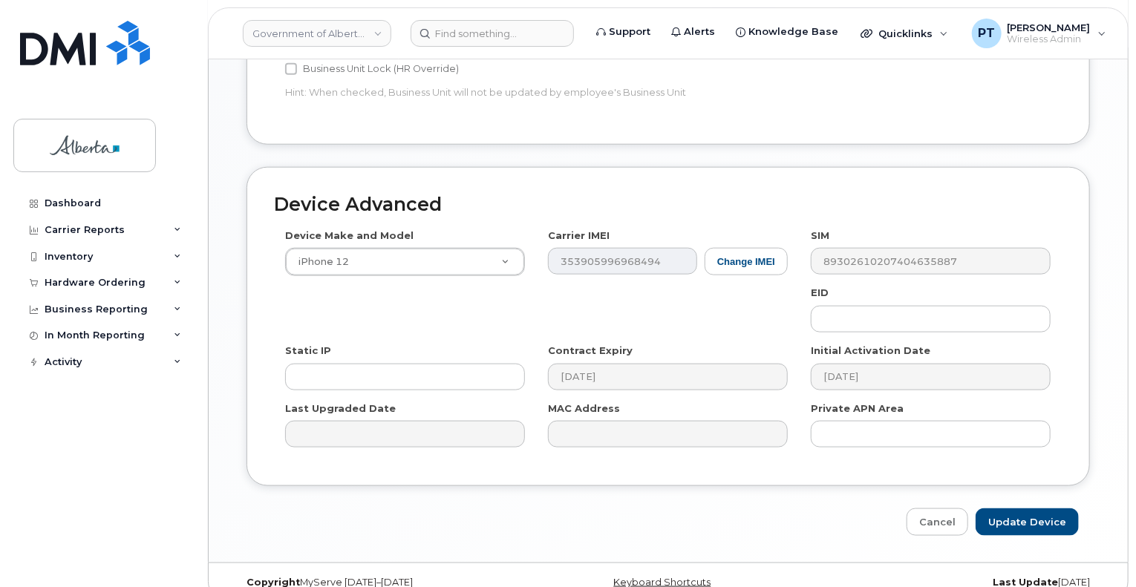
scroll to position [742, 0]
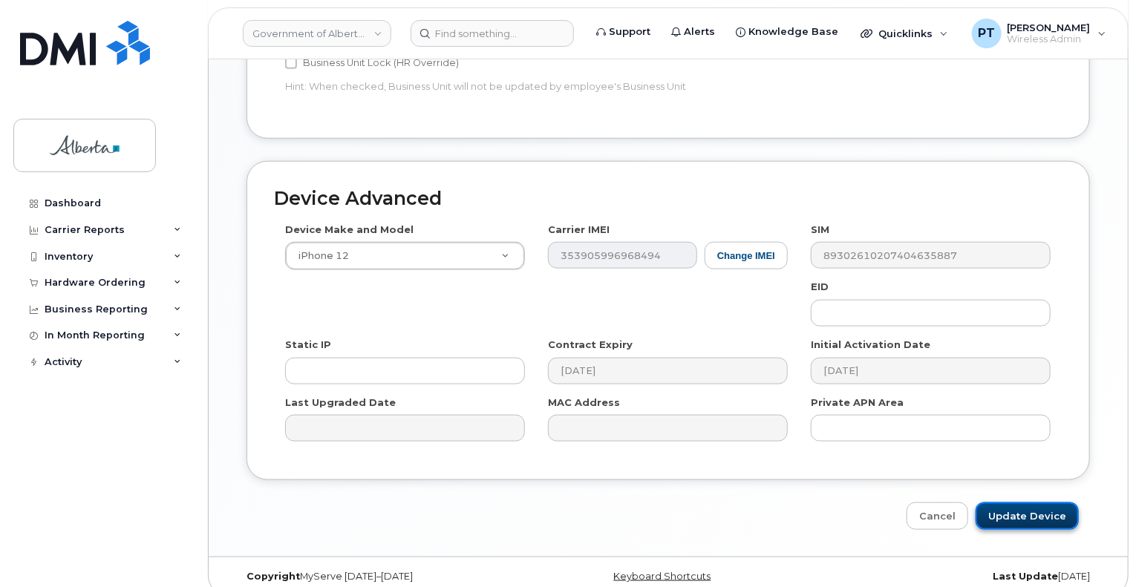
drag, startPoint x: 1062, startPoint y: 487, endPoint x: 1022, endPoint y: 488, distance: 39.4
click at [1061, 503] on input "Update Device" at bounding box center [1026, 516] width 103 height 27
type input "Saving..."
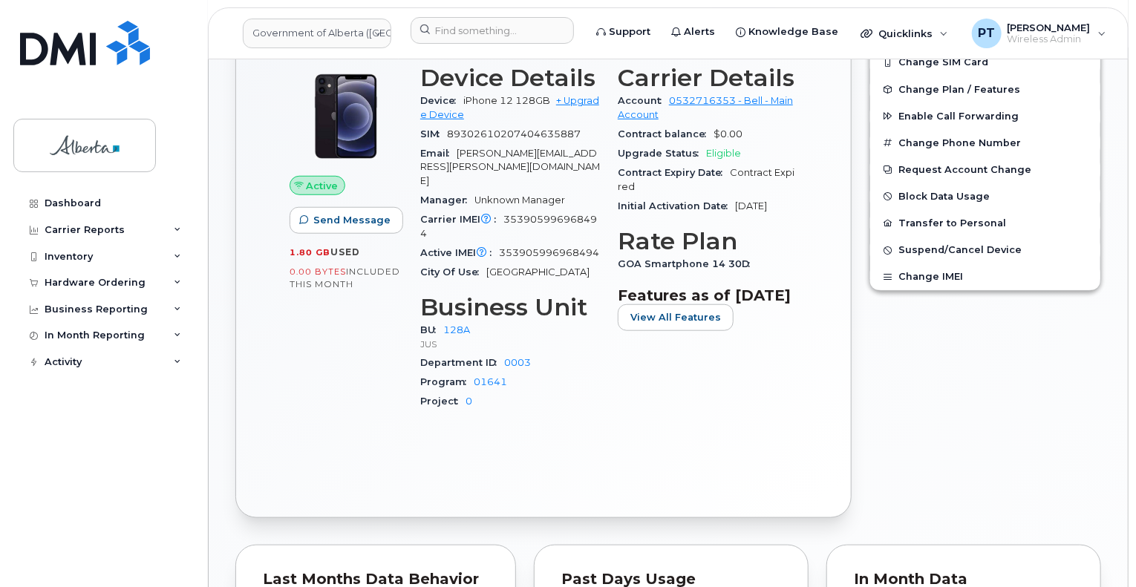
scroll to position [581, 0]
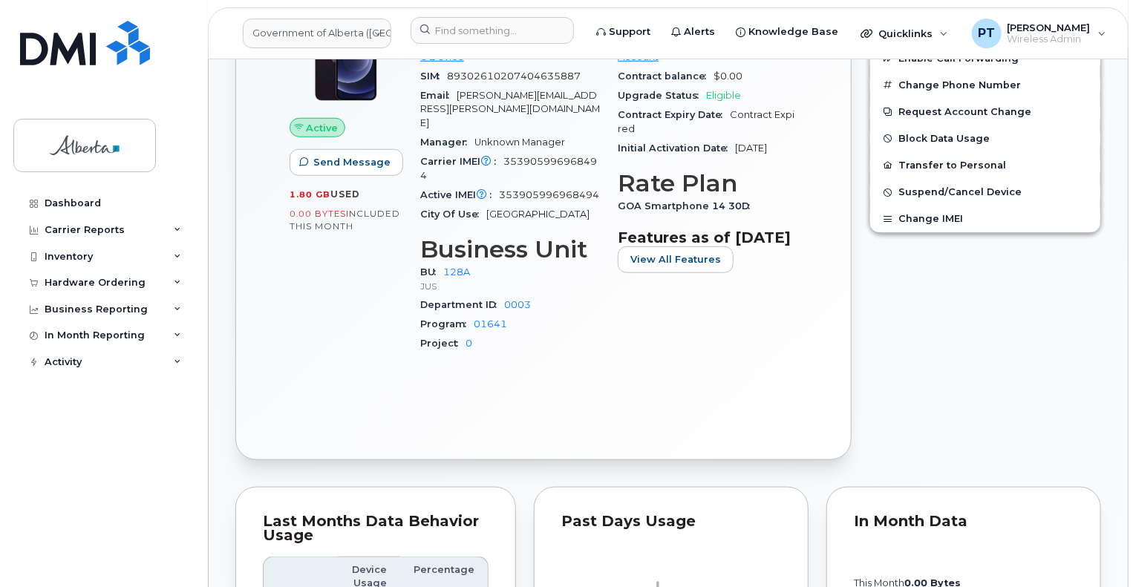
click at [383, 428] on div "[PHONE_NUMBER] Last updated [DATE] Active Send Message 1.80 GB  used 0.00 Bytes…" at bounding box center [543, 183] width 616 height 554
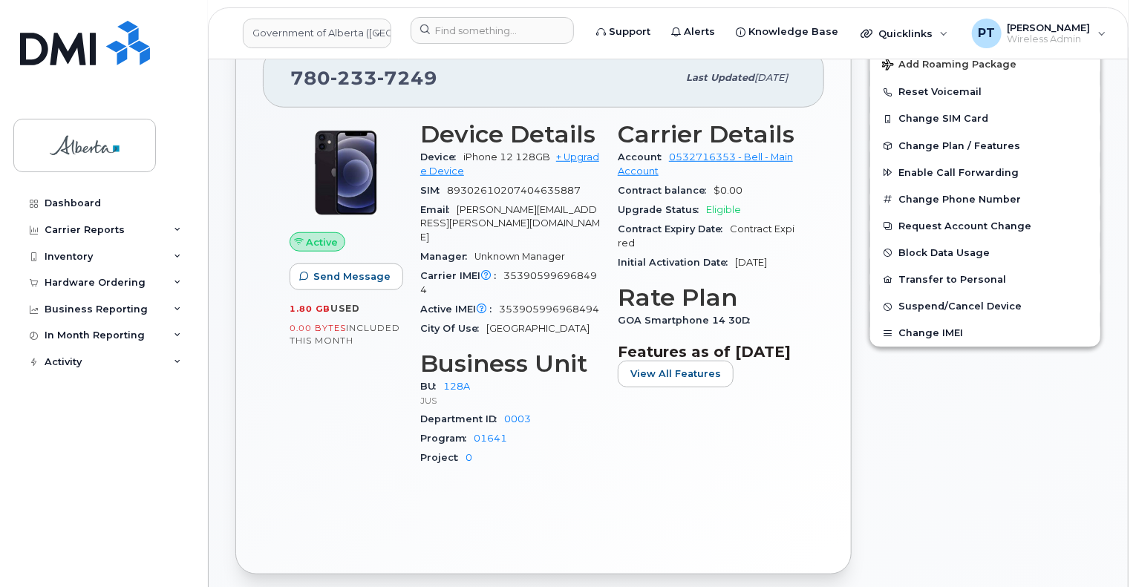
scroll to position [358, 0]
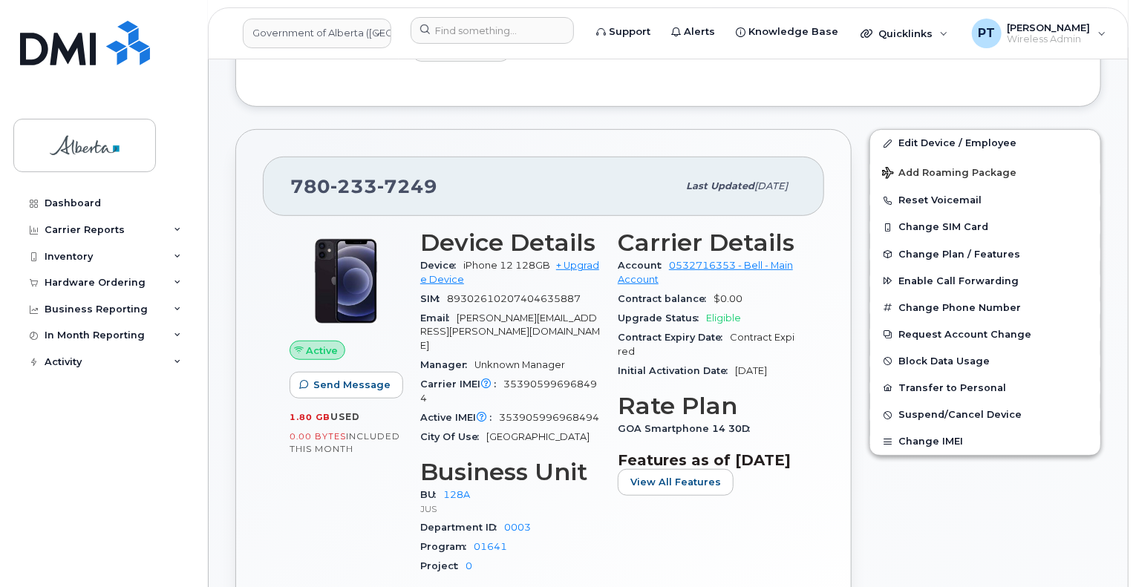
click at [553, 379] on span "353905996968494" at bounding box center [508, 391] width 177 height 24
copy span "353905996968494"
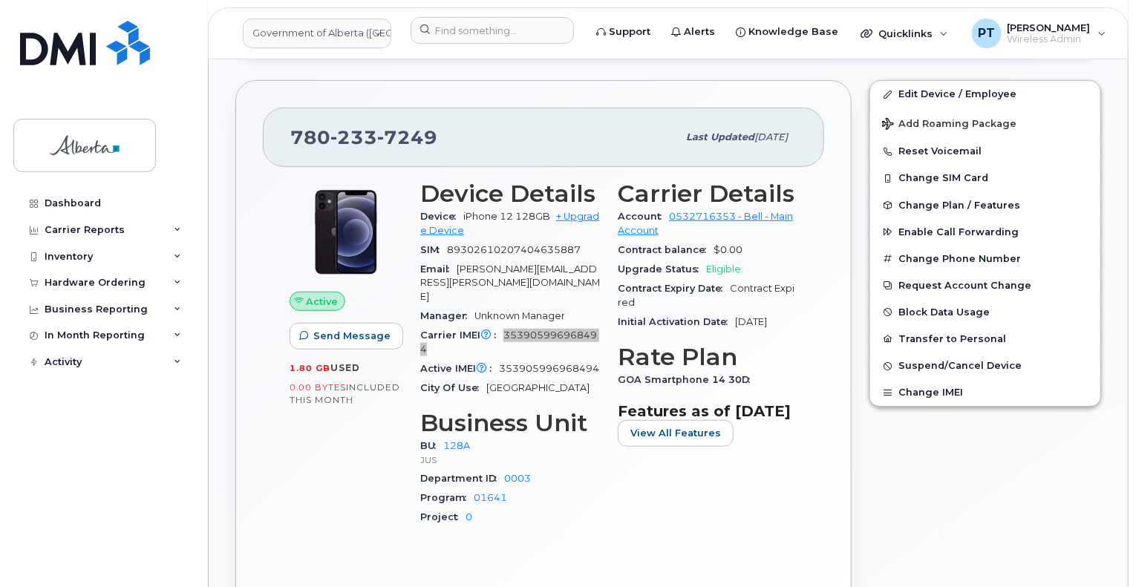
scroll to position [432, 0]
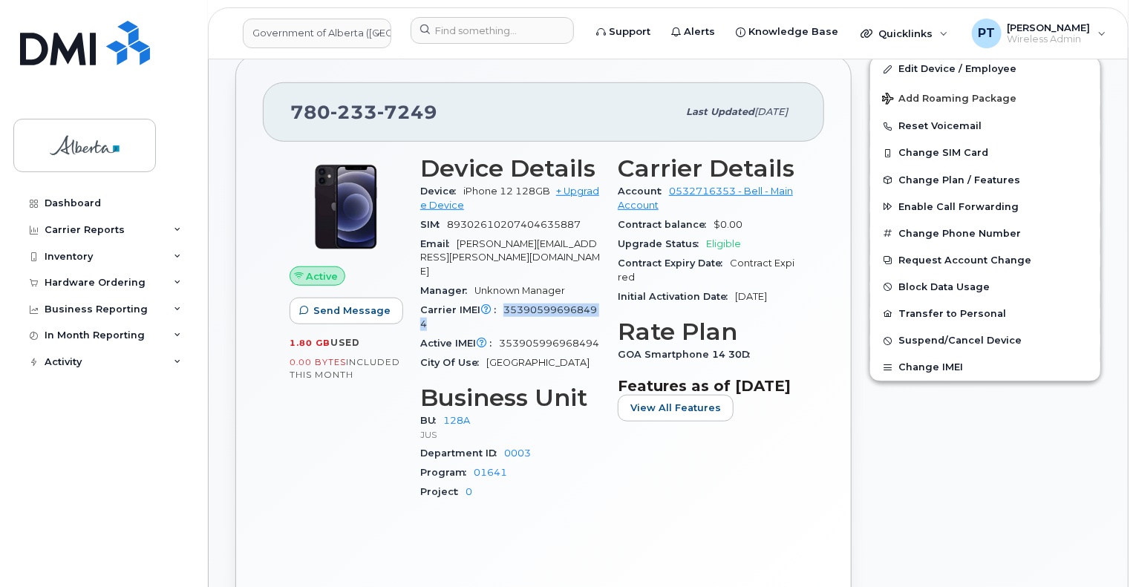
click at [279, 515] on div "Active Send Message 1.80 GB  used 0.00 Bytes  included this month Device Detail…" at bounding box center [543, 361] width 561 height 439
